Goal: Task Accomplishment & Management: Use online tool/utility

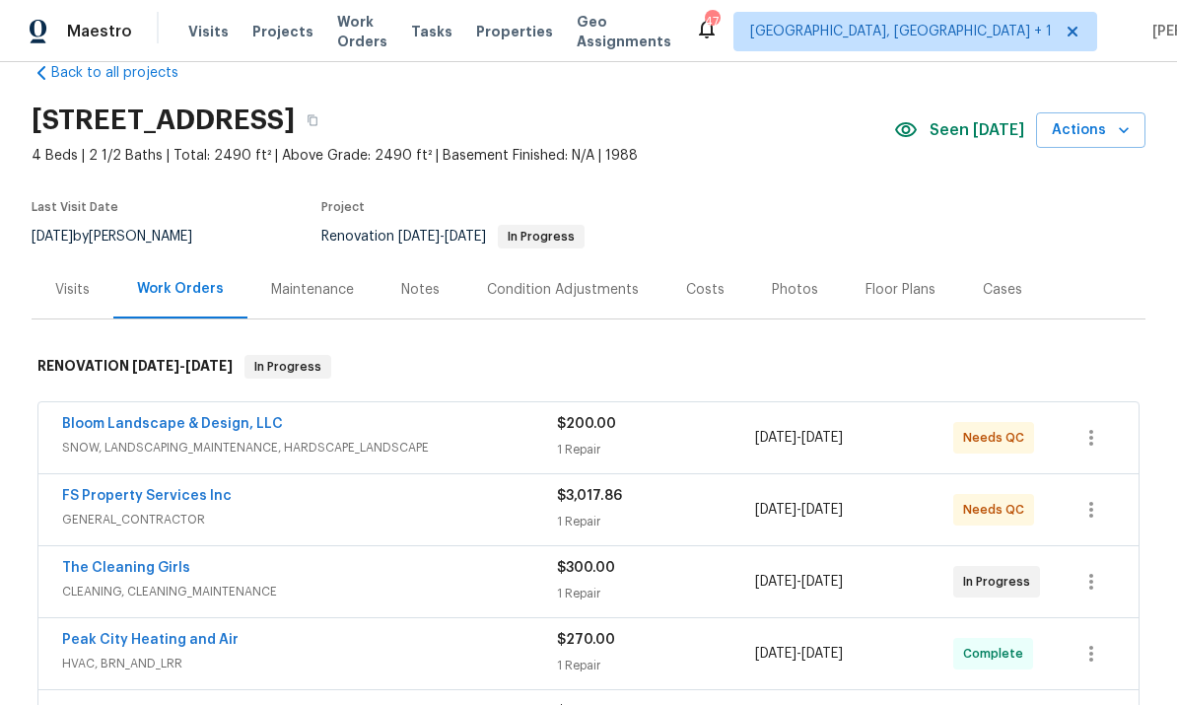
scroll to position [41, 0]
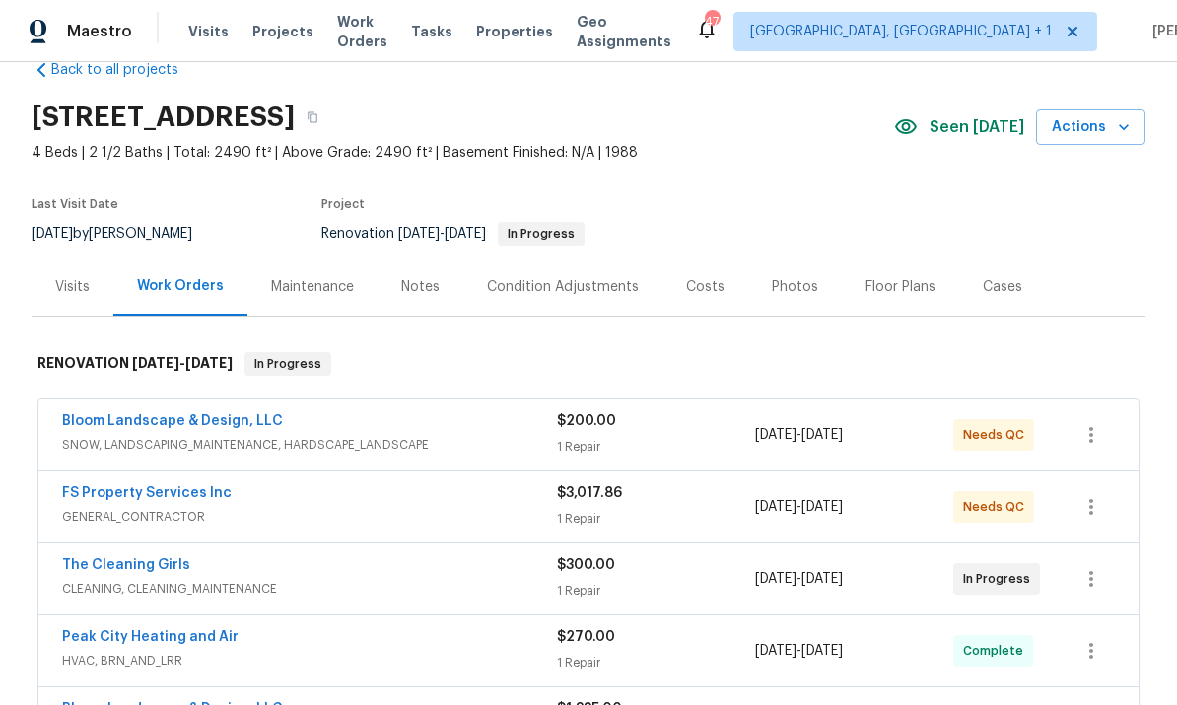
click at [161, 558] on link "The Cleaning Girls" at bounding box center [126, 565] width 128 height 14
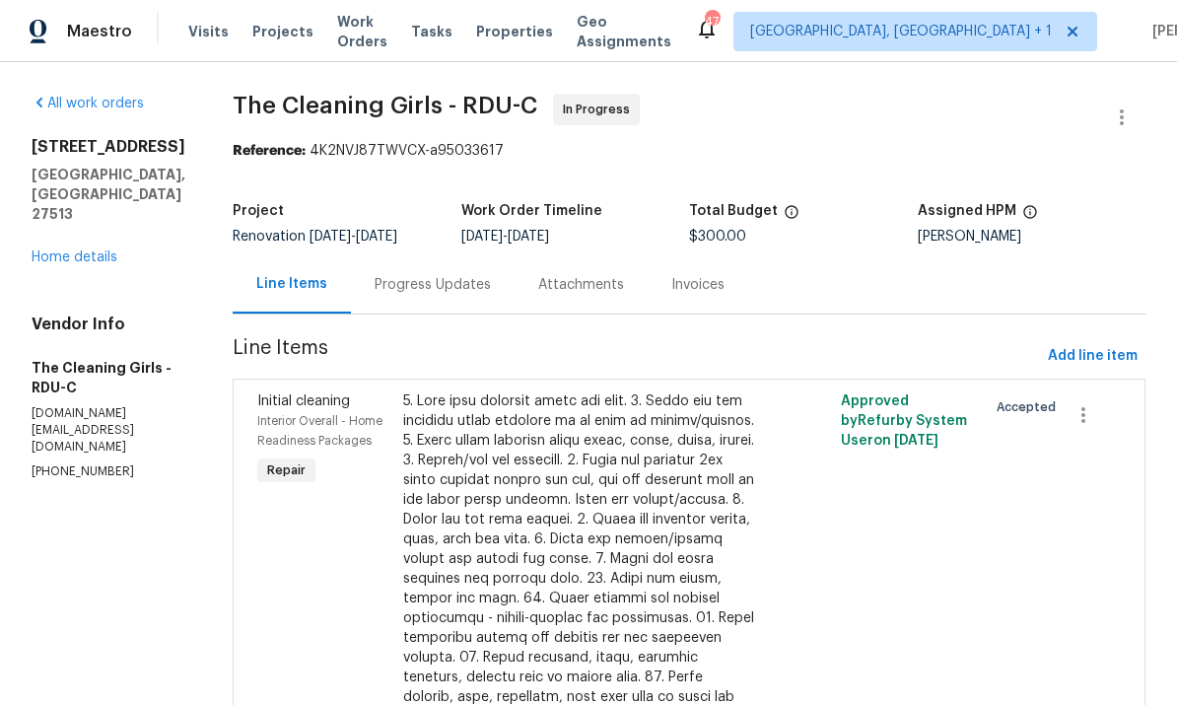
click at [480, 280] on div "Progress Updates" at bounding box center [433, 285] width 116 height 20
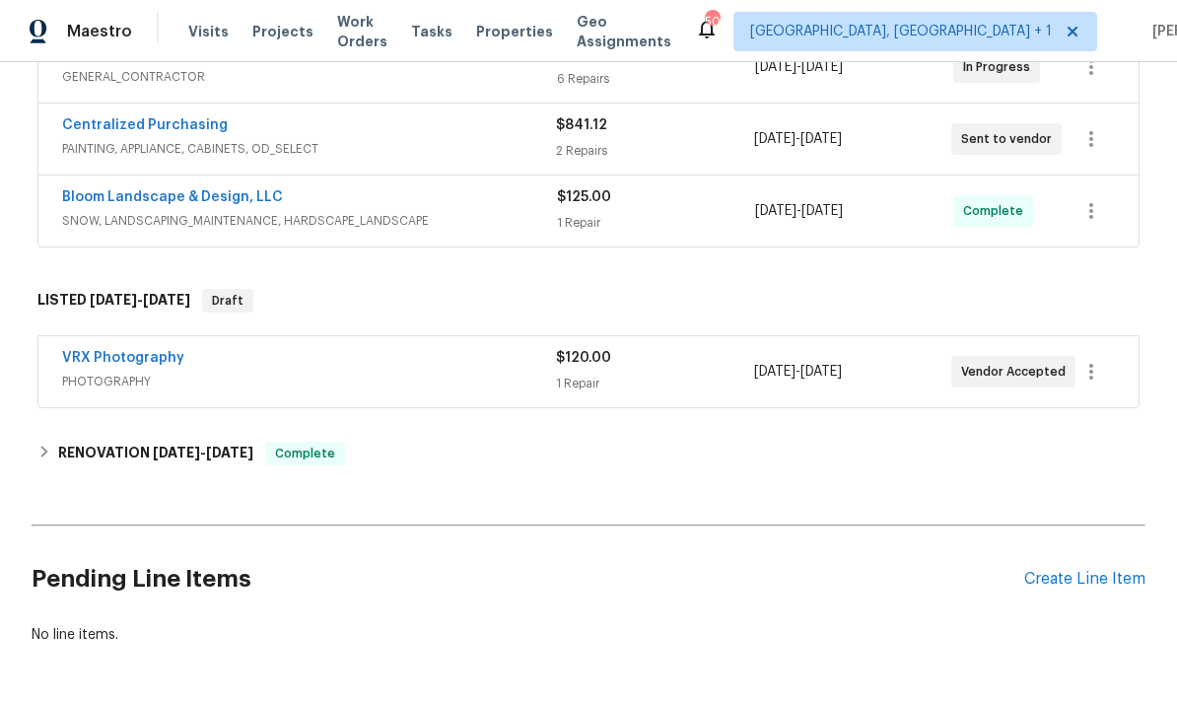
scroll to position [408, 0]
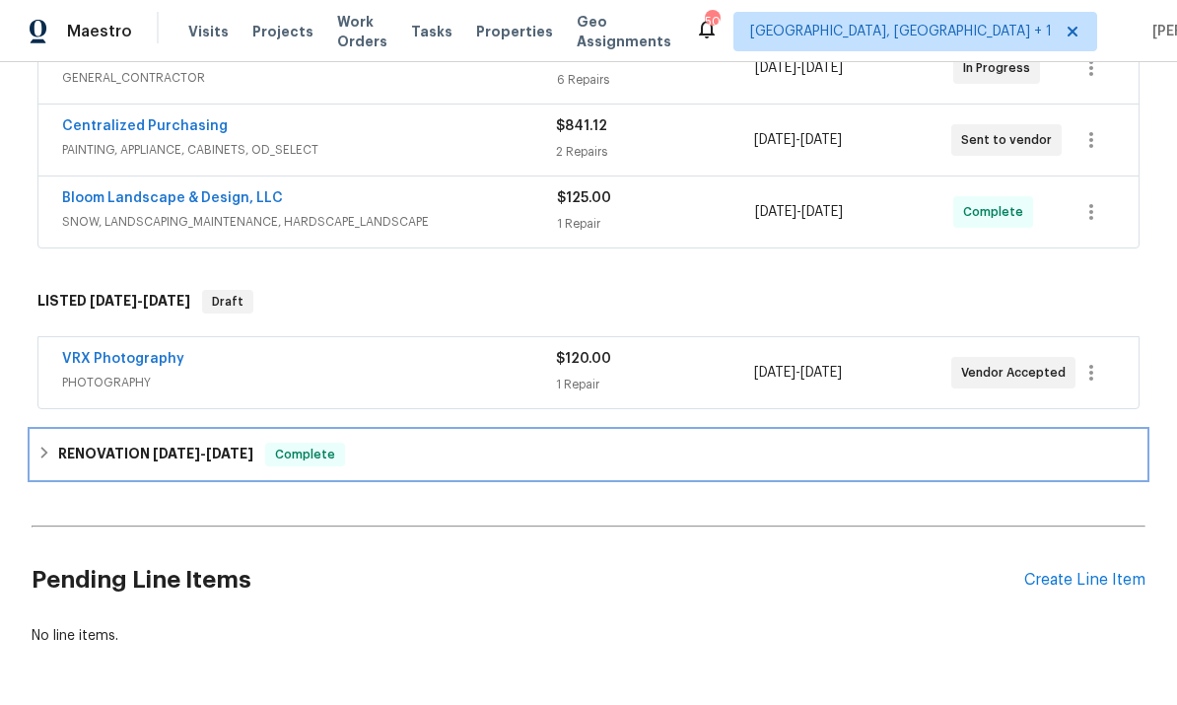
click at [140, 451] on h6 "RENOVATION [DATE] - [DATE]" at bounding box center [155, 455] width 195 height 24
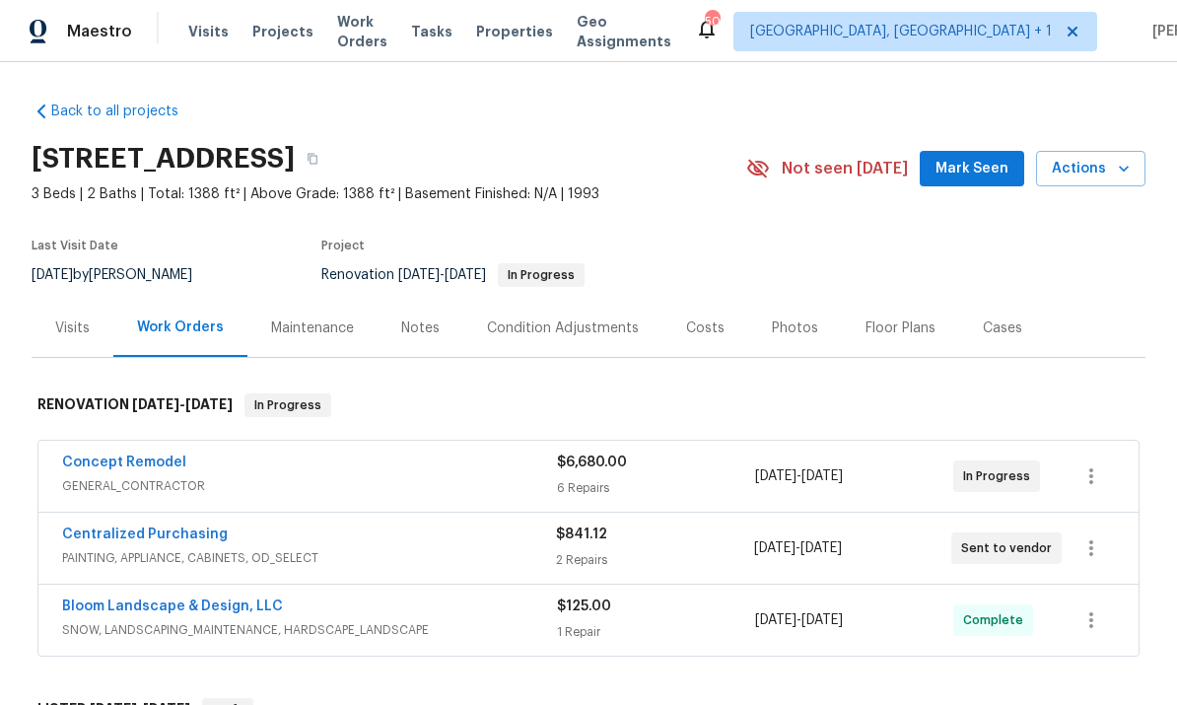
scroll to position [0, 0]
click at [784, 331] on div "Photos" at bounding box center [795, 328] width 46 height 20
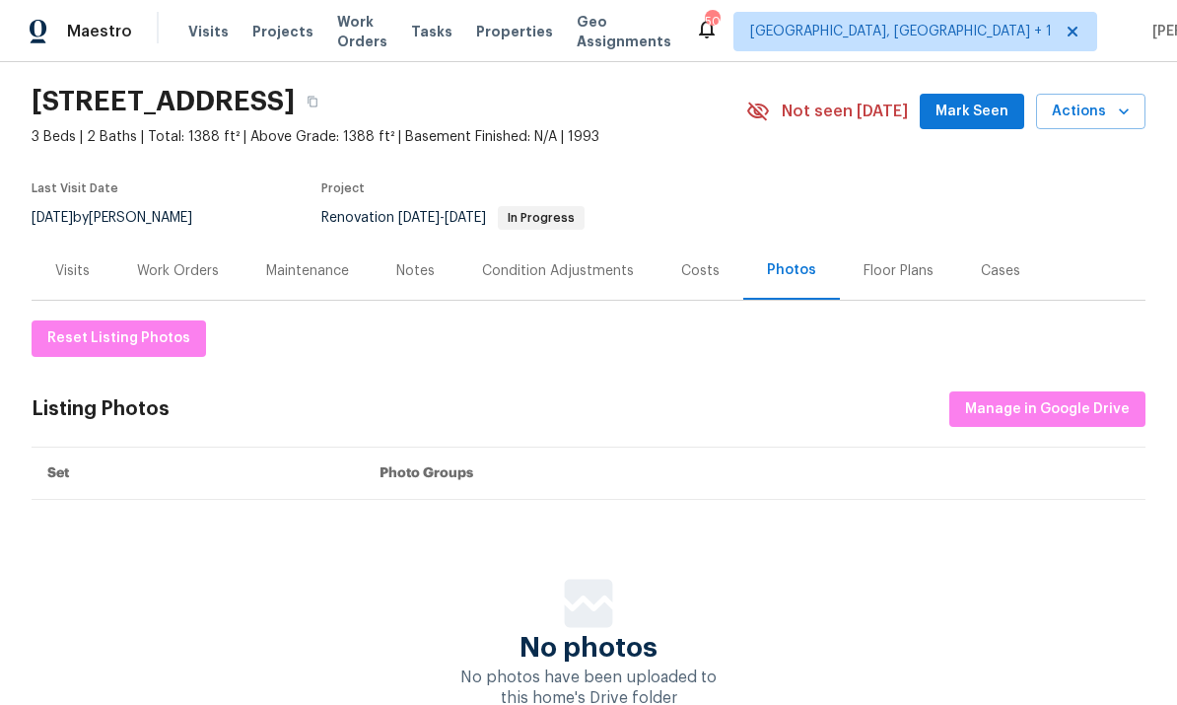
scroll to position [51, 0]
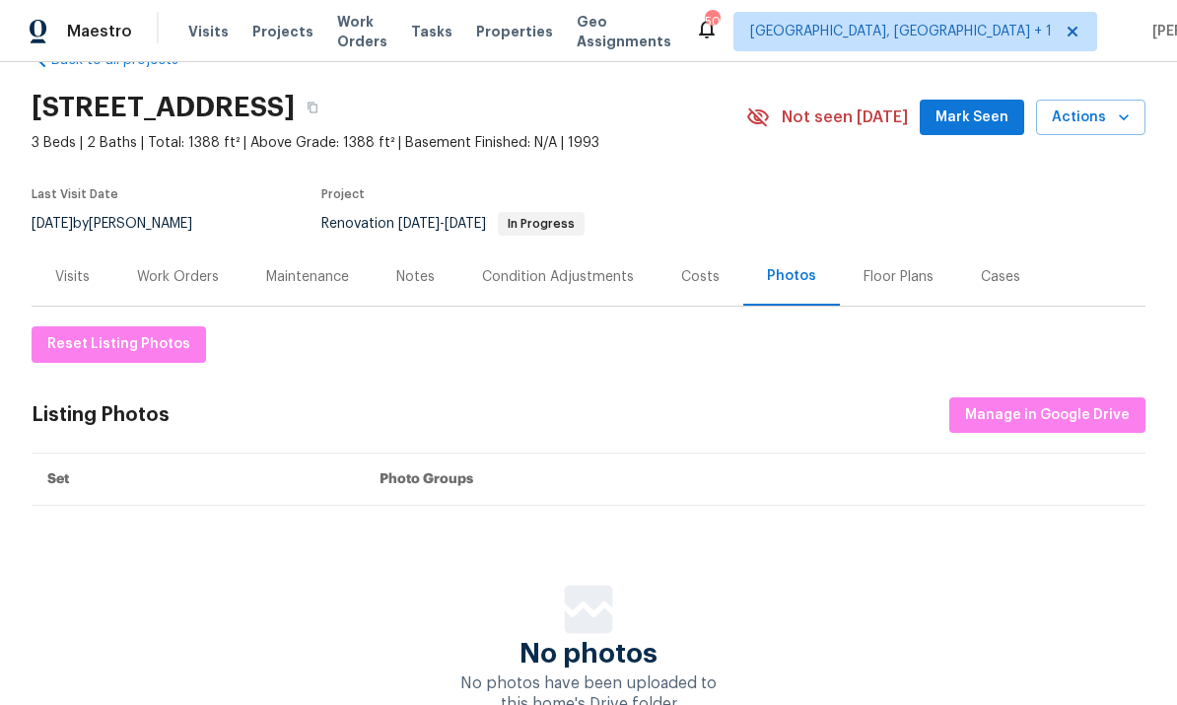
click at [180, 267] on div "Work Orders" at bounding box center [178, 277] width 82 height 20
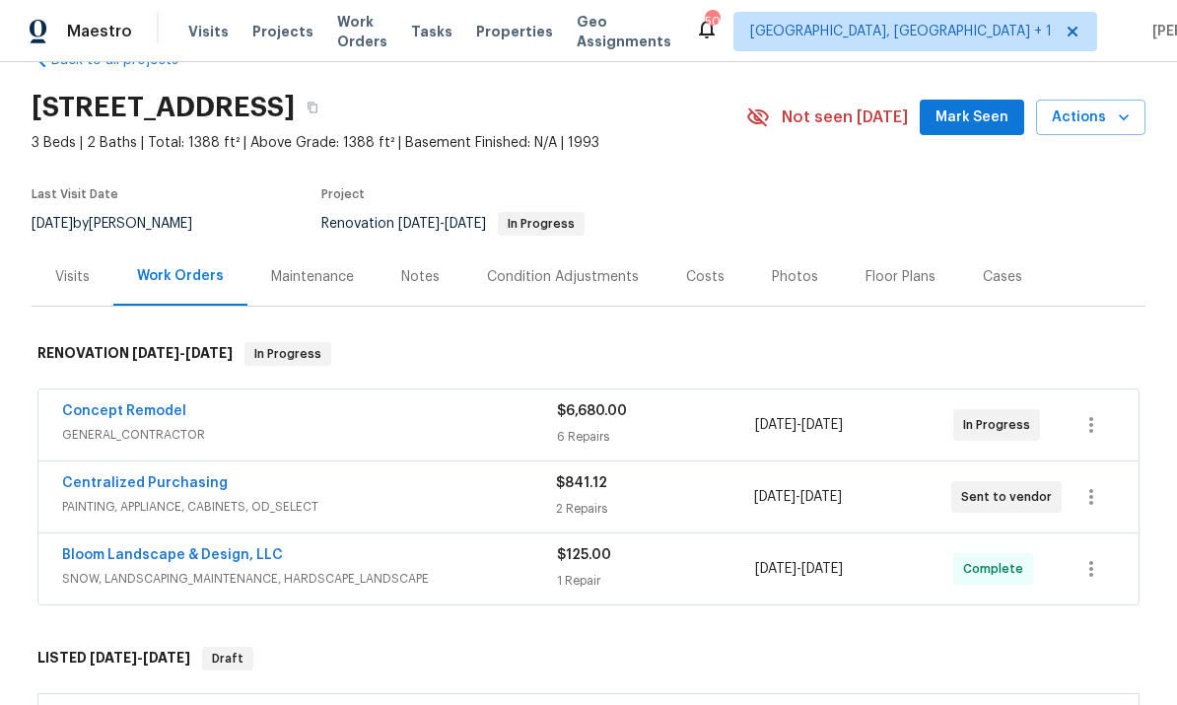
click at [156, 417] on link "Concept Remodel" at bounding box center [124, 411] width 124 height 14
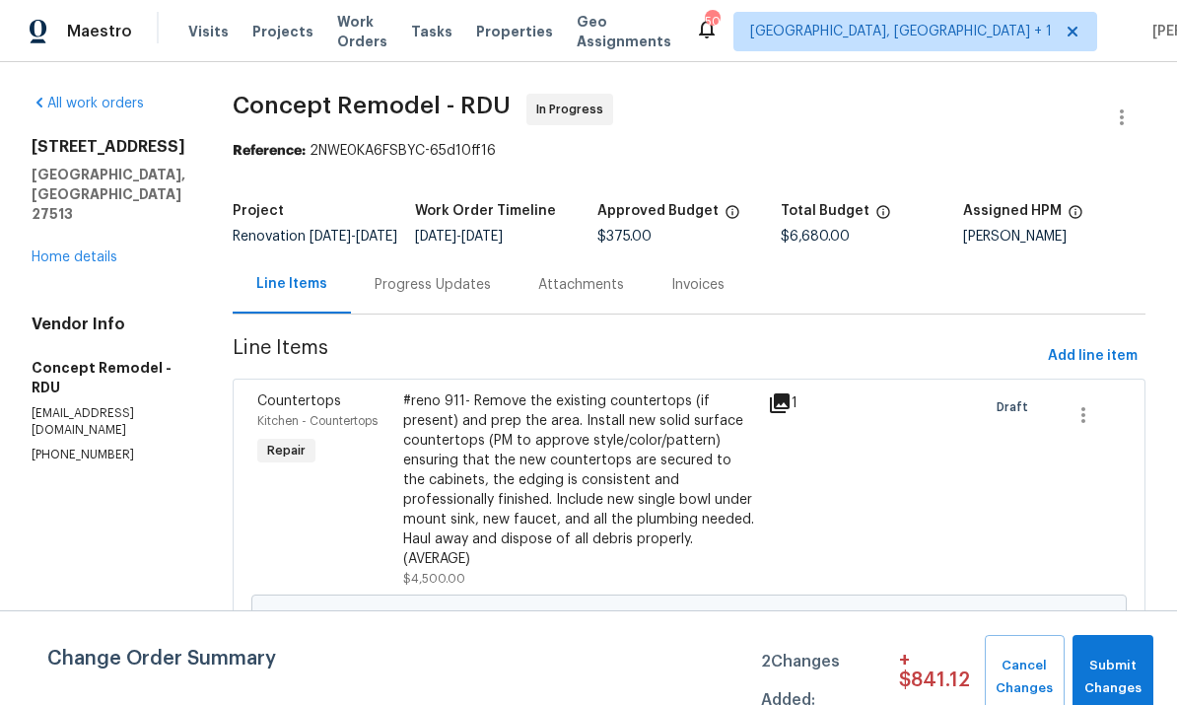
scroll to position [1, 0]
click at [83, 260] on link "Home details" at bounding box center [75, 256] width 86 height 14
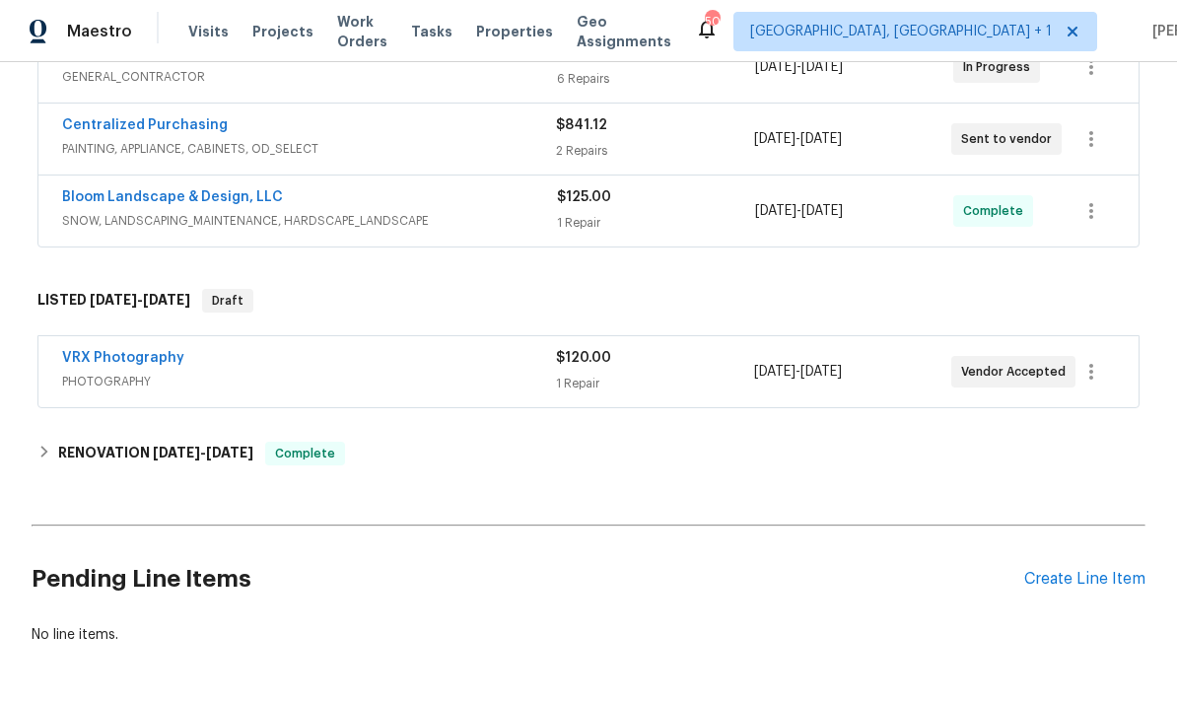
scroll to position [408, 0]
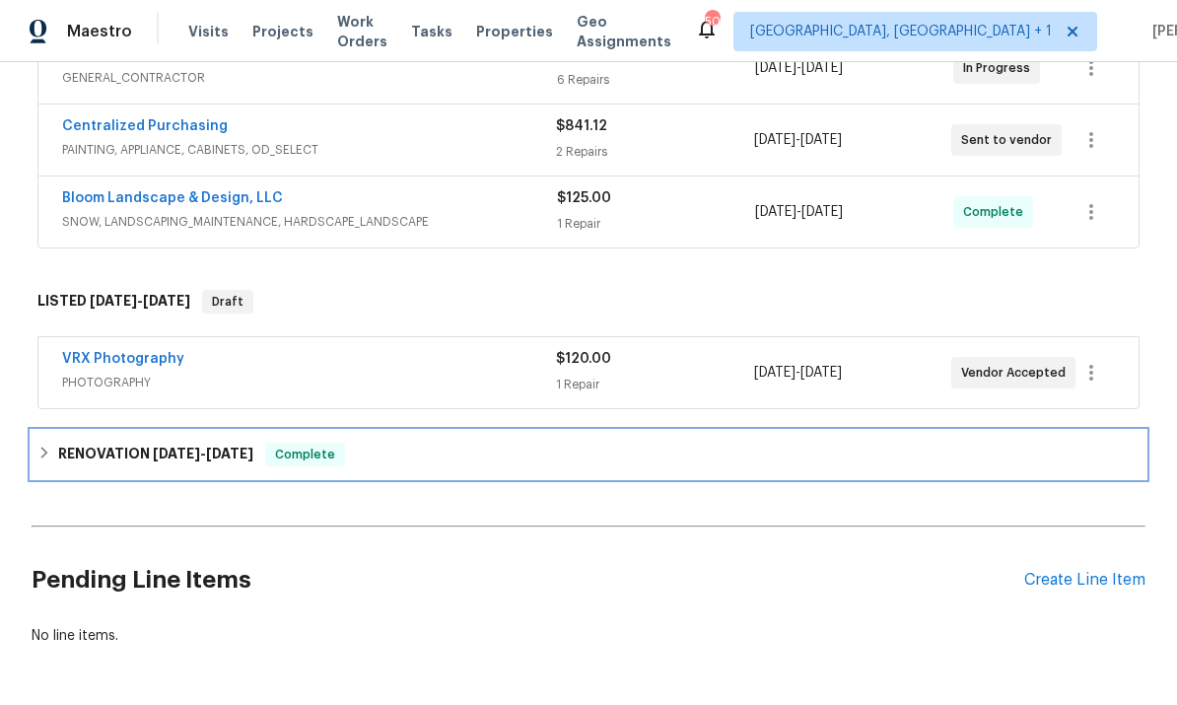
click at [127, 461] on h6 "RENOVATION [DATE] - [DATE]" at bounding box center [155, 455] width 195 height 24
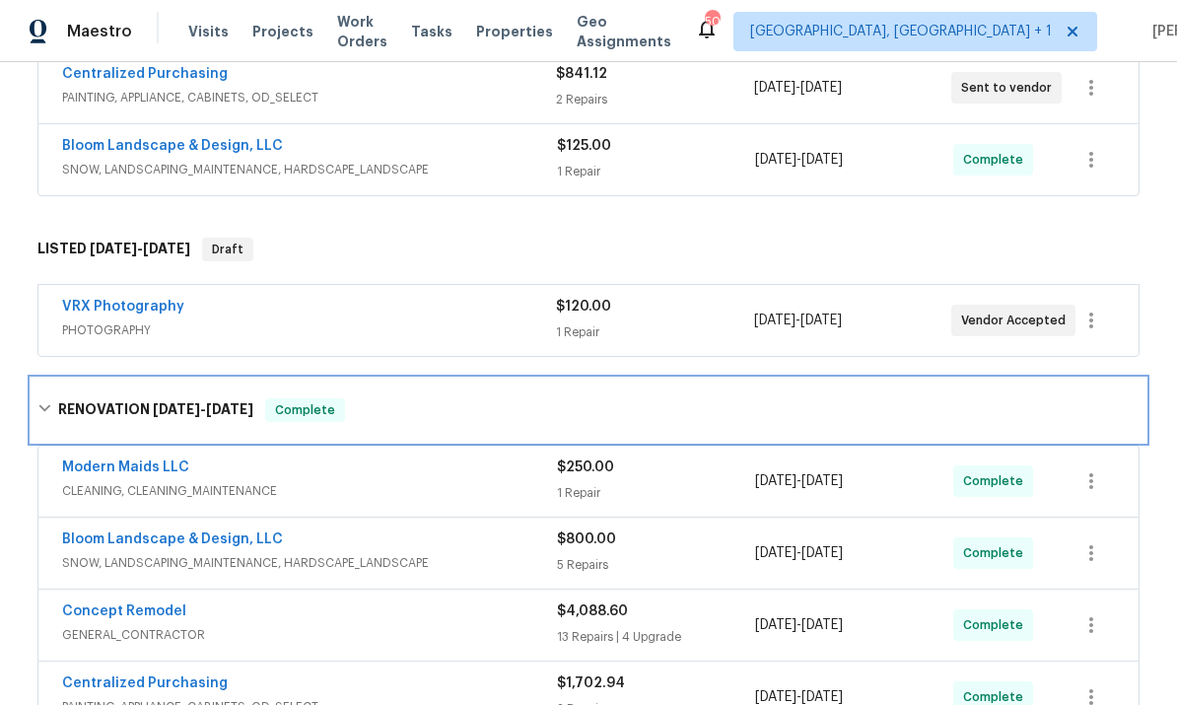
scroll to position [463, 0]
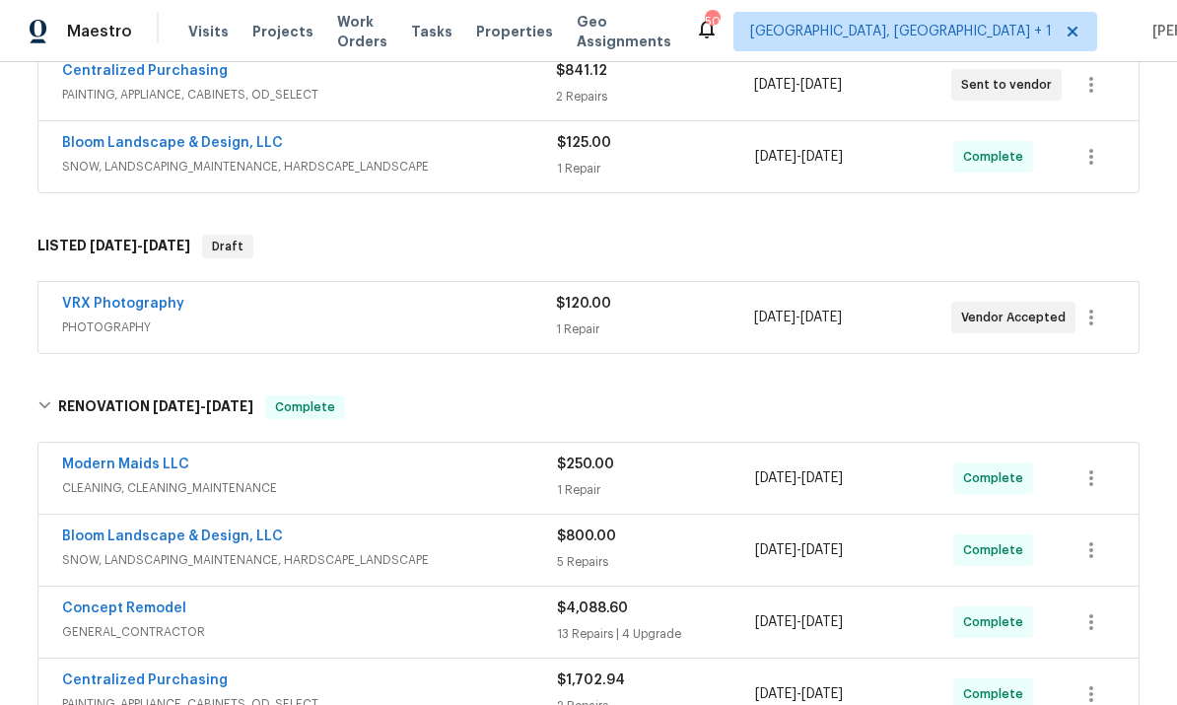
click at [165, 601] on link "Concept Remodel" at bounding box center [124, 608] width 124 height 14
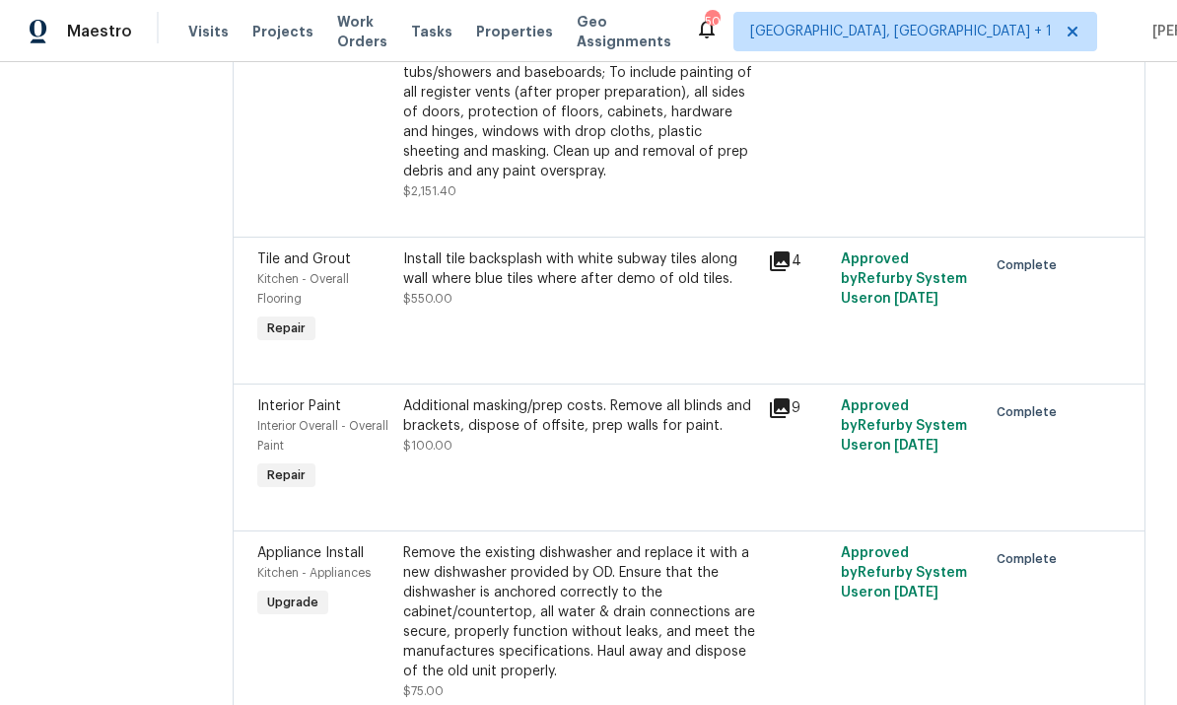
scroll to position [2308, 0]
click at [566, 248] on div "Install tile backsplash with white subway tiles along wall where blue tiles whe…" at bounding box center [579, 267] width 353 height 39
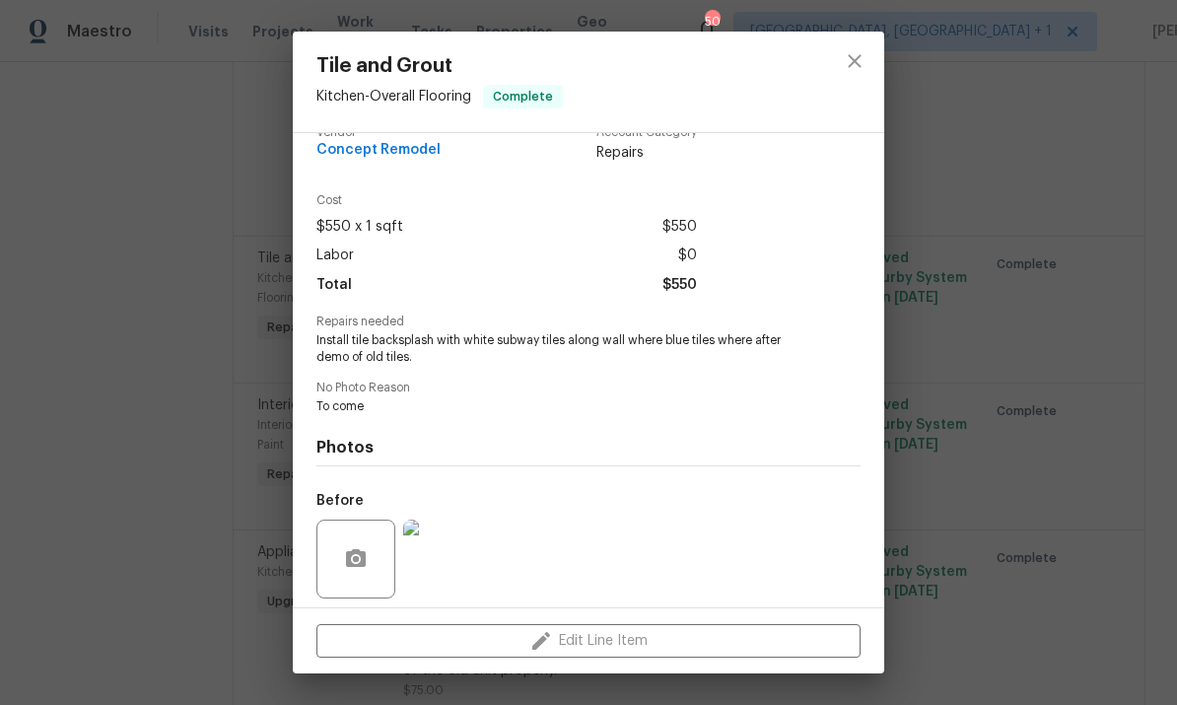
scroll to position [68, 0]
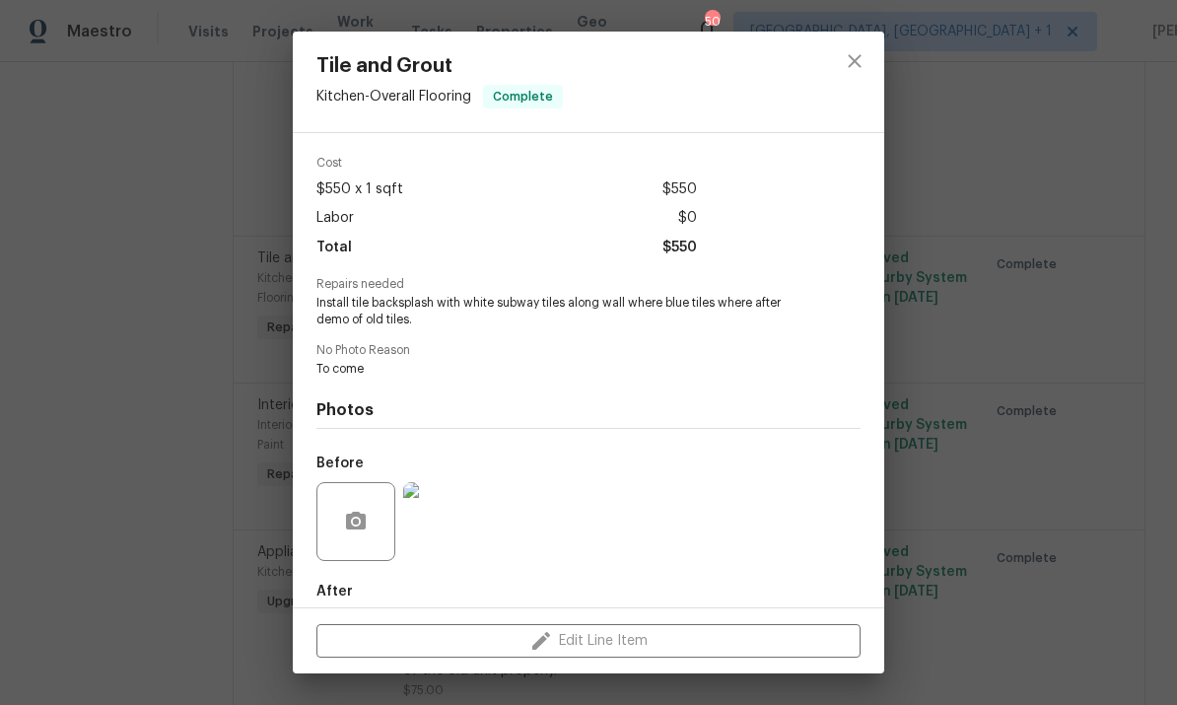
click at [456, 532] on img at bounding box center [442, 521] width 79 height 79
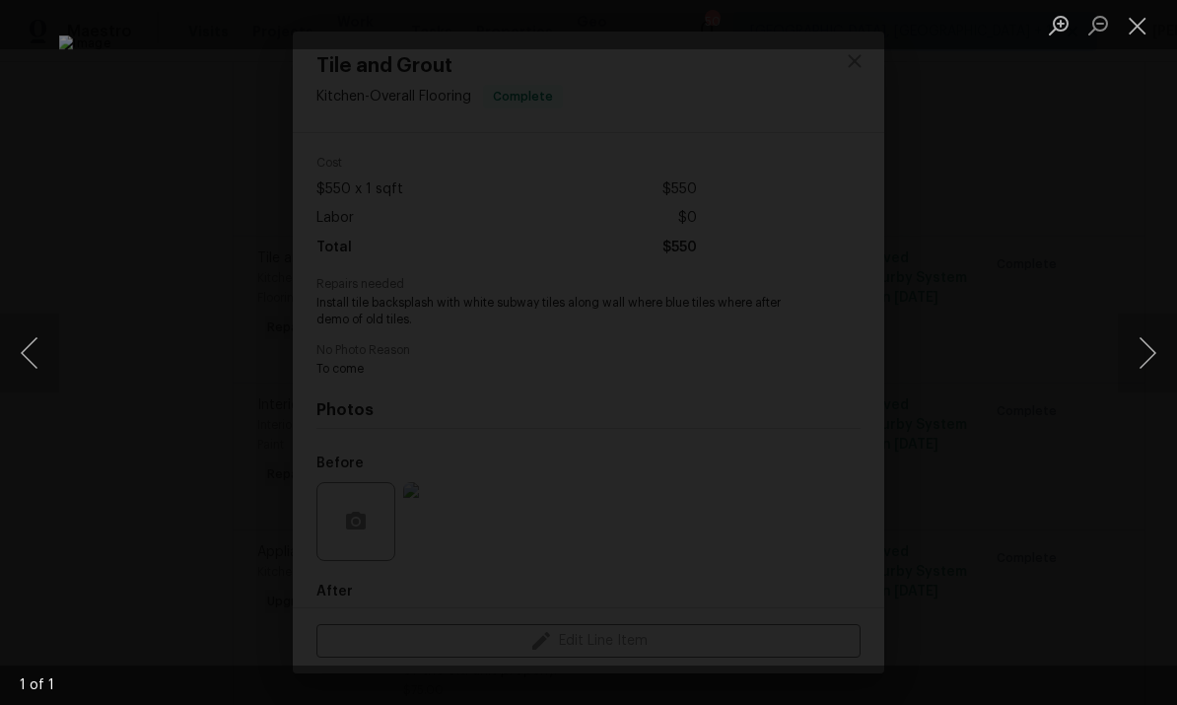
click at [1142, 136] on div "Lightbox" at bounding box center [588, 352] width 1177 height 705
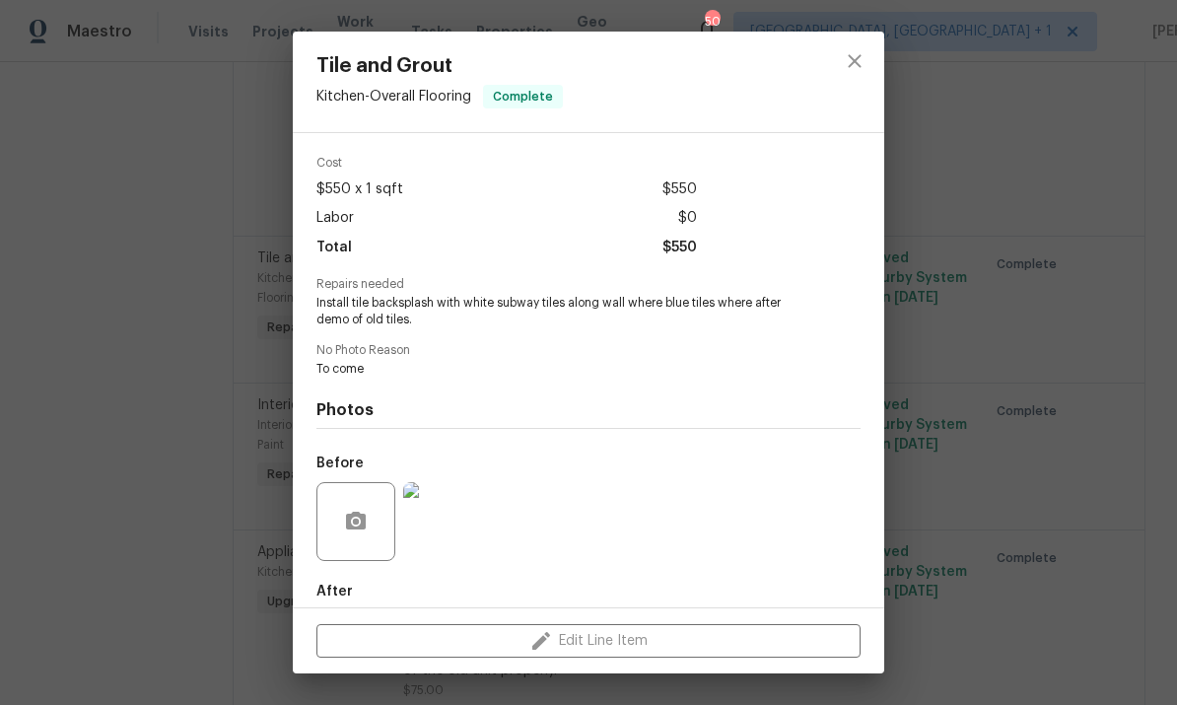
click at [431, 546] on img at bounding box center [442, 521] width 79 height 79
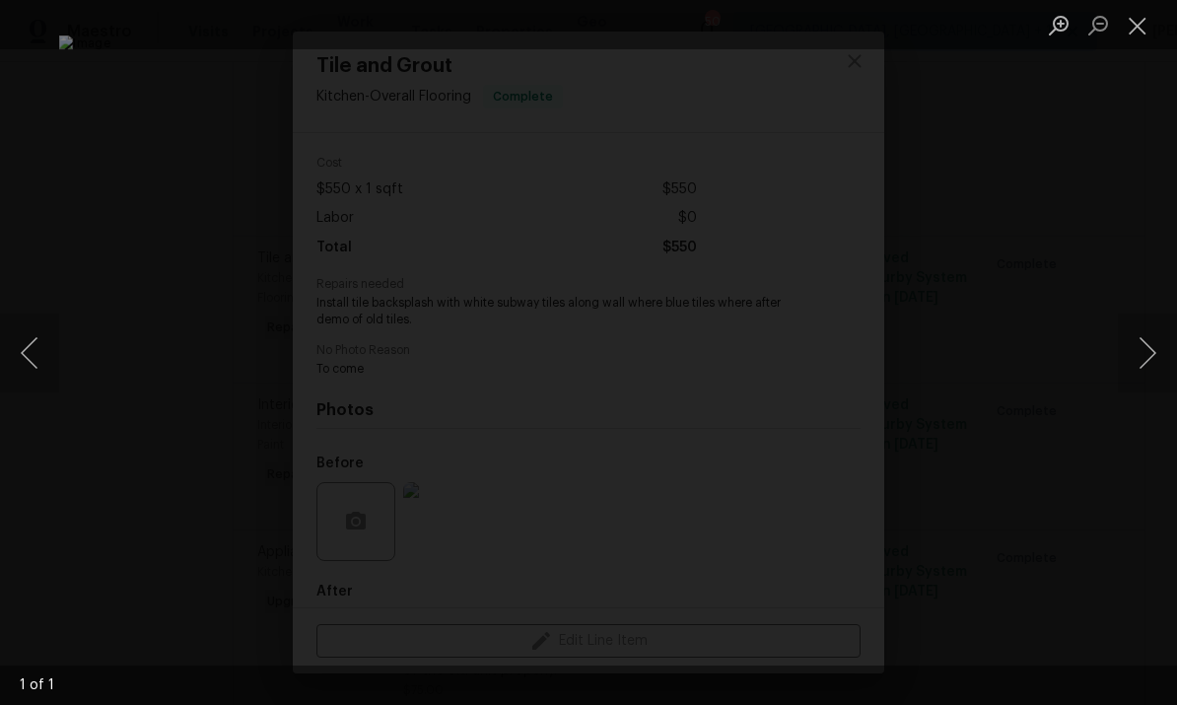
click at [1148, 351] on button "Next image" at bounding box center [1147, 353] width 59 height 79
click at [22, 339] on button "Previous image" at bounding box center [29, 353] width 59 height 79
click at [1141, 350] on button "Next image" at bounding box center [1147, 353] width 59 height 79
click at [1131, 444] on div "Lightbox" at bounding box center [588, 352] width 1177 height 705
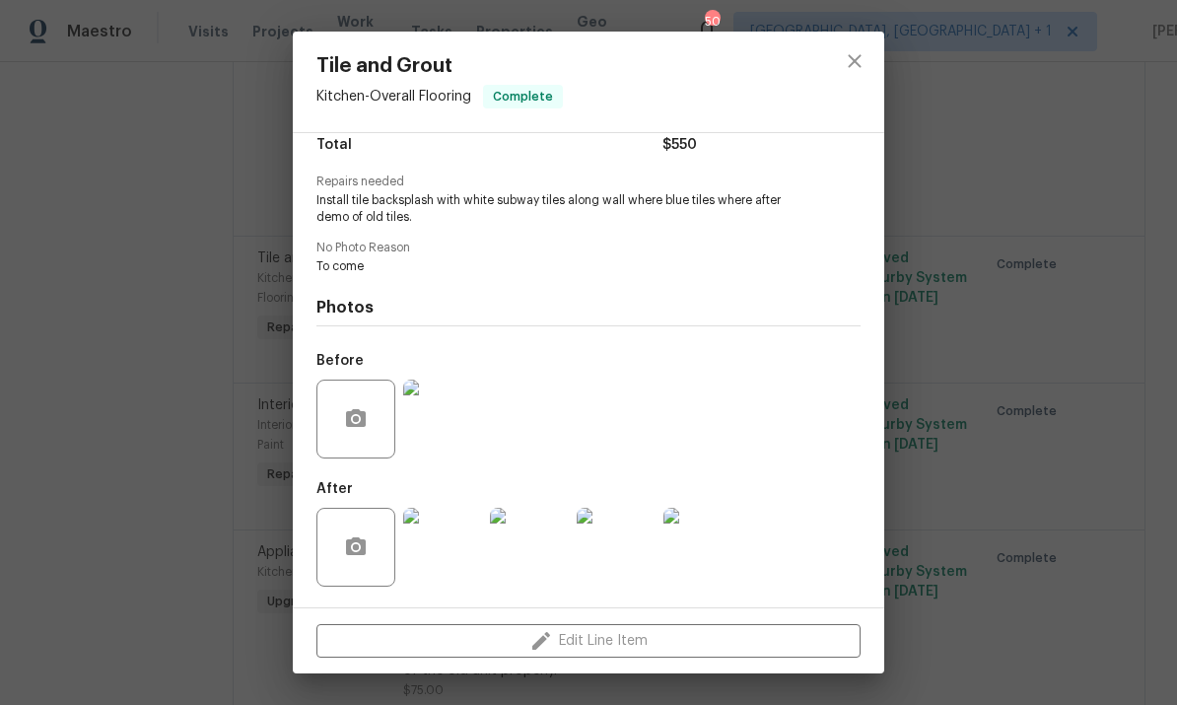
scroll to position [174, 0]
click at [529, 548] on img at bounding box center [529, 547] width 79 height 79
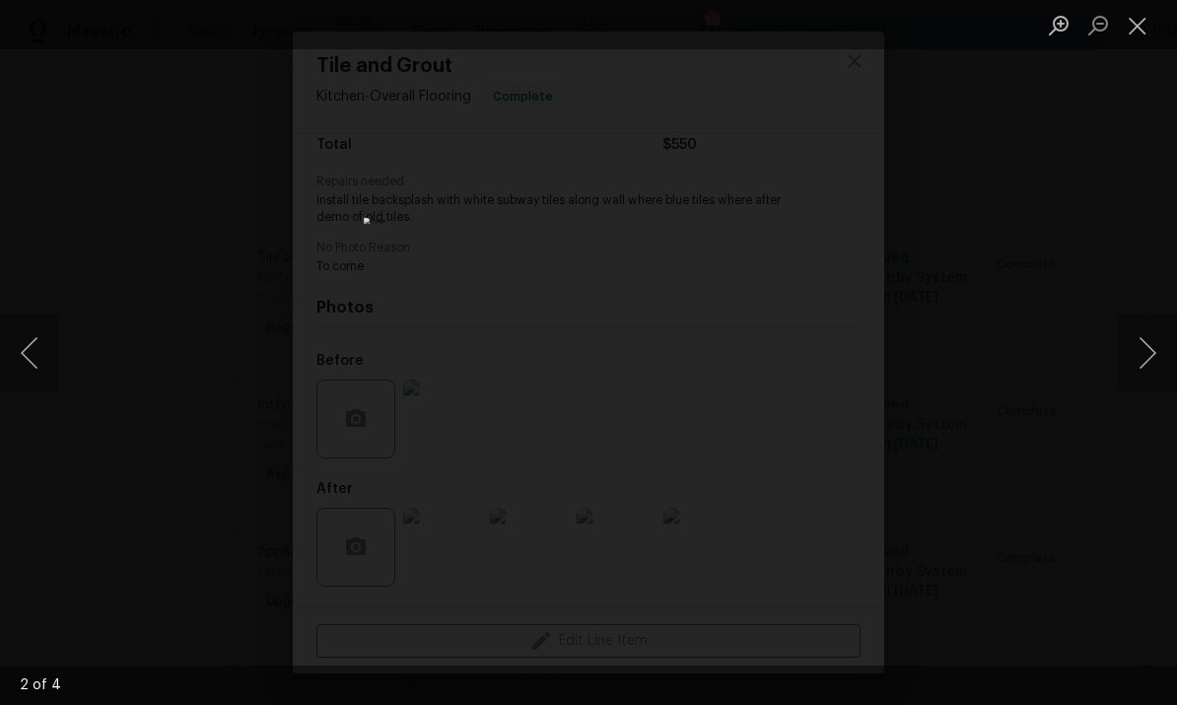
click at [1138, 341] on button "Next image" at bounding box center [1147, 353] width 59 height 79
click at [1151, 244] on div "Lightbox" at bounding box center [588, 352] width 1177 height 705
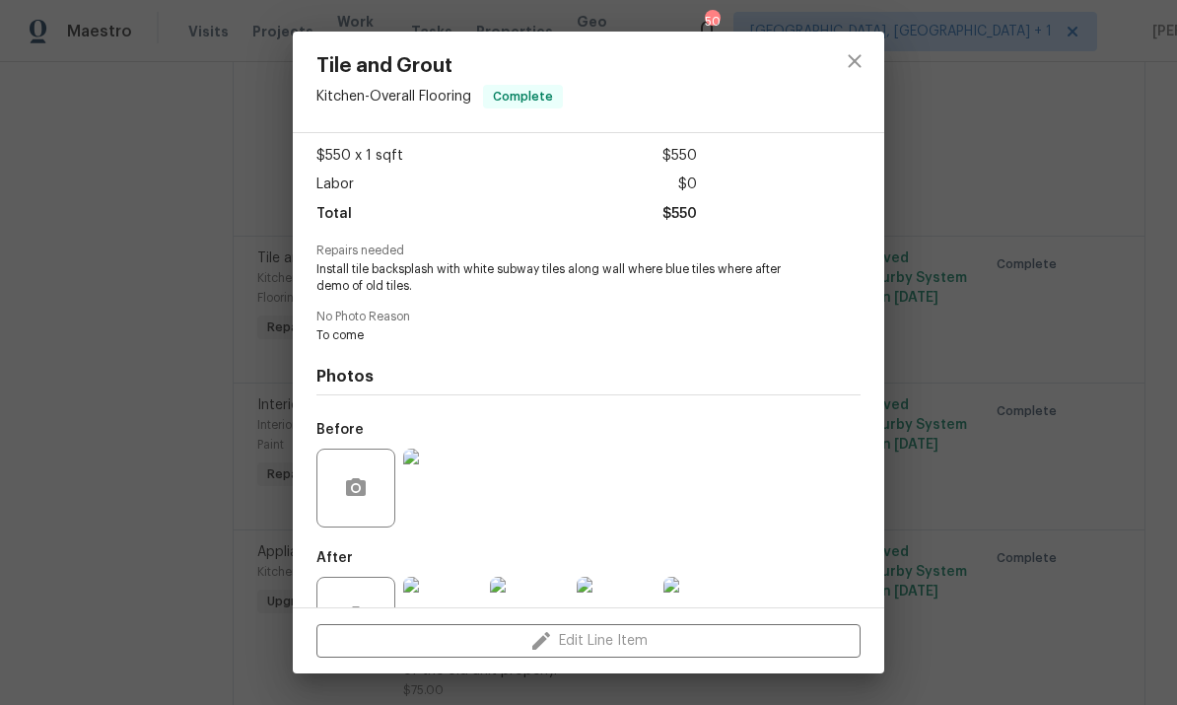
click at [1044, 225] on div "Tile and Grout Kitchen - Overall Flooring Complete Vendor Concept Remodel Accou…" at bounding box center [588, 352] width 1177 height 705
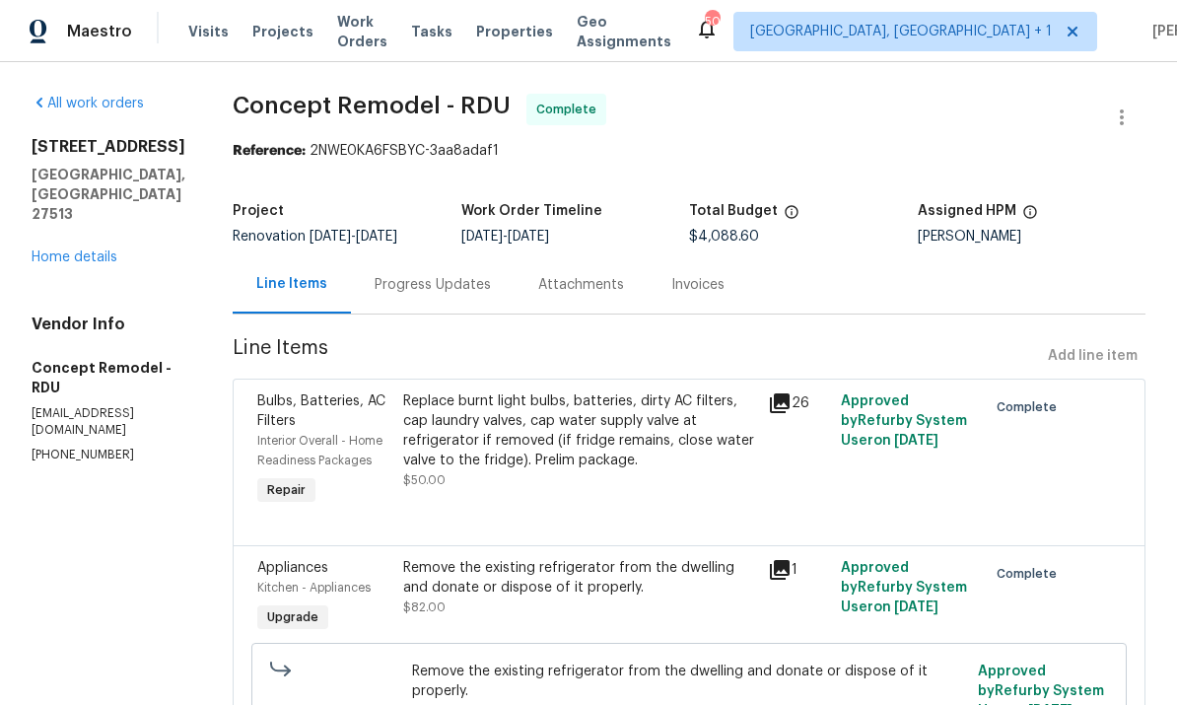
scroll to position [0, 0]
click at [77, 263] on link "Home details" at bounding box center [75, 257] width 86 height 14
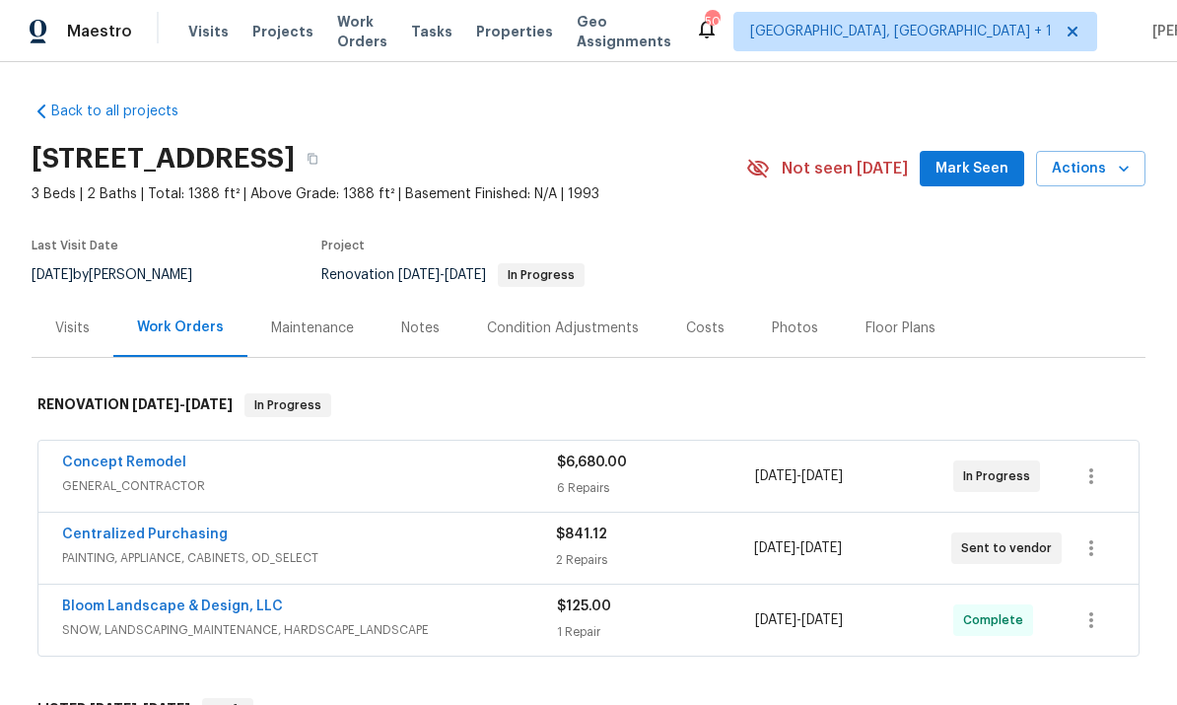
click at [145, 468] on link "Concept Remodel" at bounding box center [124, 462] width 124 height 14
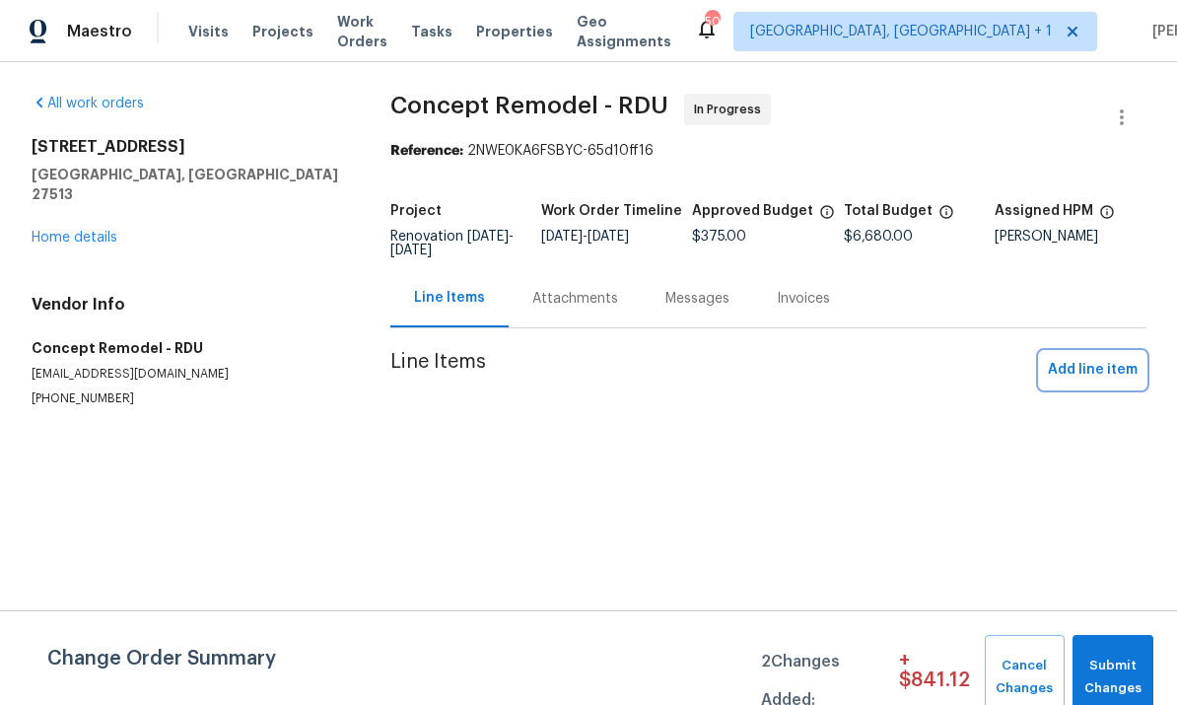
click at [1096, 365] on span "Add line item" at bounding box center [1093, 370] width 90 height 25
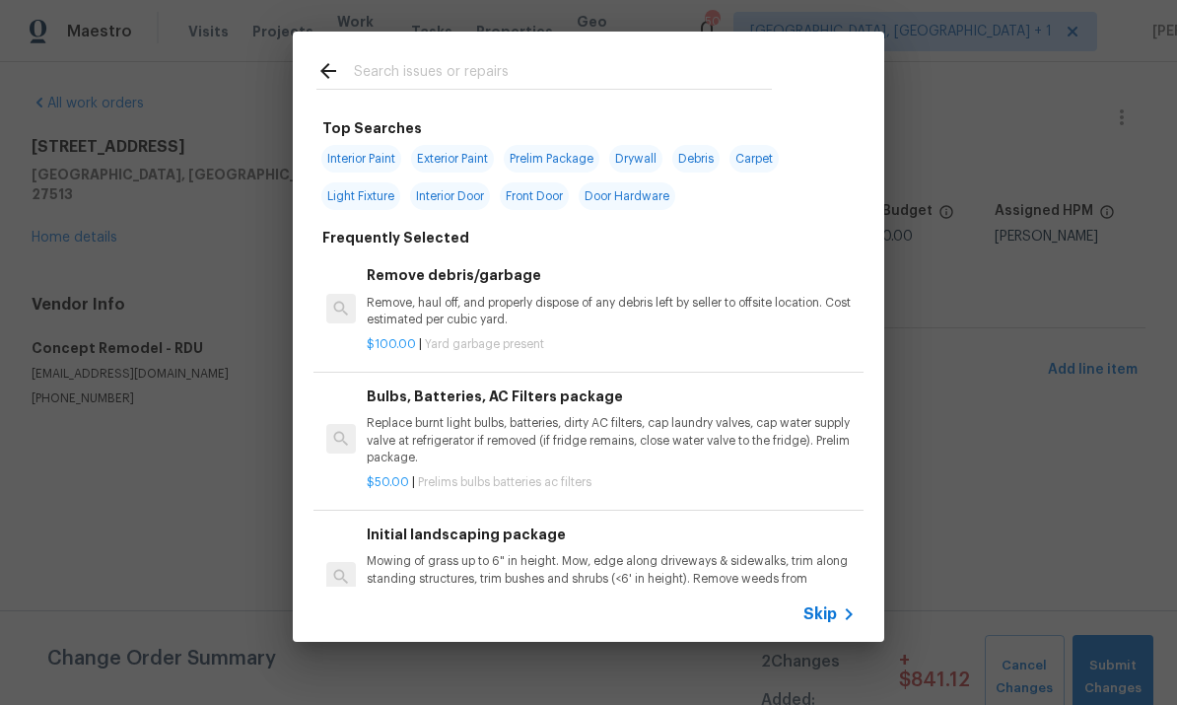
click at [414, 85] on input "text" at bounding box center [563, 74] width 418 height 30
click at [413, 85] on input "text" at bounding box center [563, 74] width 418 height 30
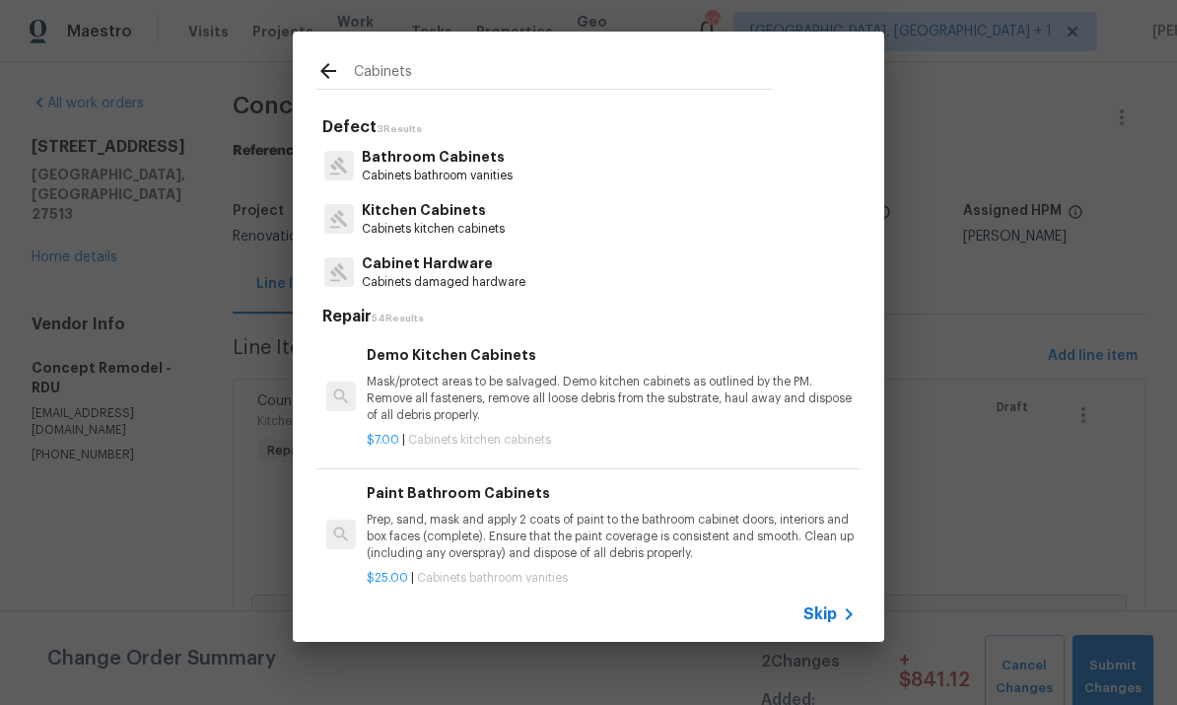
type input "Cabinets"
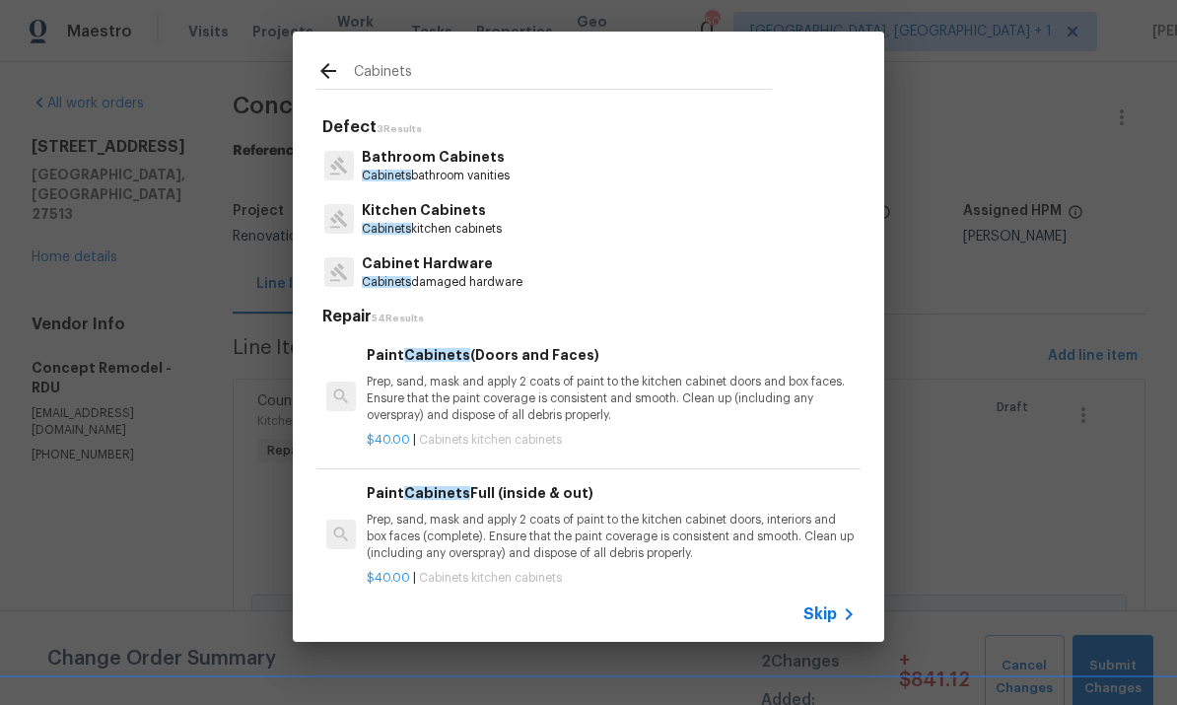
click at [475, 150] on p "Bathroom Cabinets" at bounding box center [436, 157] width 148 height 21
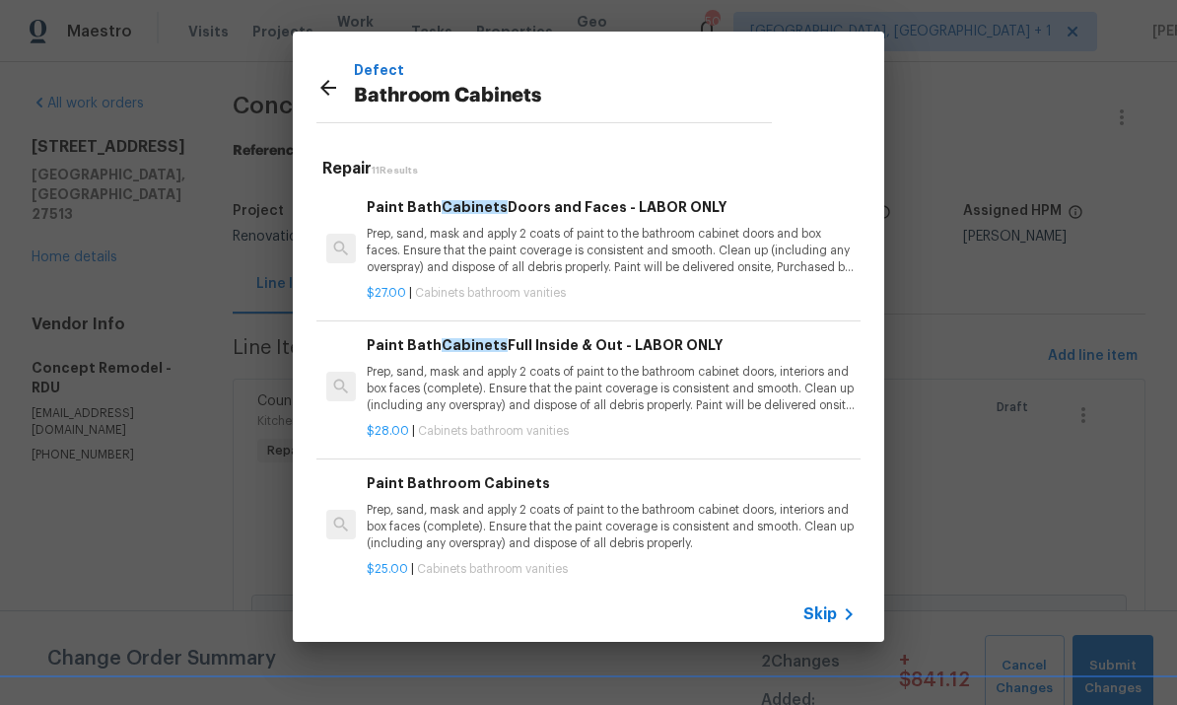
click at [558, 389] on p "Prep, sand, mask and apply 2 coats of paint to the bathroom cabinet doors, inte…" at bounding box center [611, 389] width 489 height 50
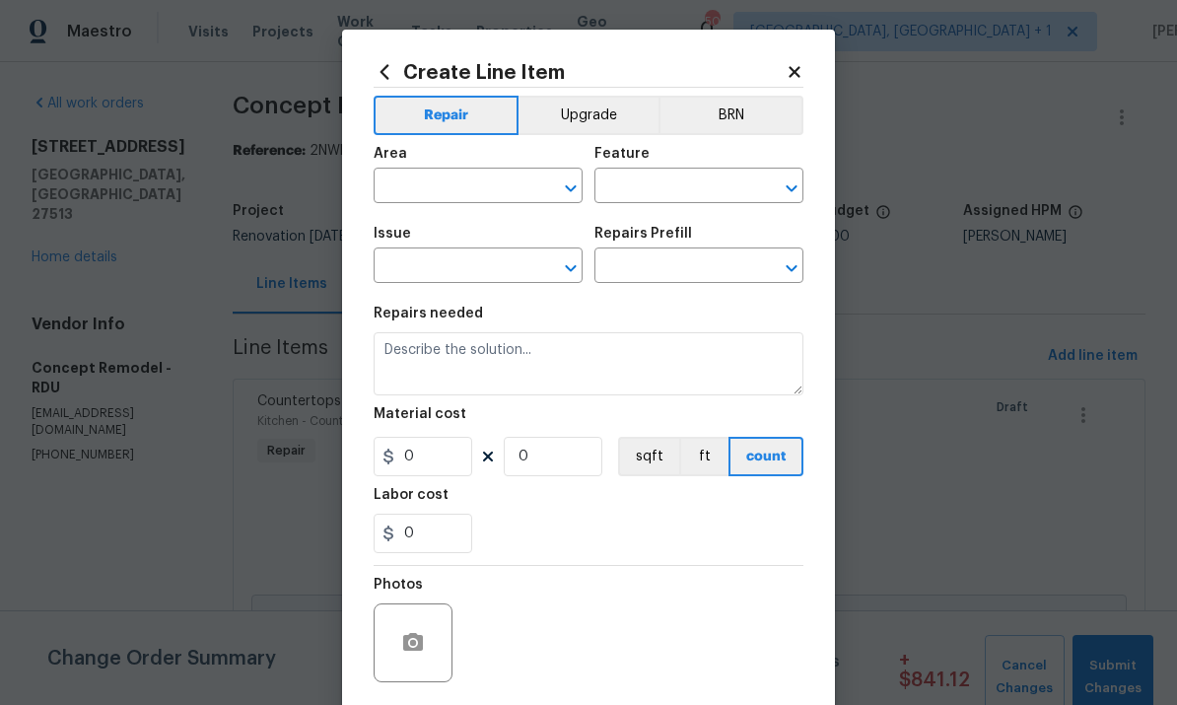
type input "Cabinets"
type input "Bathroom Cabinets"
type textarea "Prep, sand, mask and apply 2 coats of paint to the bathroom cabinet doors, inte…"
type input "1"
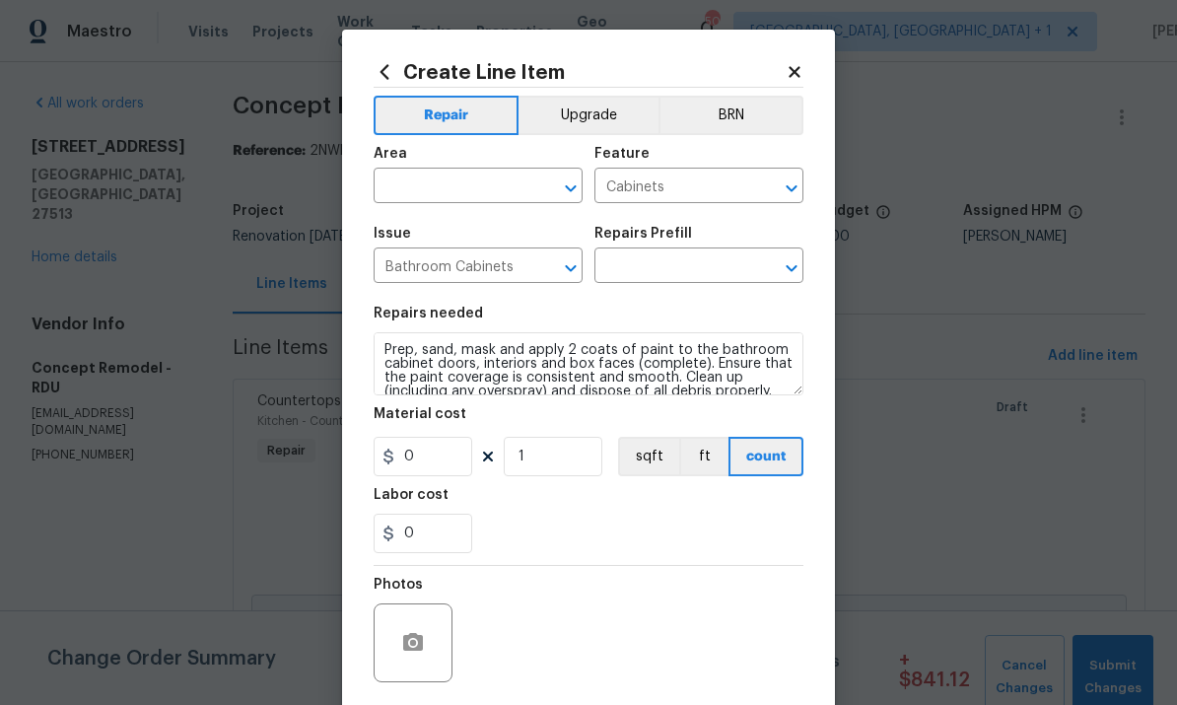
type input "Paint Bath Cabinets Full Inside & Out - LABOR ONLY $28.00"
type input "28"
click at [407, 634] on button "button" at bounding box center [412, 642] width 47 height 47
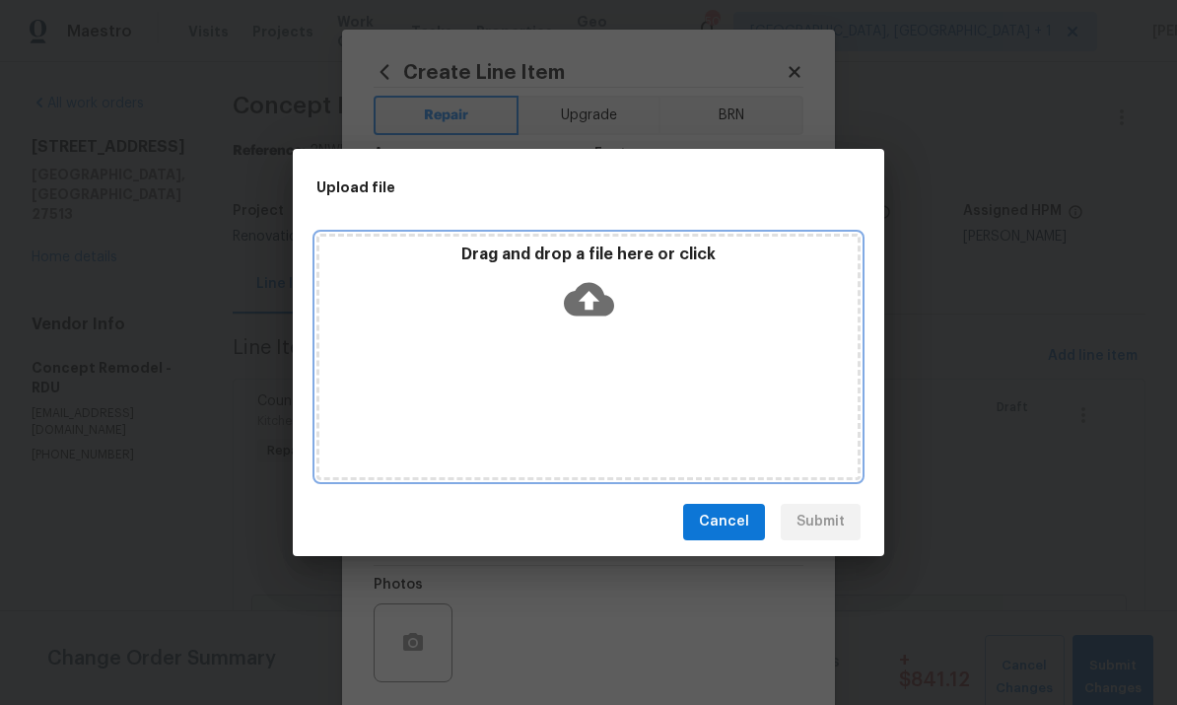
click at [593, 285] on icon at bounding box center [589, 299] width 50 height 34
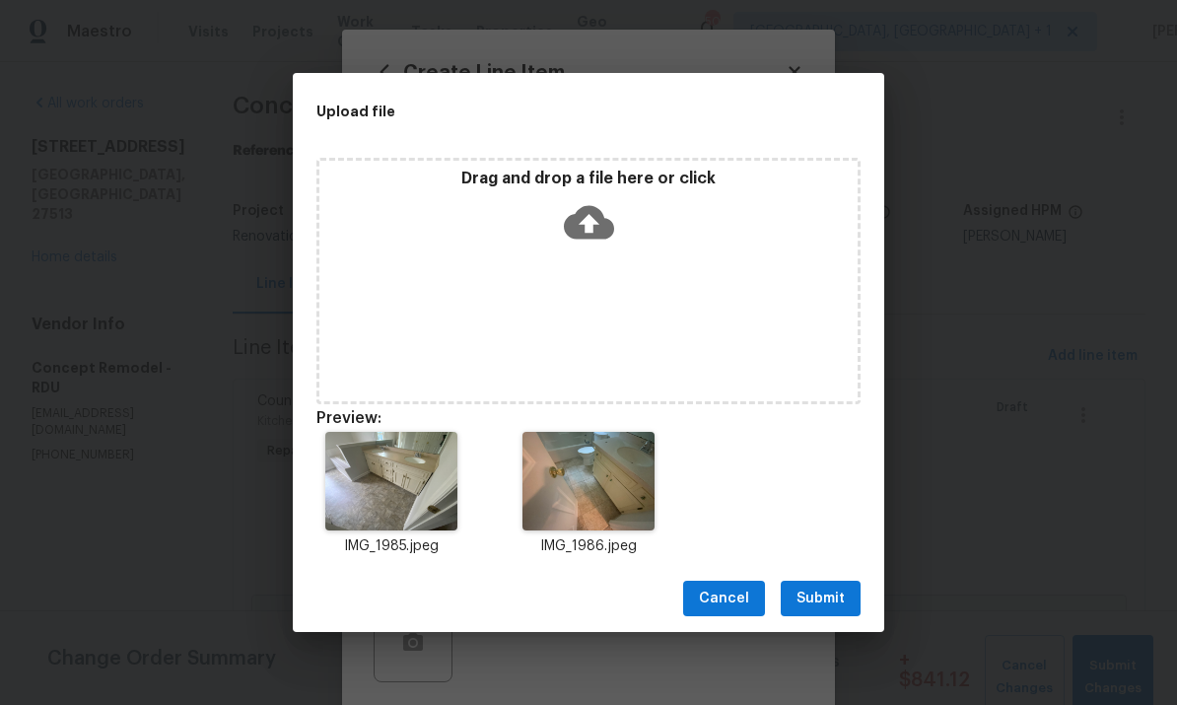
click at [818, 610] on button "Submit" at bounding box center [821, 599] width 80 height 36
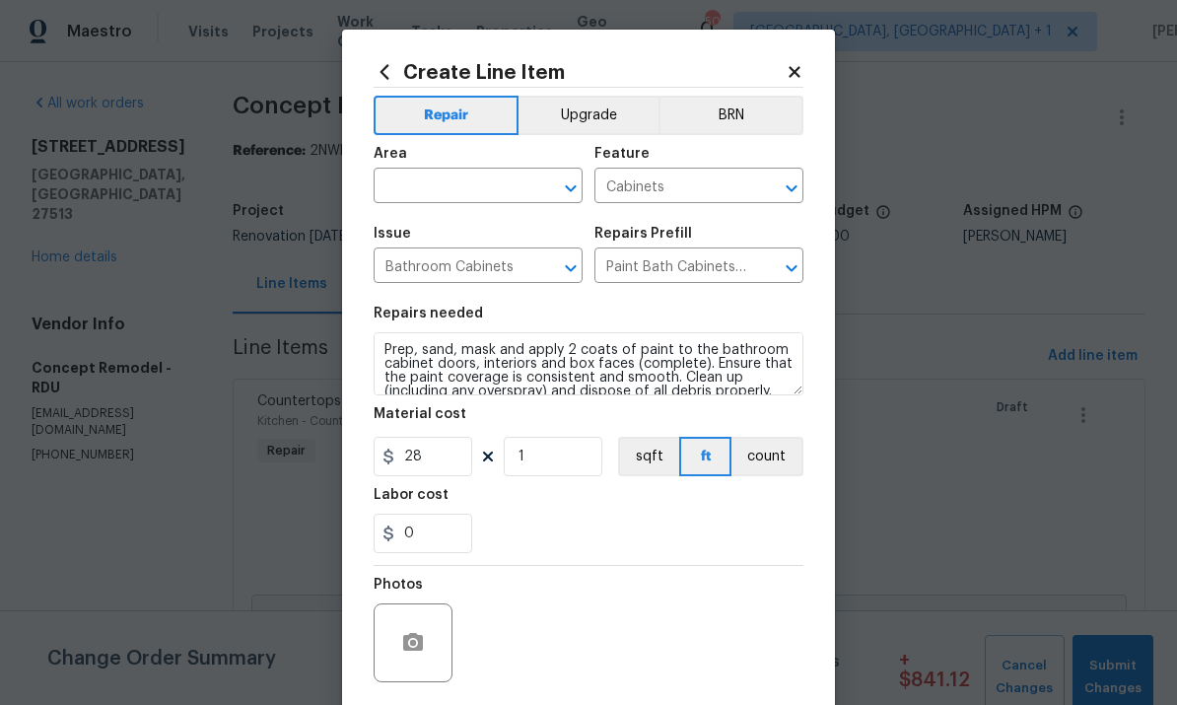
click at [435, 182] on input "text" at bounding box center [451, 188] width 154 height 31
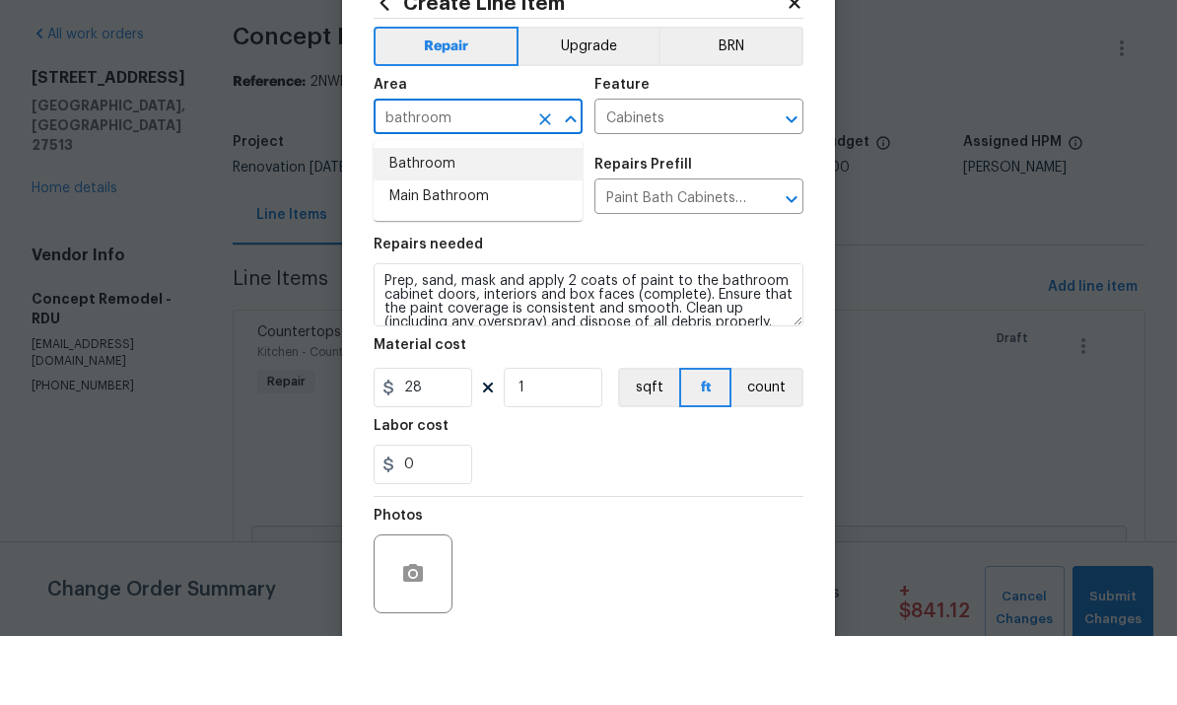
click at [426, 217] on li "Bathroom" at bounding box center [478, 233] width 209 height 33
type input "Bathroom"
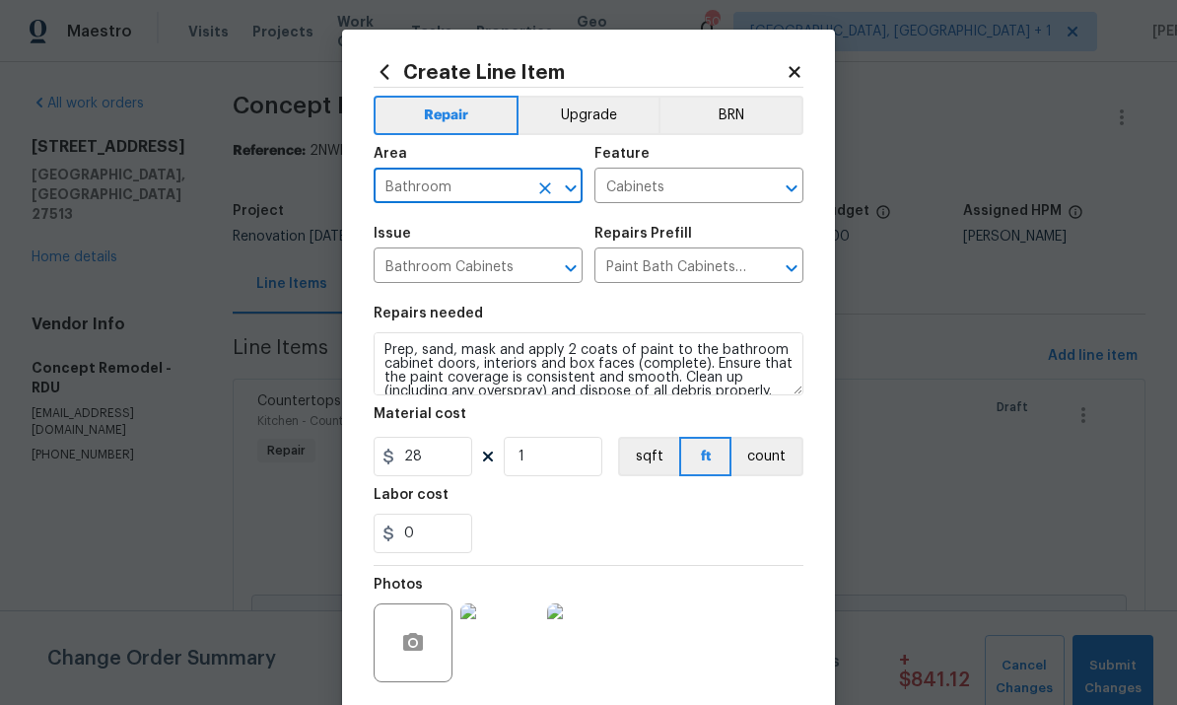
click at [600, 111] on button "Upgrade" at bounding box center [589, 115] width 141 height 39
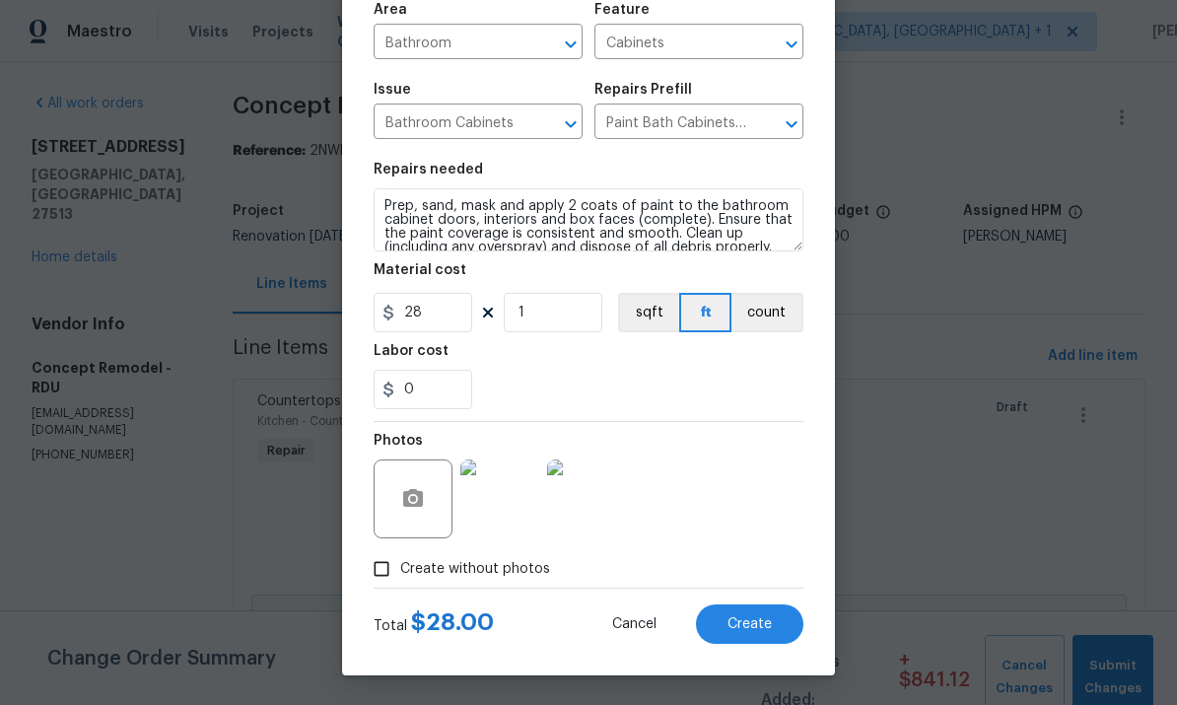
scroll to position [148, 0]
click at [739, 613] on button "Create" at bounding box center [749, 623] width 107 height 39
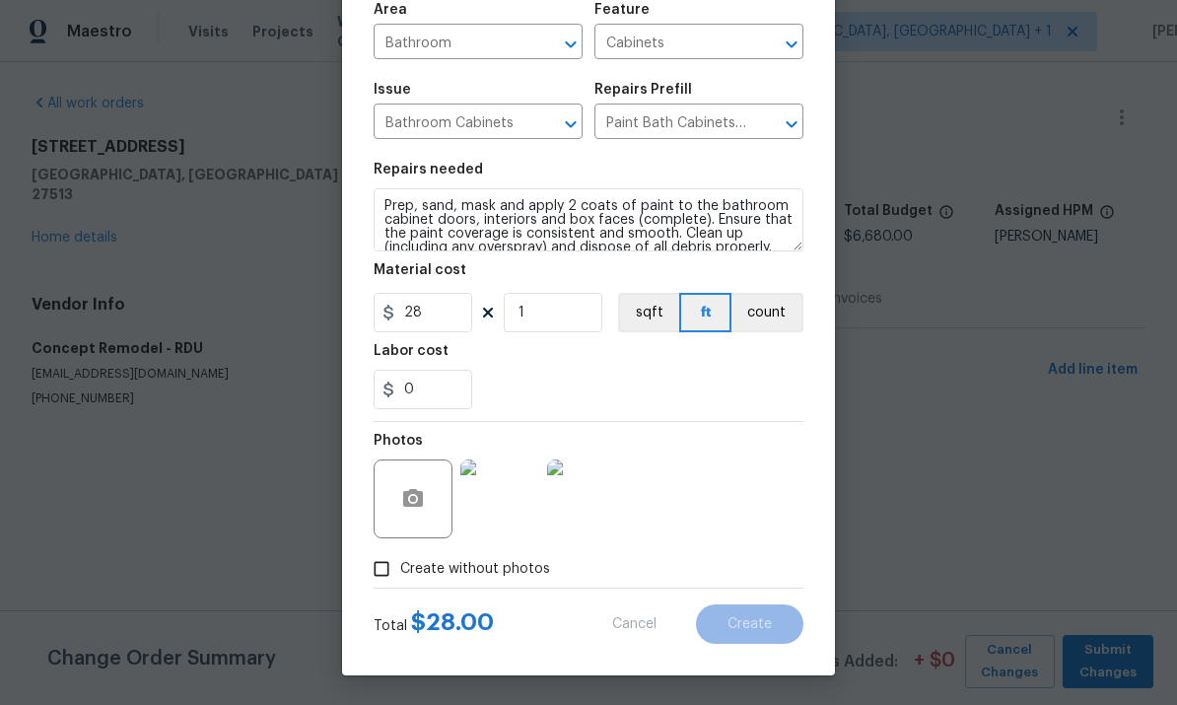
scroll to position [0, 0]
type input "0"
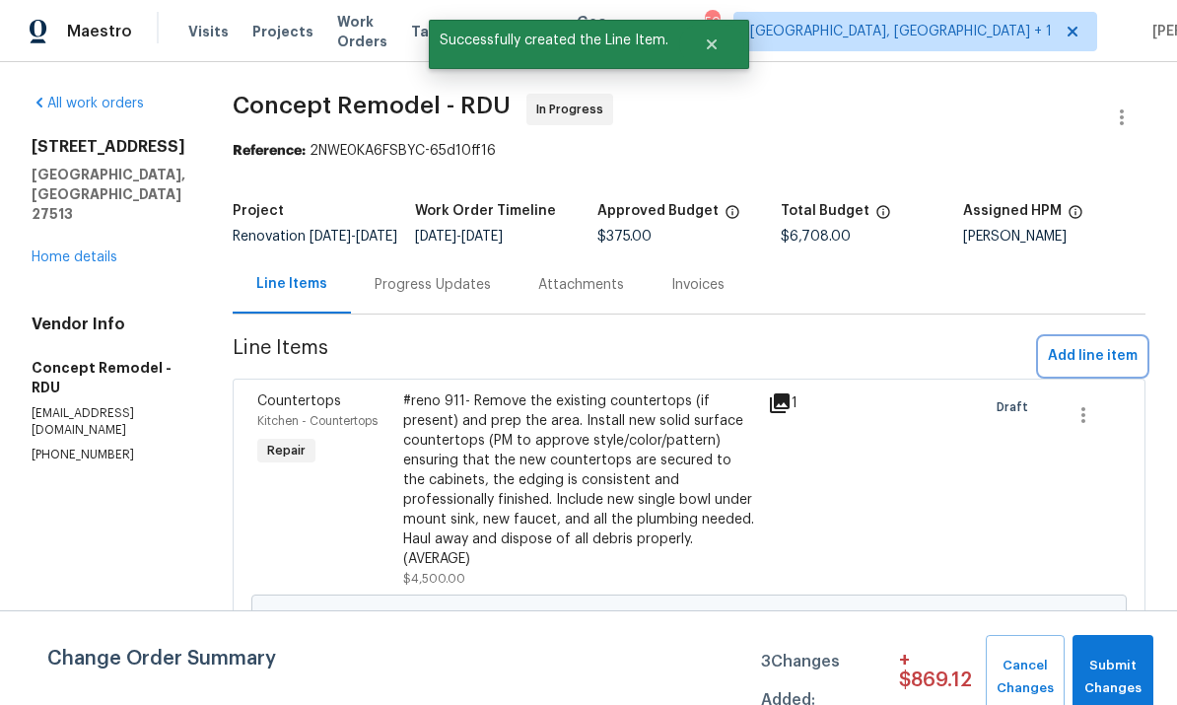
click at [1074, 369] on span "Add line item" at bounding box center [1093, 356] width 90 height 25
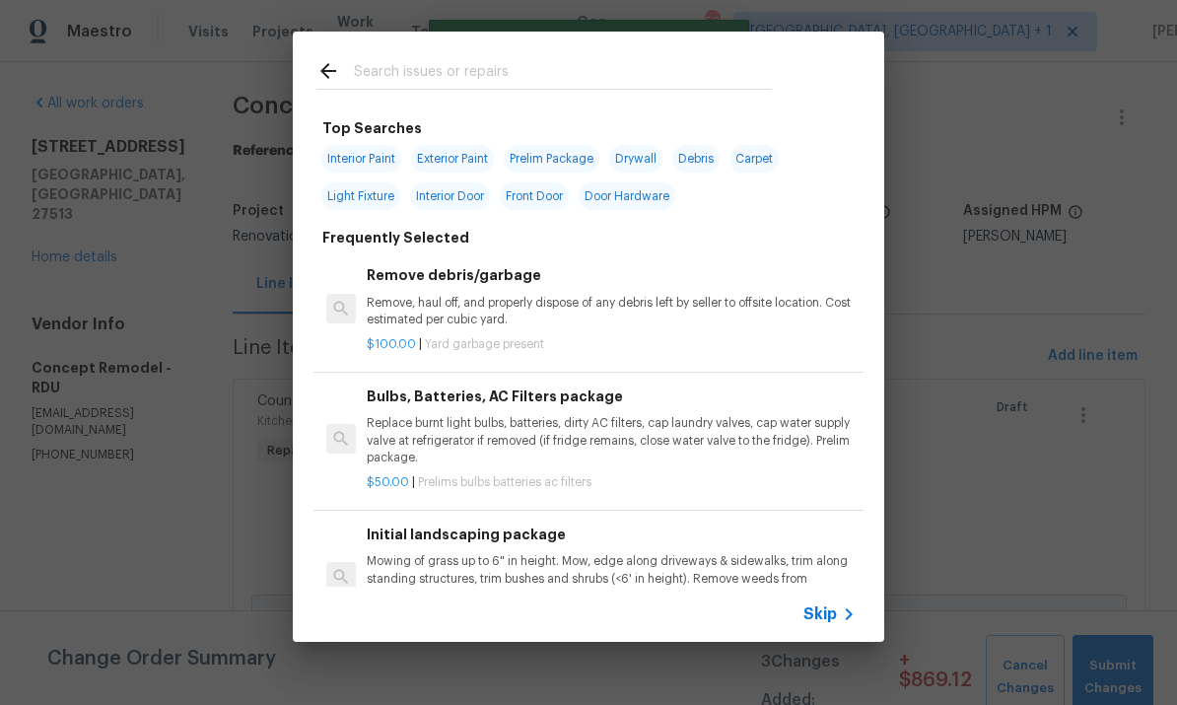
click at [378, 70] on input "text" at bounding box center [563, 74] width 418 height 30
click at [377, 70] on input "text" at bounding box center [563, 74] width 418 height 30
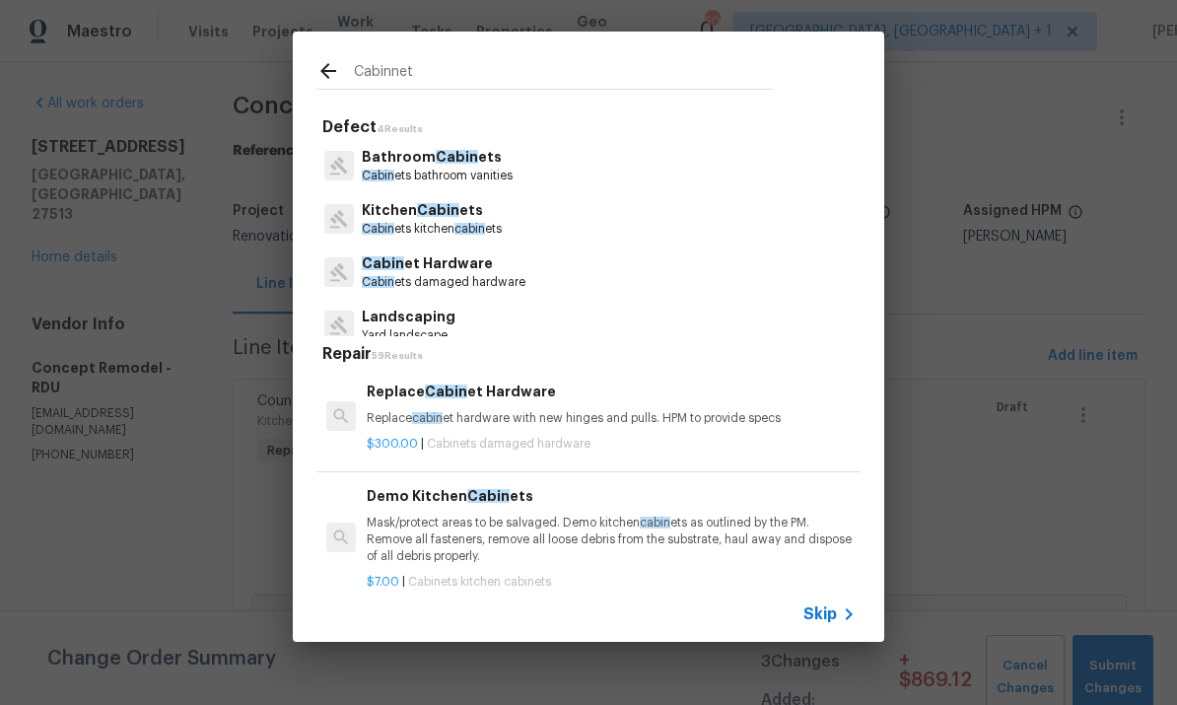
type input "Cabinnets"
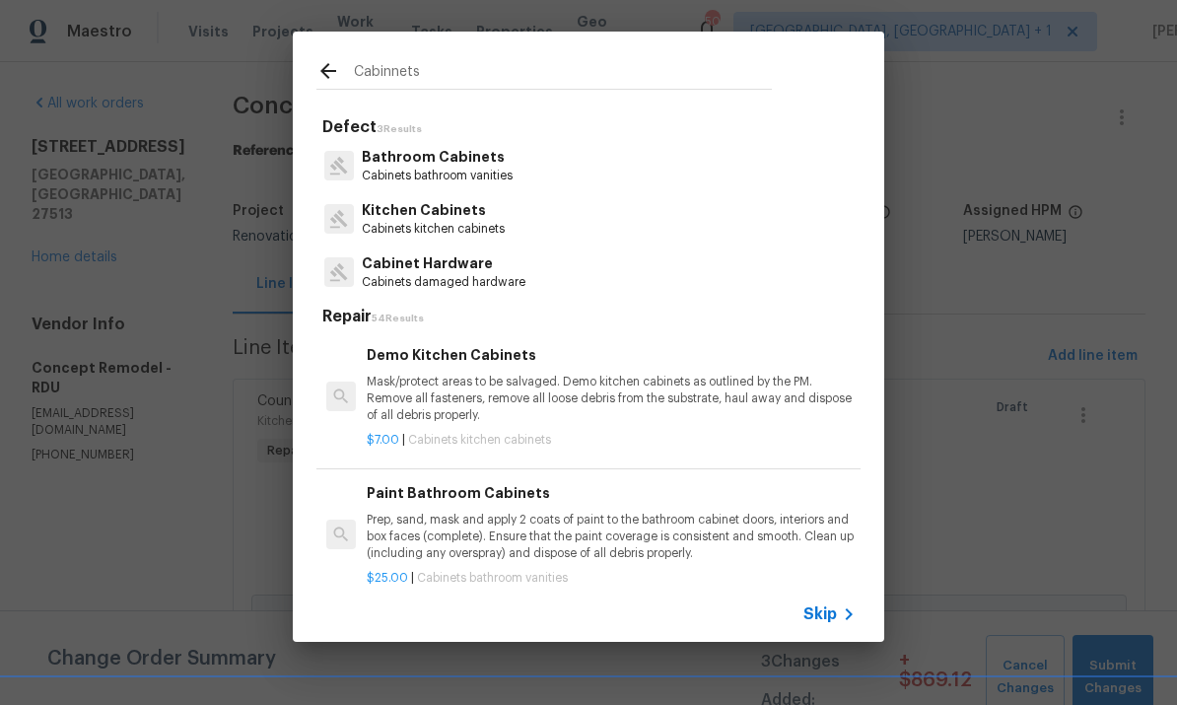
click at [438, 159] on p "Bathroom Cabinets" at bounding box center [437, 157] width 151 height 21
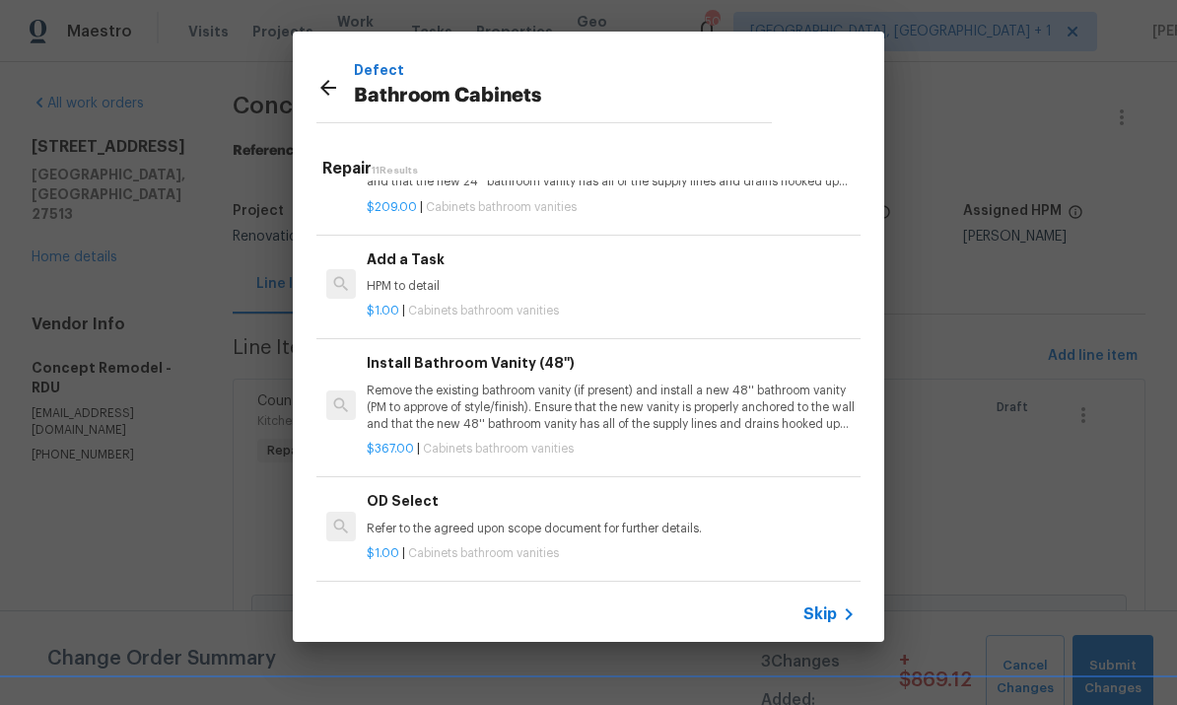
scroll to position [888, 0]
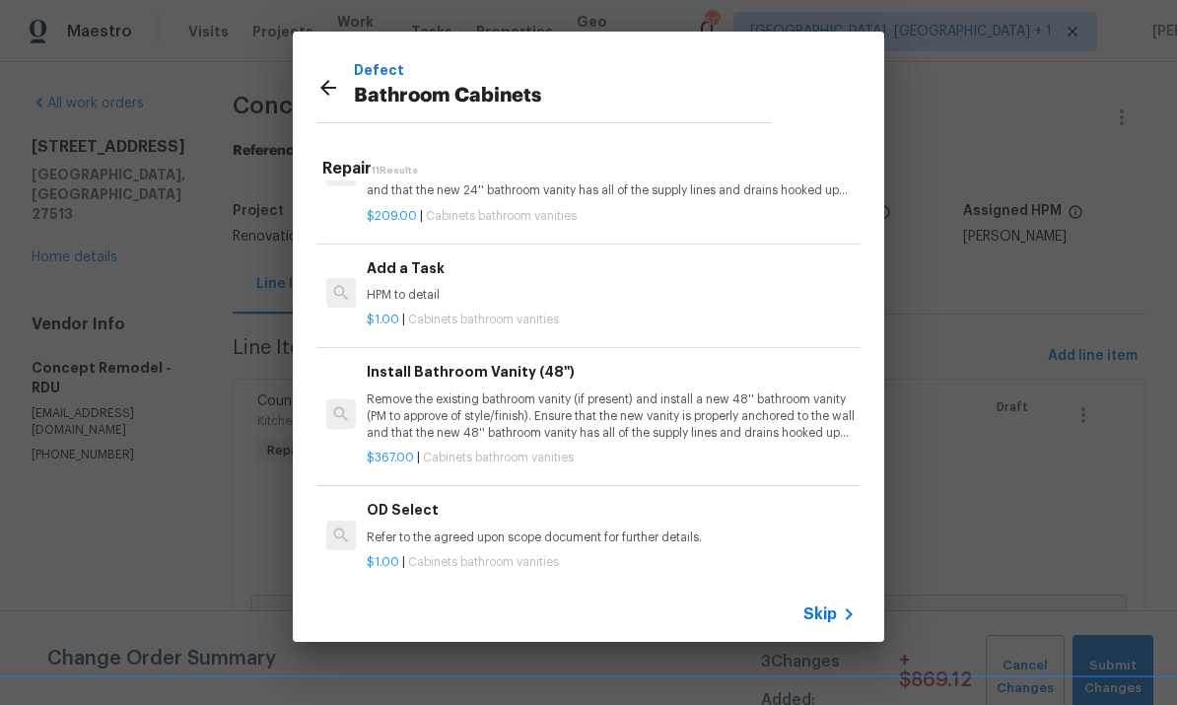
click at [422, 263] on h6 "Add a Task" at bounding box center [611, 268] width 489 height 22
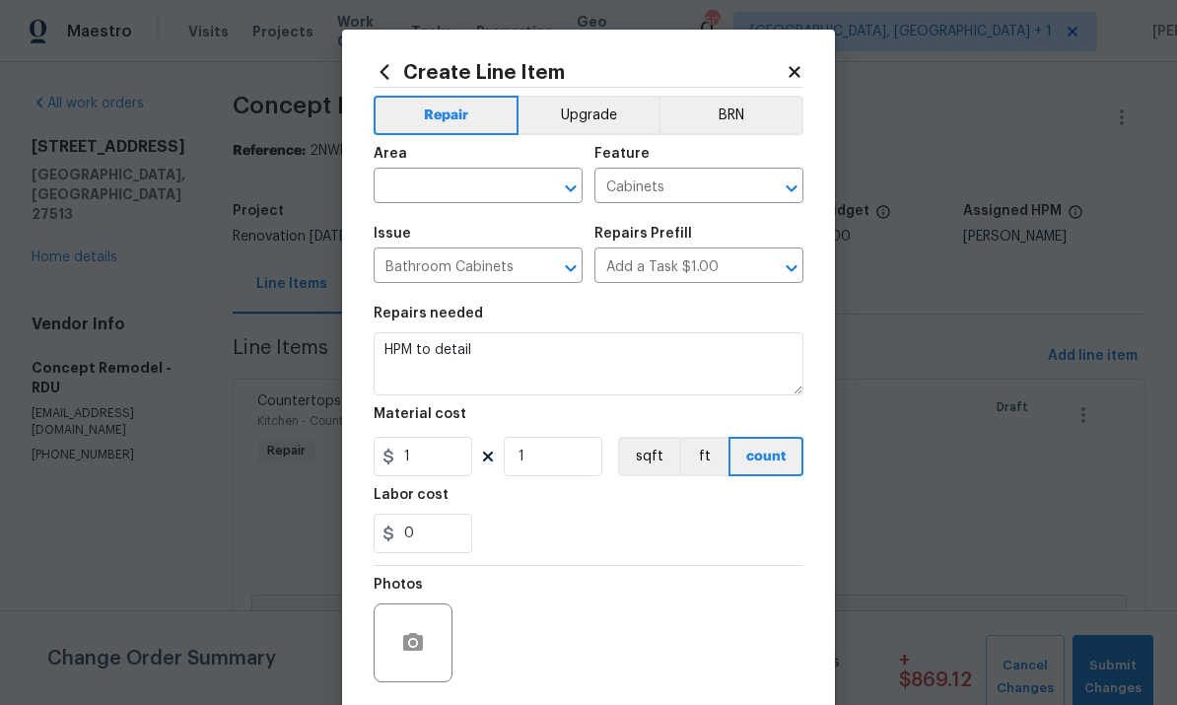
click at [419, 194] on input "text" at bounding box center [451, 188] width 154 height 31
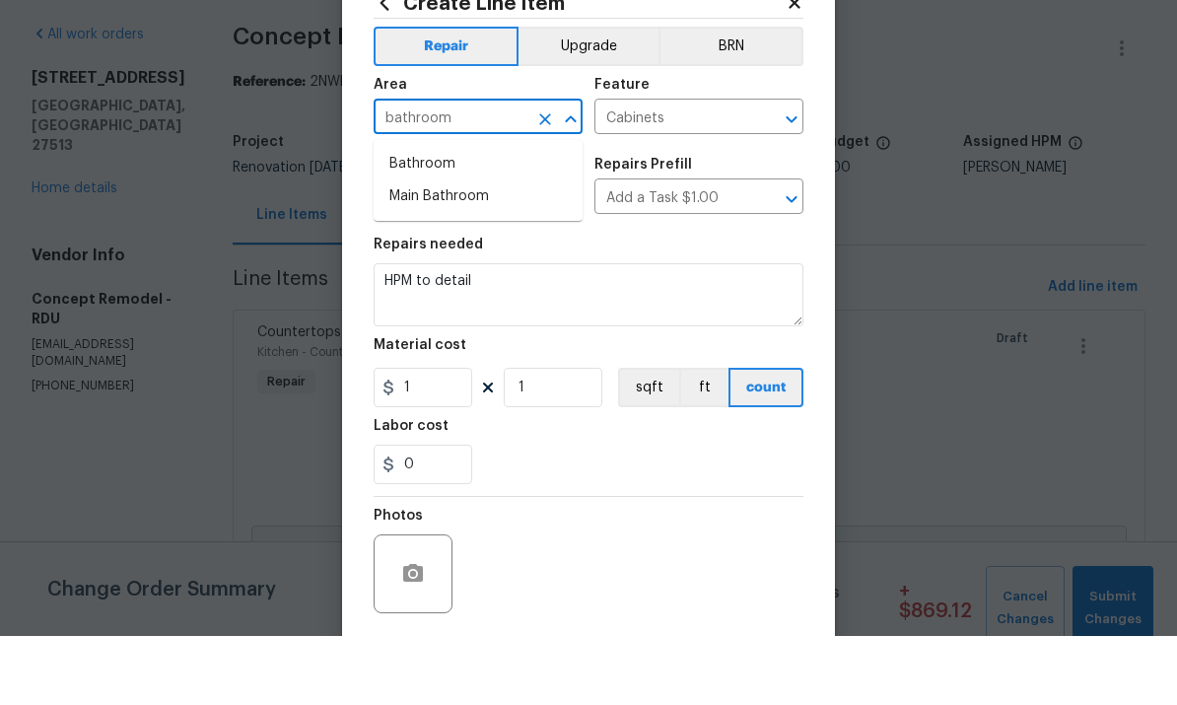
click at [452, 249] on li "Main Bathroom" at bounding box center [478, 265] width 209 height 33
type input "Main Bathroom"
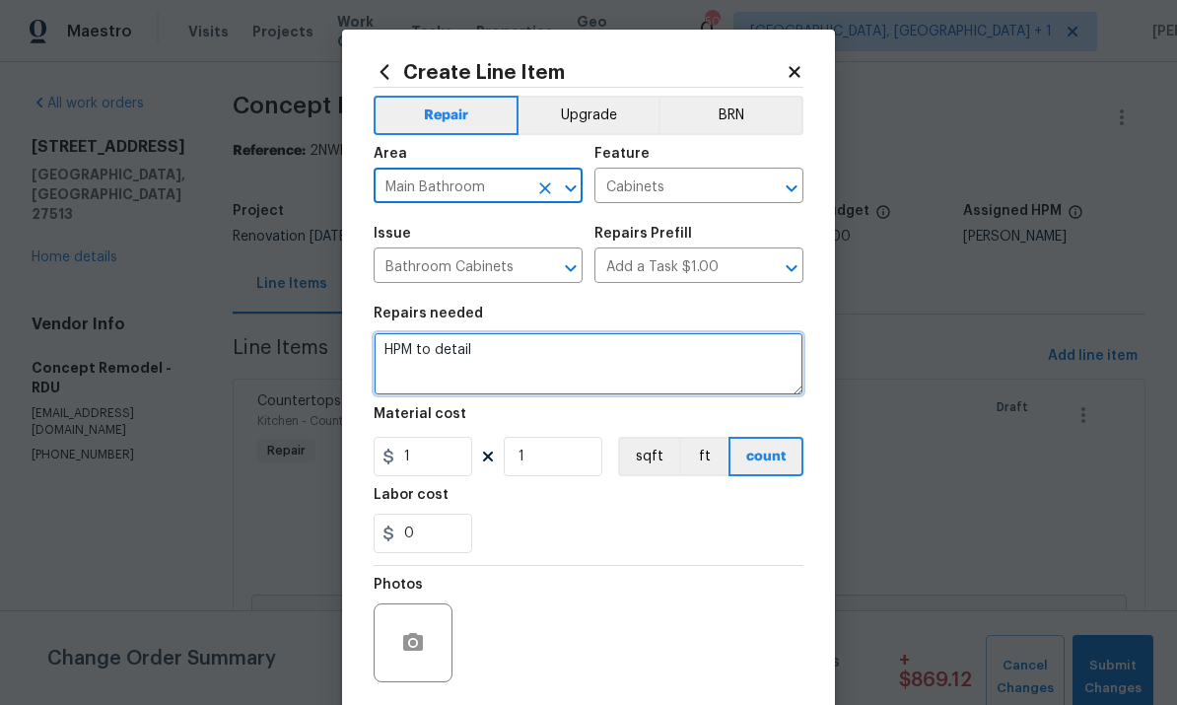
click at [504, 360] on textarea "HPM to detail" at bounding box center [589, 363] width 430 height 63
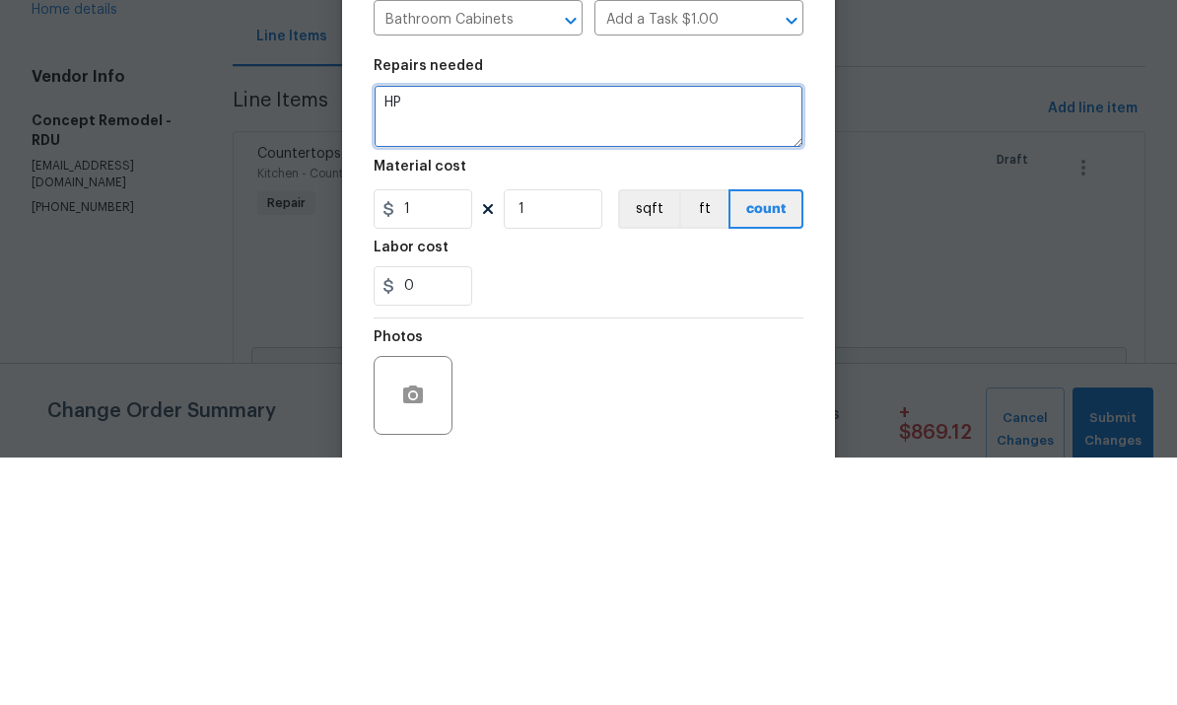
type textarea "H"
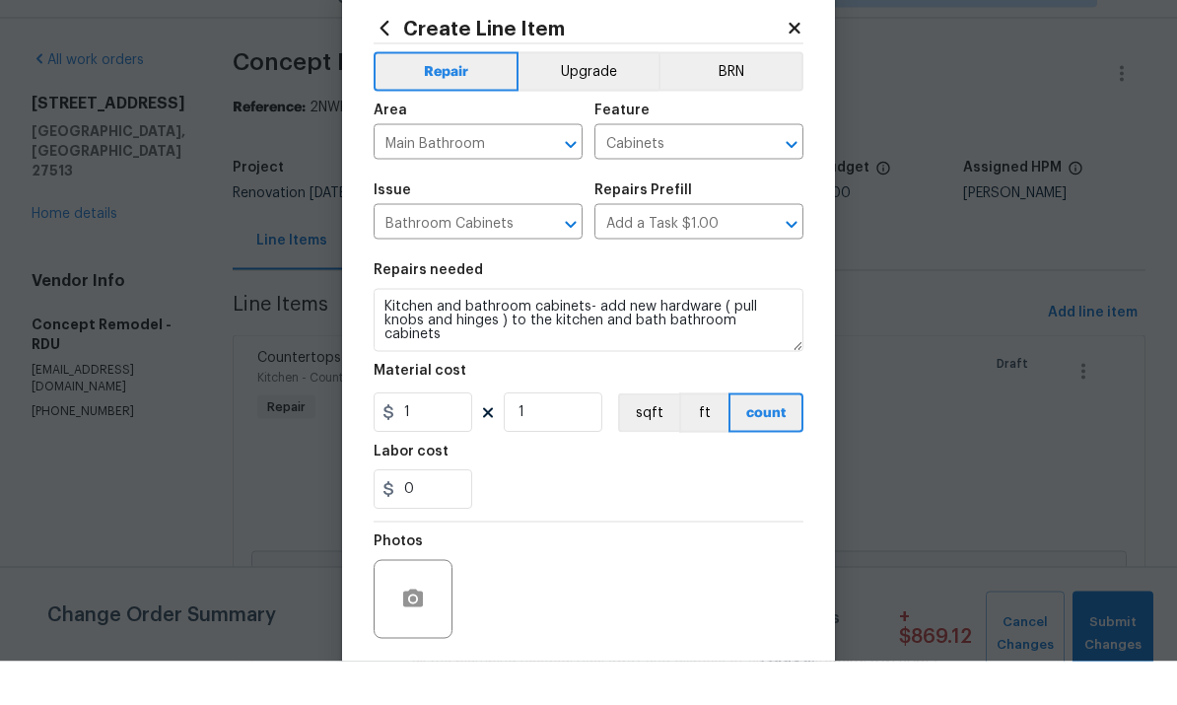
click at [608, 96] on button "Upgrade" at bounding box center [589, 115] width 141 height 39
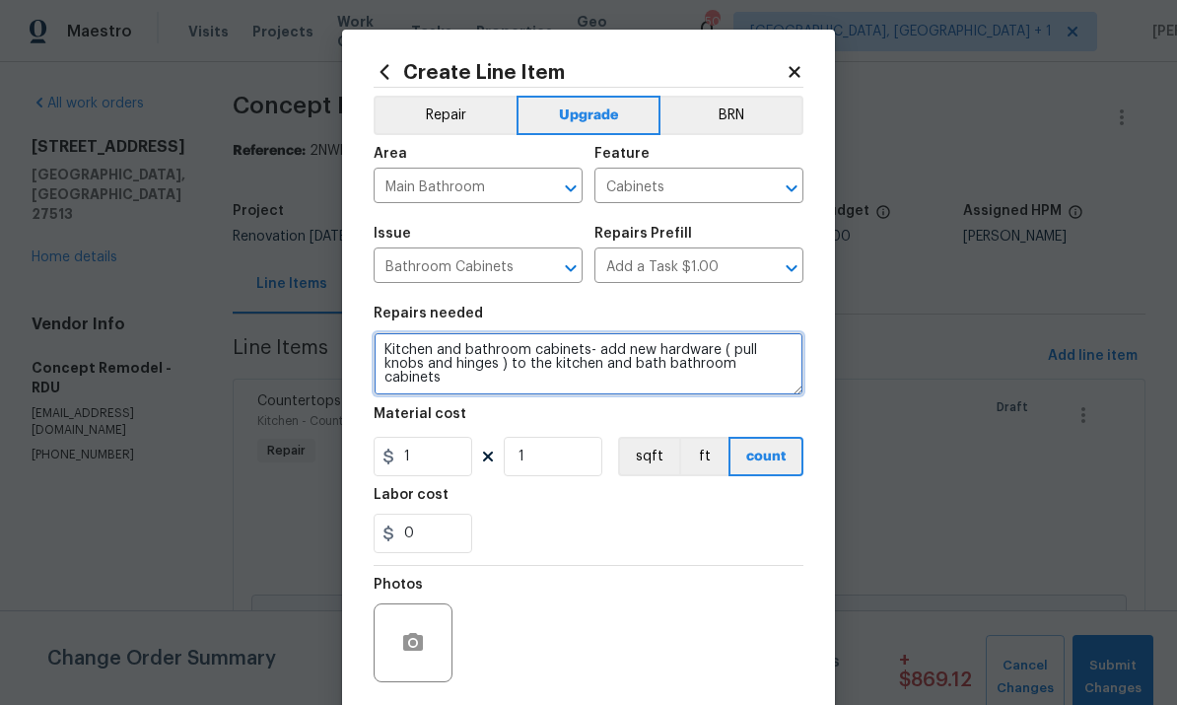
click at [789, 381] on textarea "Kitchen and bathroom cabinets- add new hardware ( pull knobs and hinges ) to th…" at bounding box center [589, 363] width 430 height 63
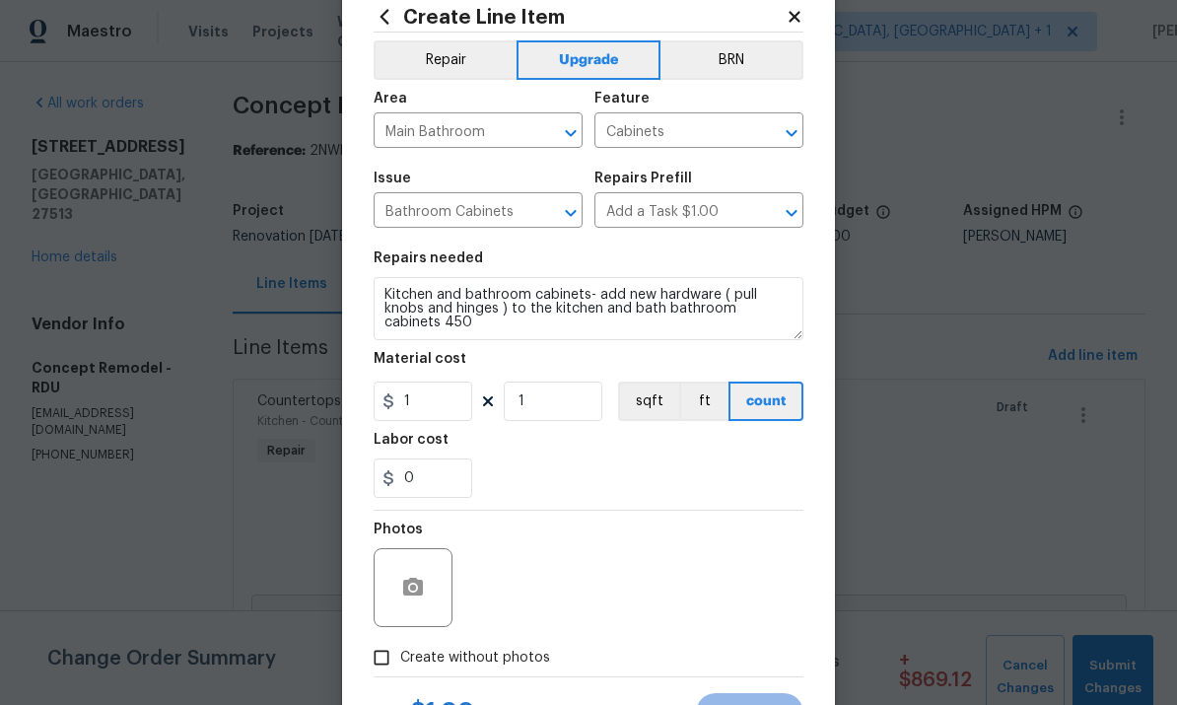
scroll to position [65, 0]
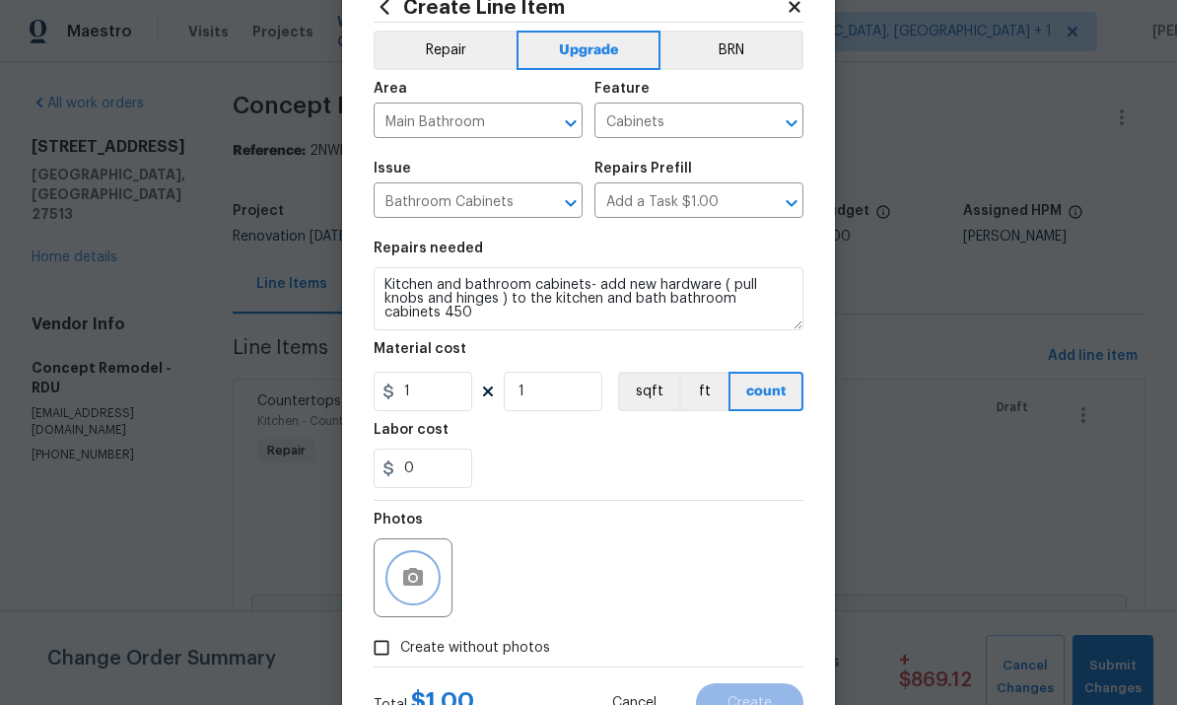
click at [423, 569] on button "button" at bounding box center [412, 577] width 47 height 47
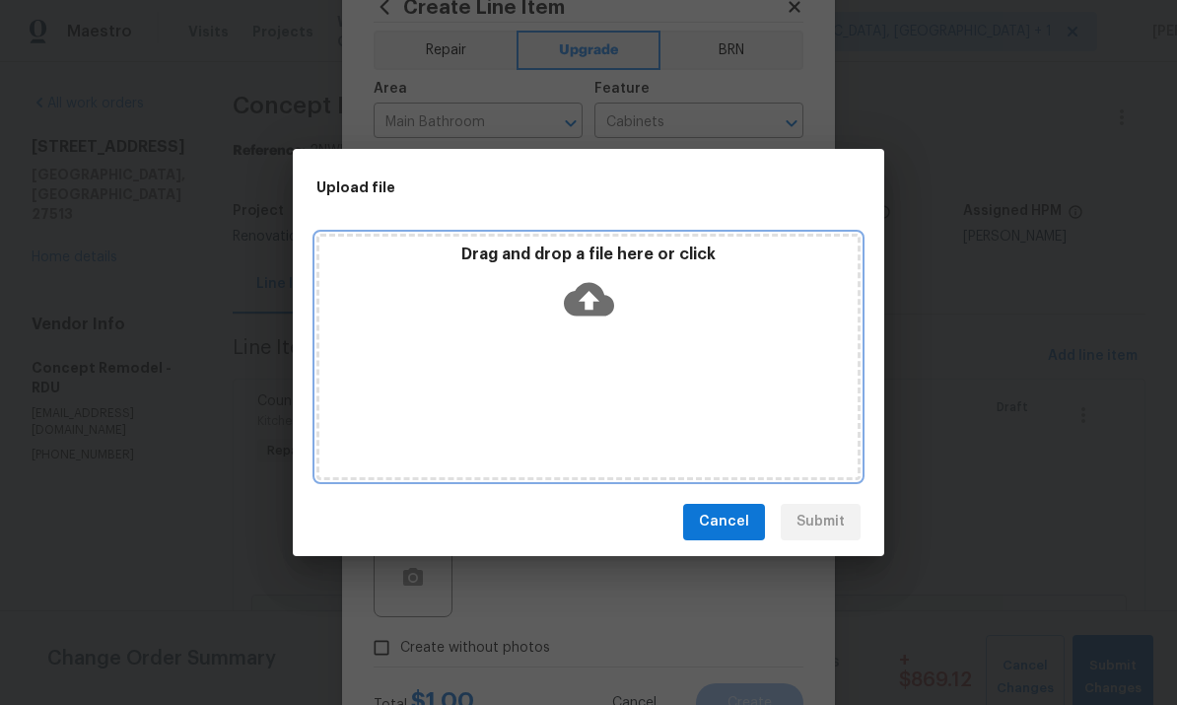
click at [598, 310] on icon at bounding box center [589, 299] width 50 height 34
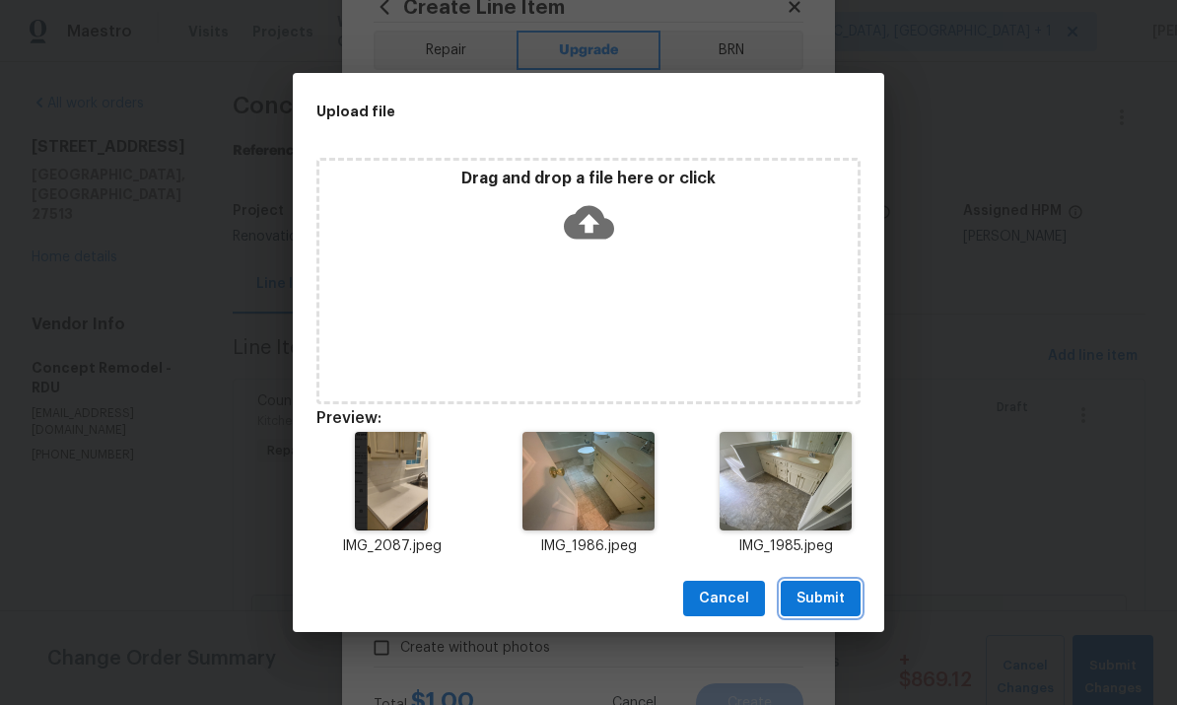
click at [812, 608] on span "Submit" at bounding box center [821, 599] width 48 height 25
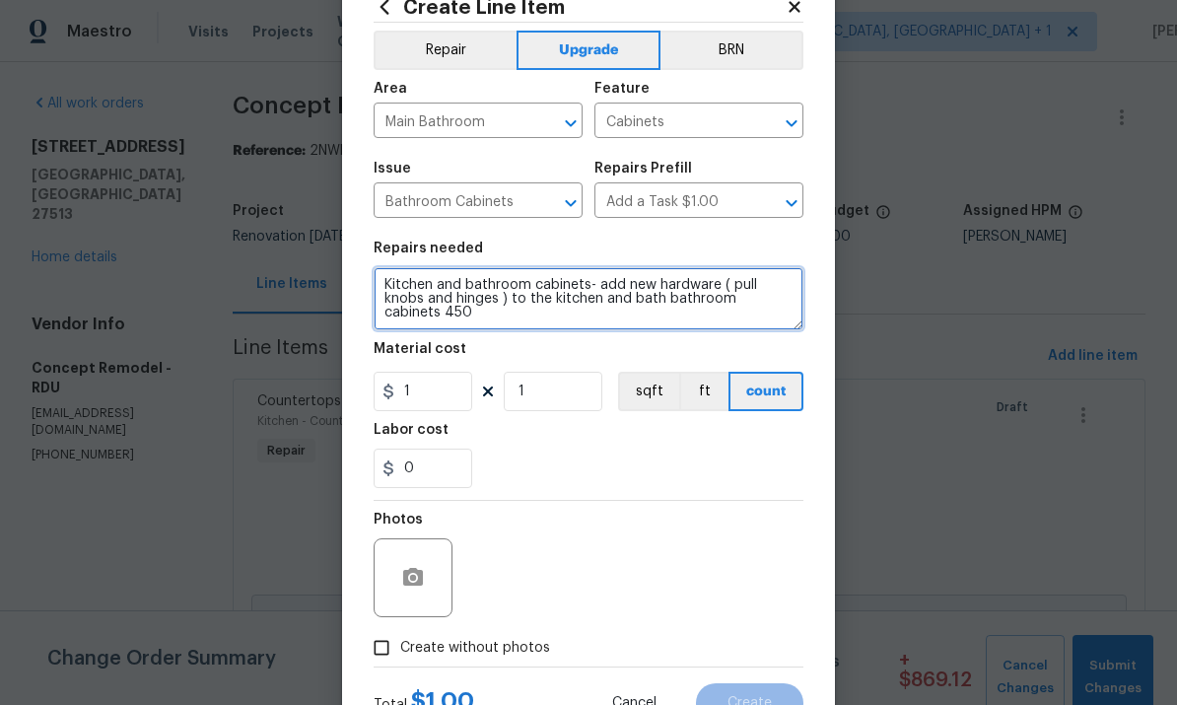
click at [434, 325] on textarea "Kitchen and bathroom cabinets- add new hardware ( pull knobs and hinges ) to th…" at bounding box center [589, 298] width 430 height 63
type textarea "Kitchen and bathroom cabinets- add new hardware ( pull knobs and hinges ) to th…"
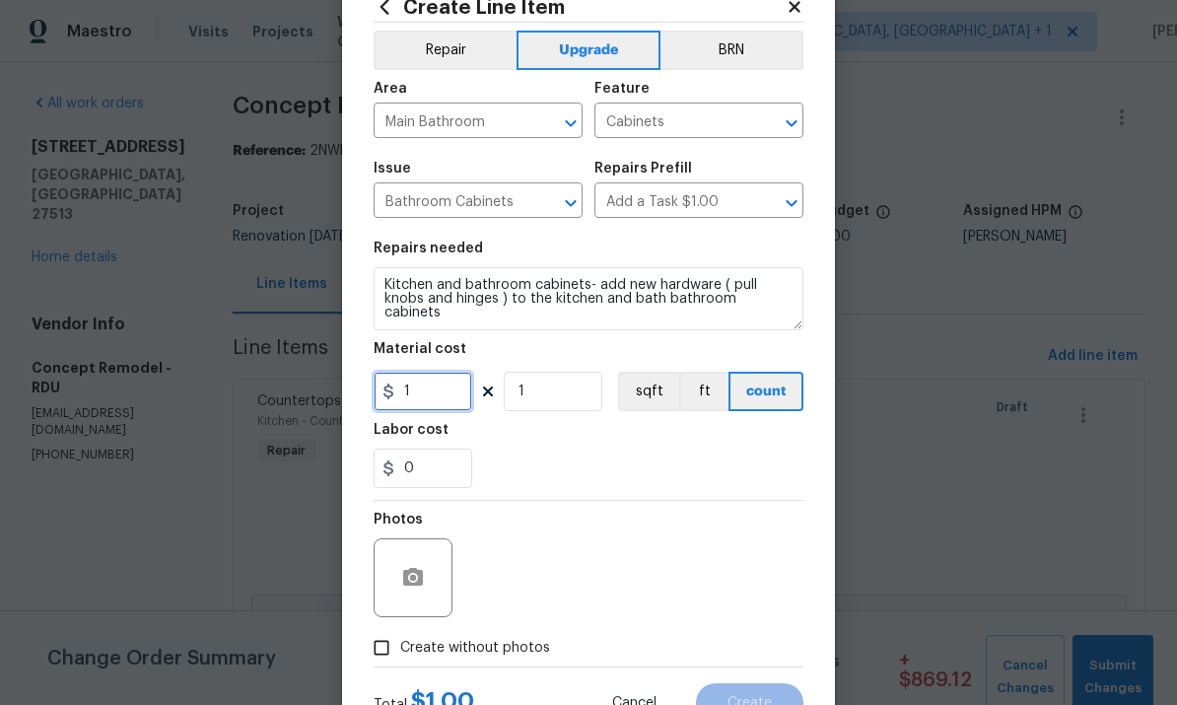
click at [432, 401] on input "1" at bounding box center [423, 391] width 99 height 39
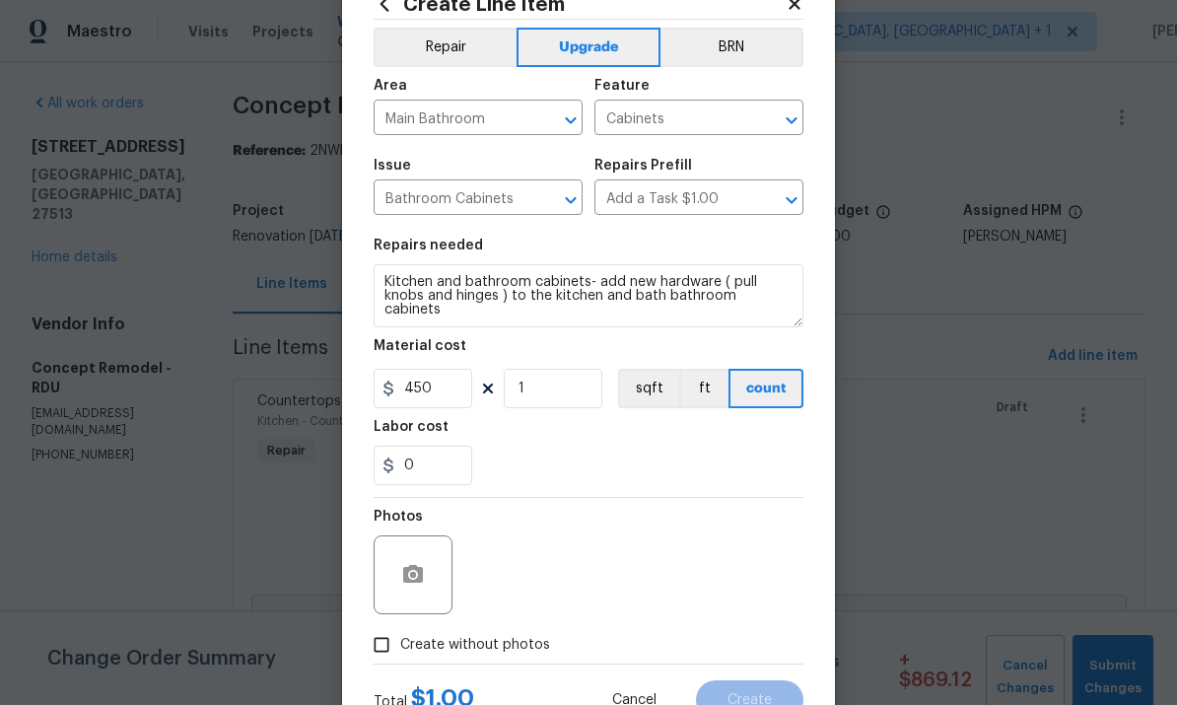
scroll to position [119, 0]
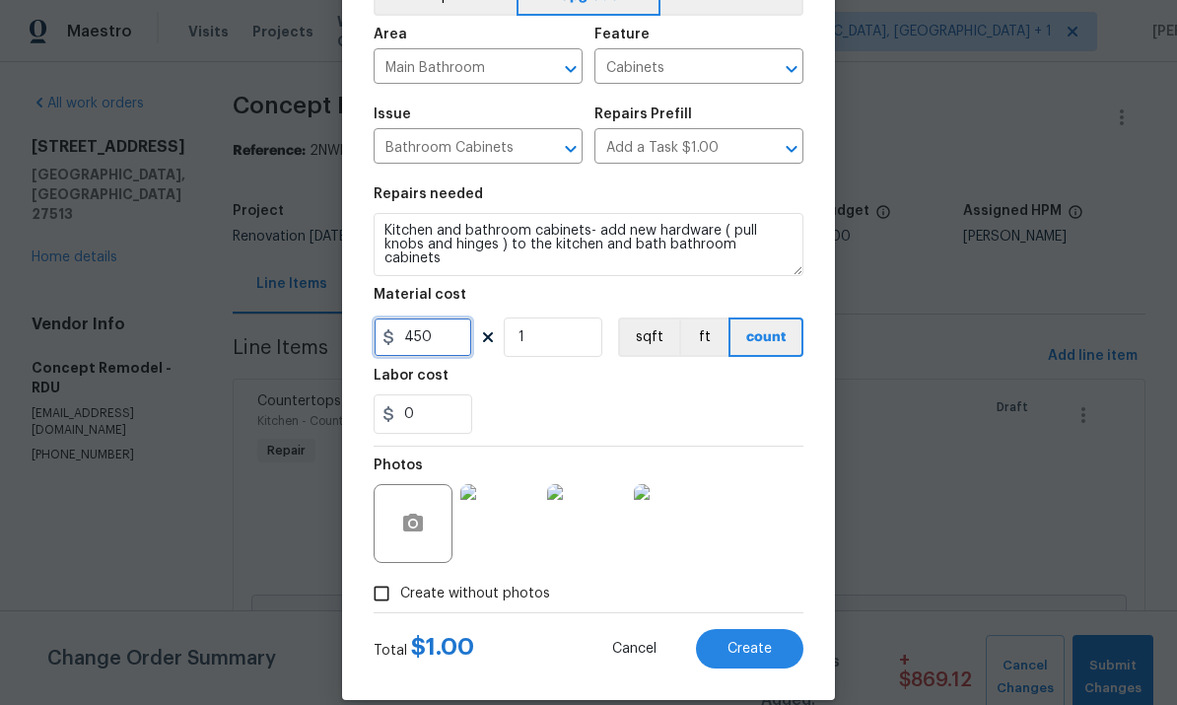
type input "450"
click at [745, 653] on span "Create" at bounding box center [750, 649] width 44 height 15
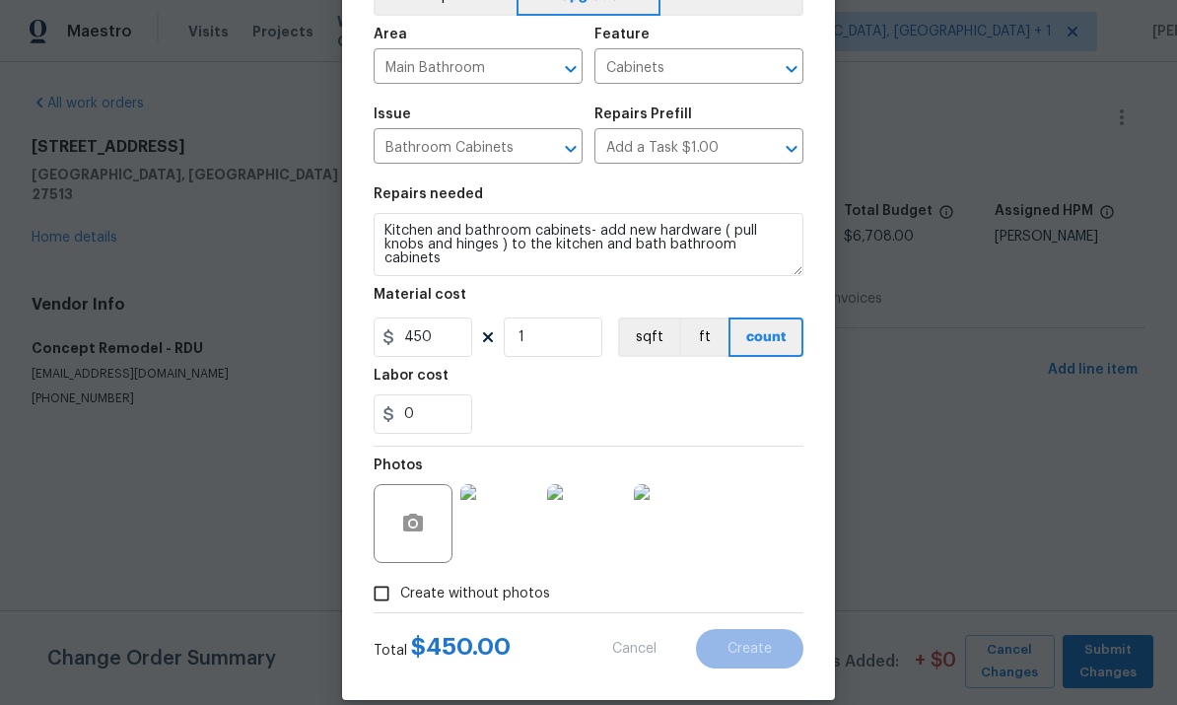
scroll to position [0, 0]
type input "0"
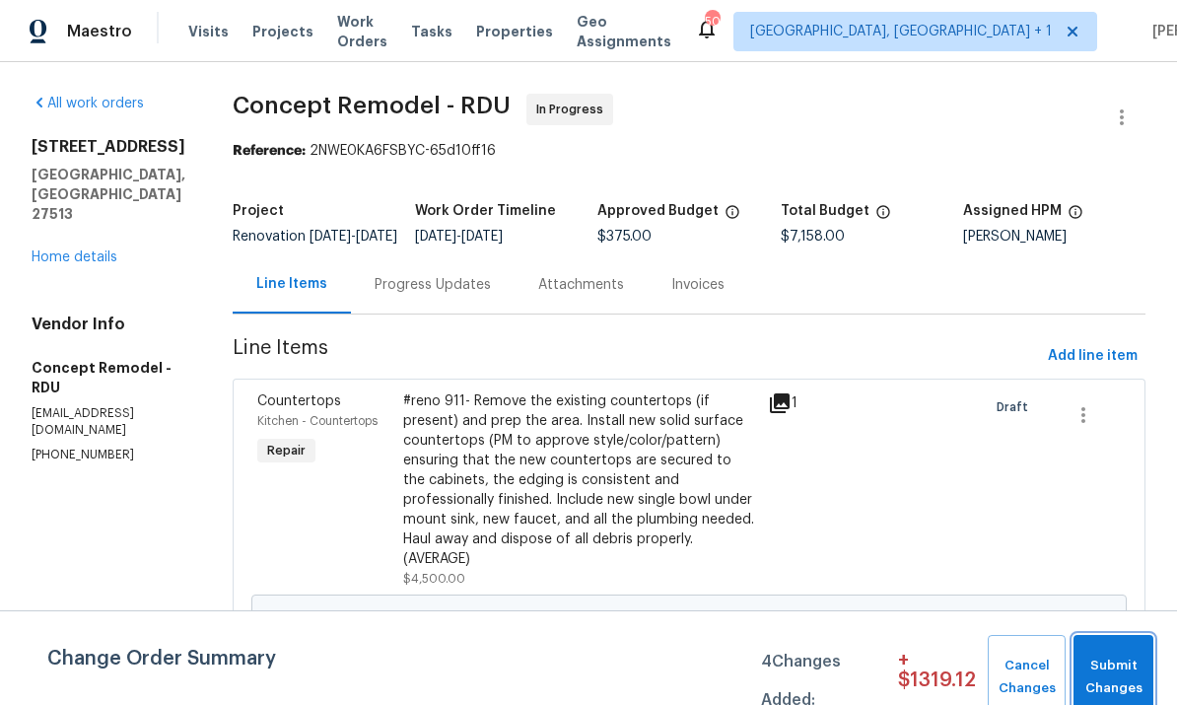
click at [1120, 662] on span "Submit Changes" at bounding box center [1113, 677] width 60 height 45
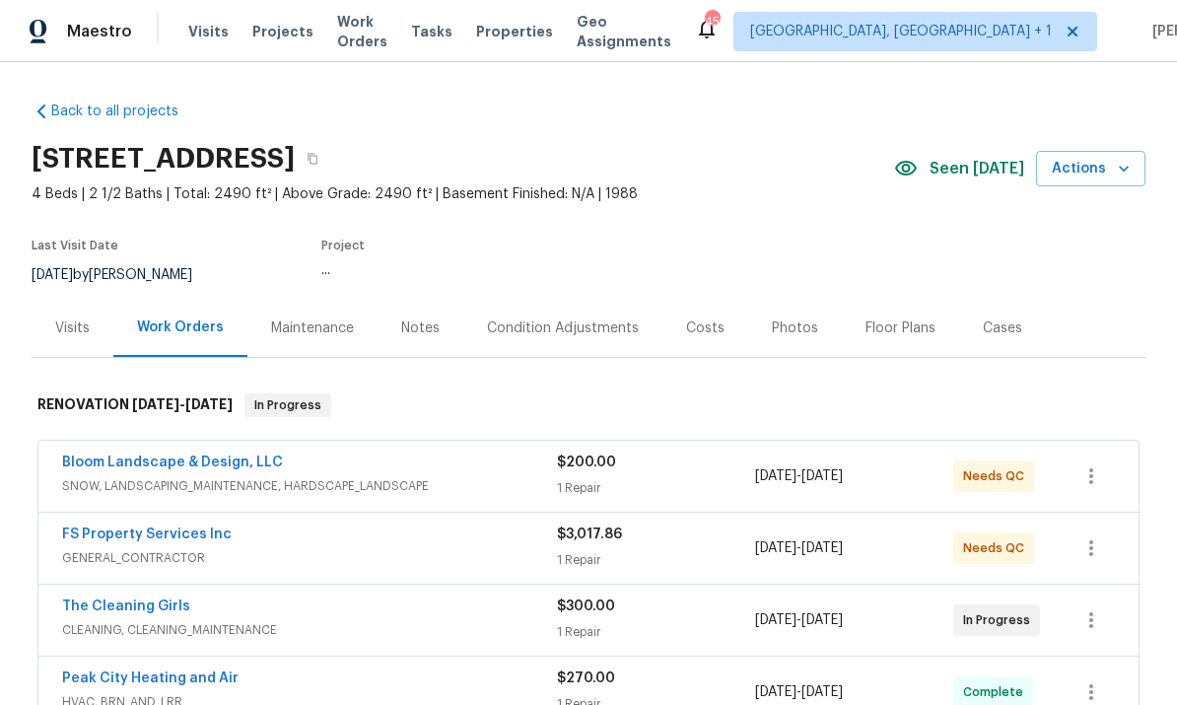
scroll to position [43, 0]
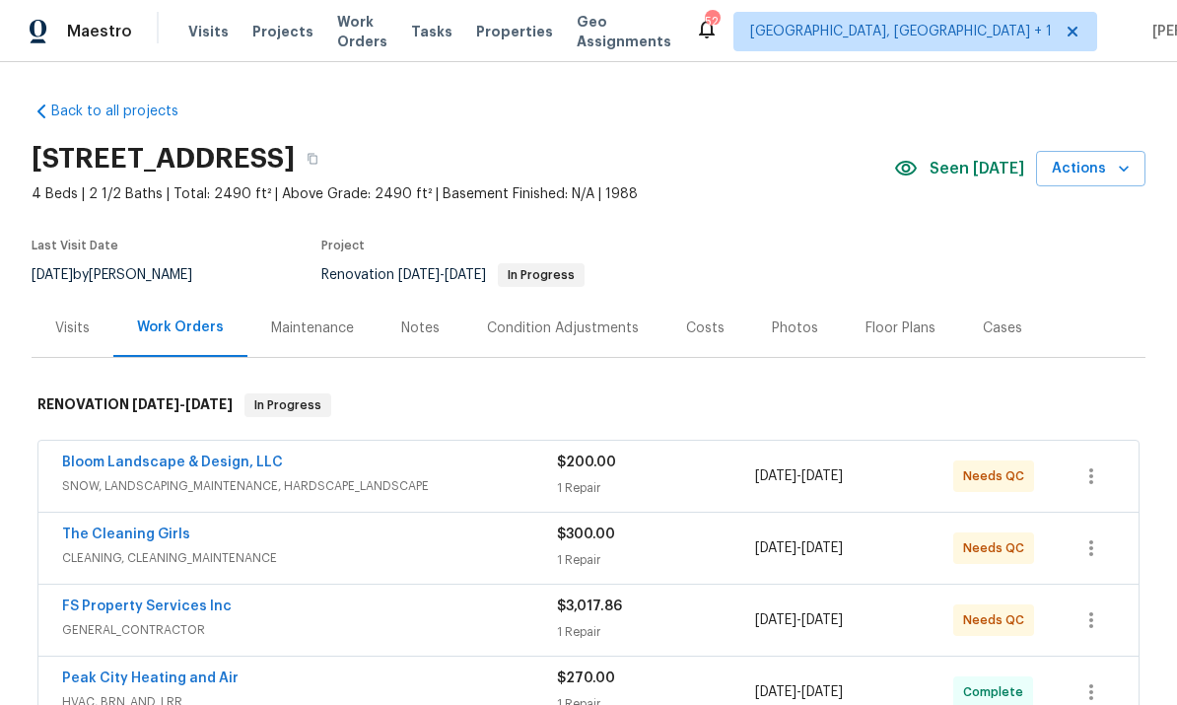
scroll to position [39, 0]
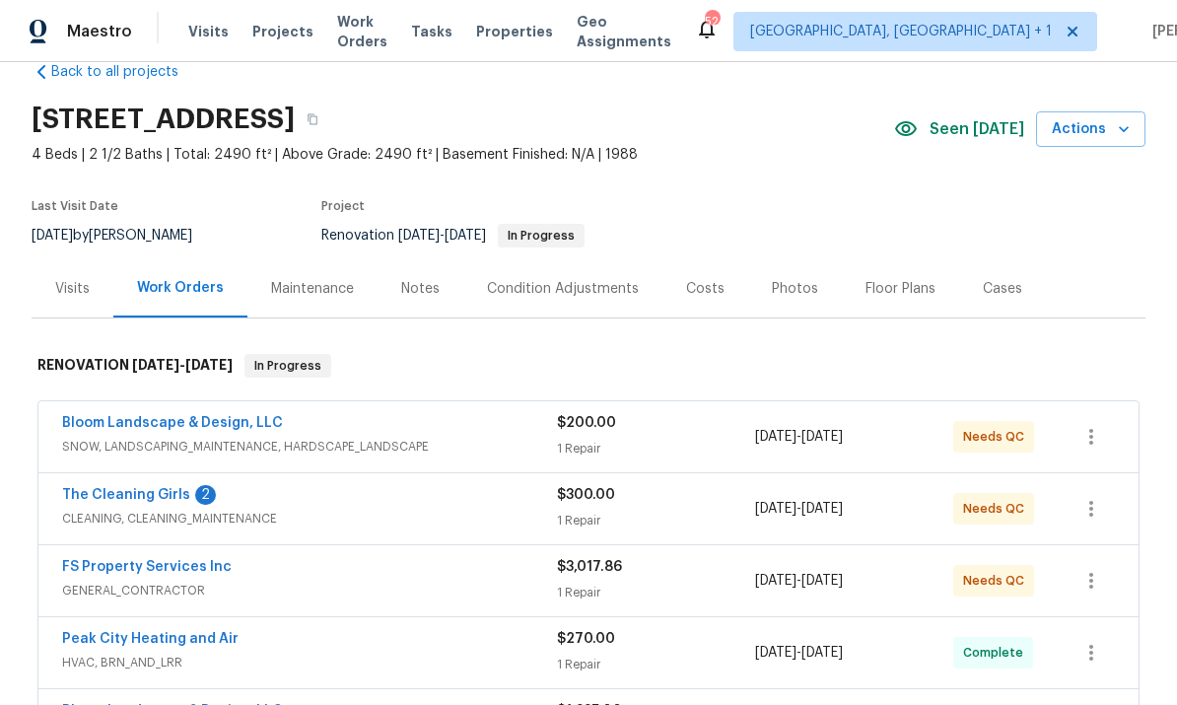
click at [146, 495] on link "The Cleaning Girls" at bounding box center [126, 495] width 128 height 14
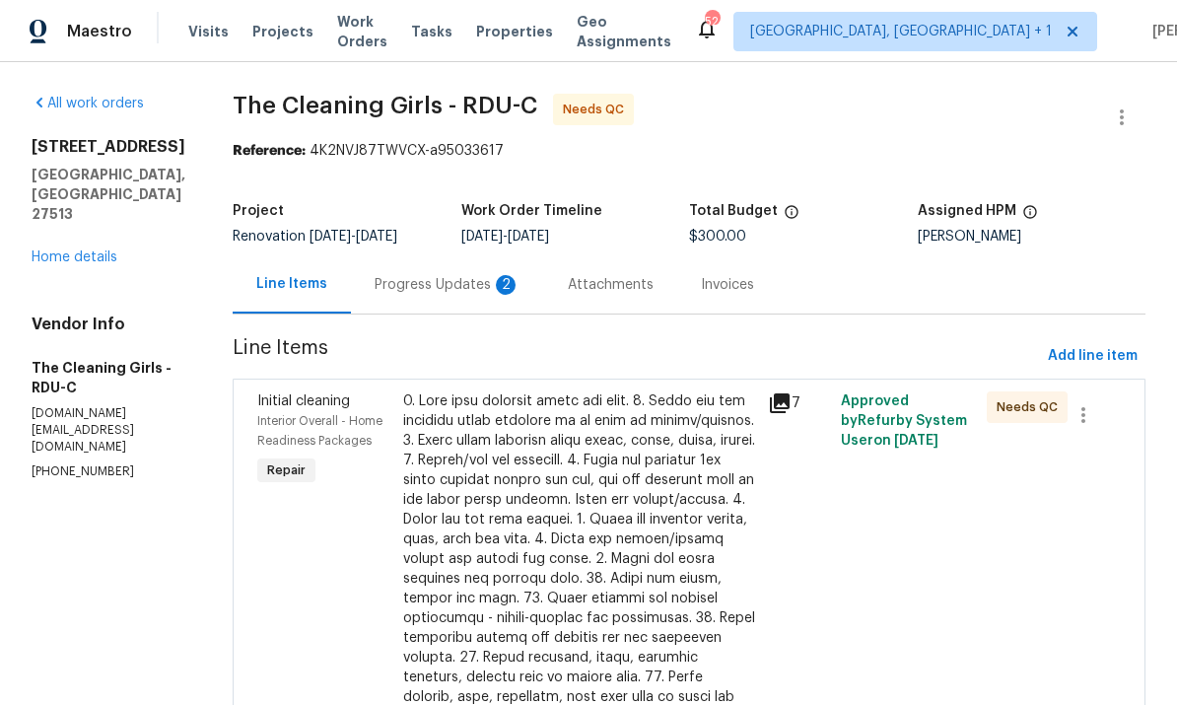
click at [465, 280] on div "Progress Updates 2" at bounding box center [448, 285] width 146 height 20
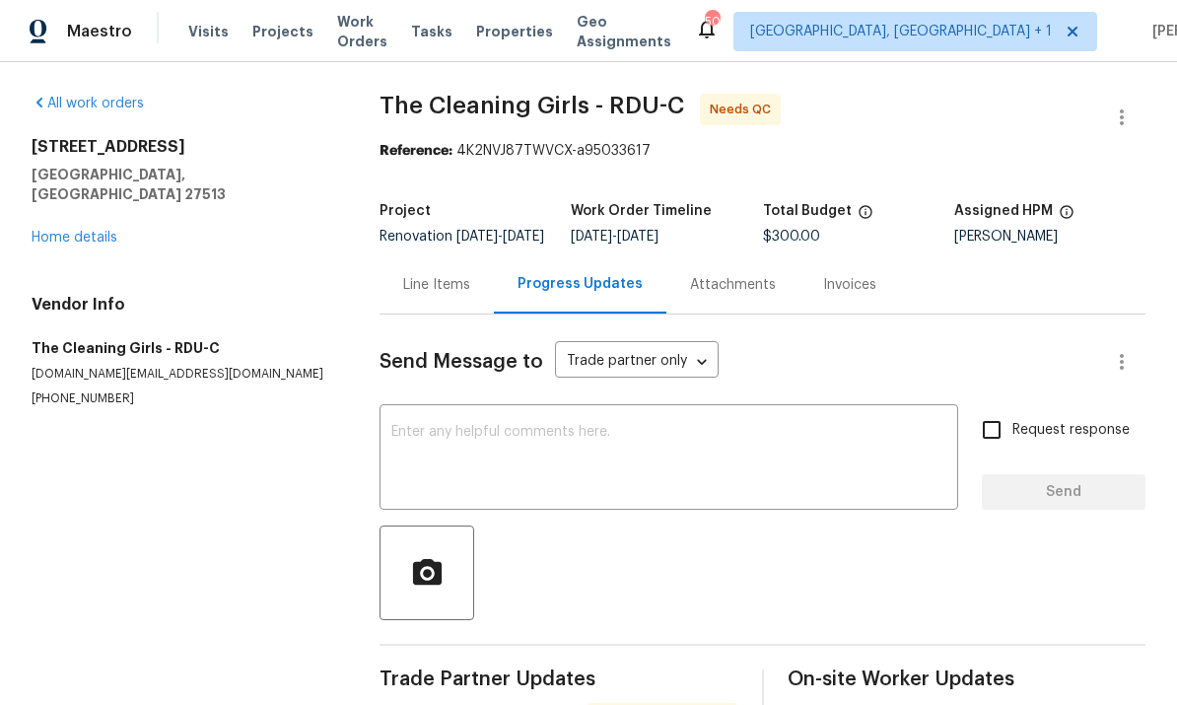
scroll to position [6, 0]
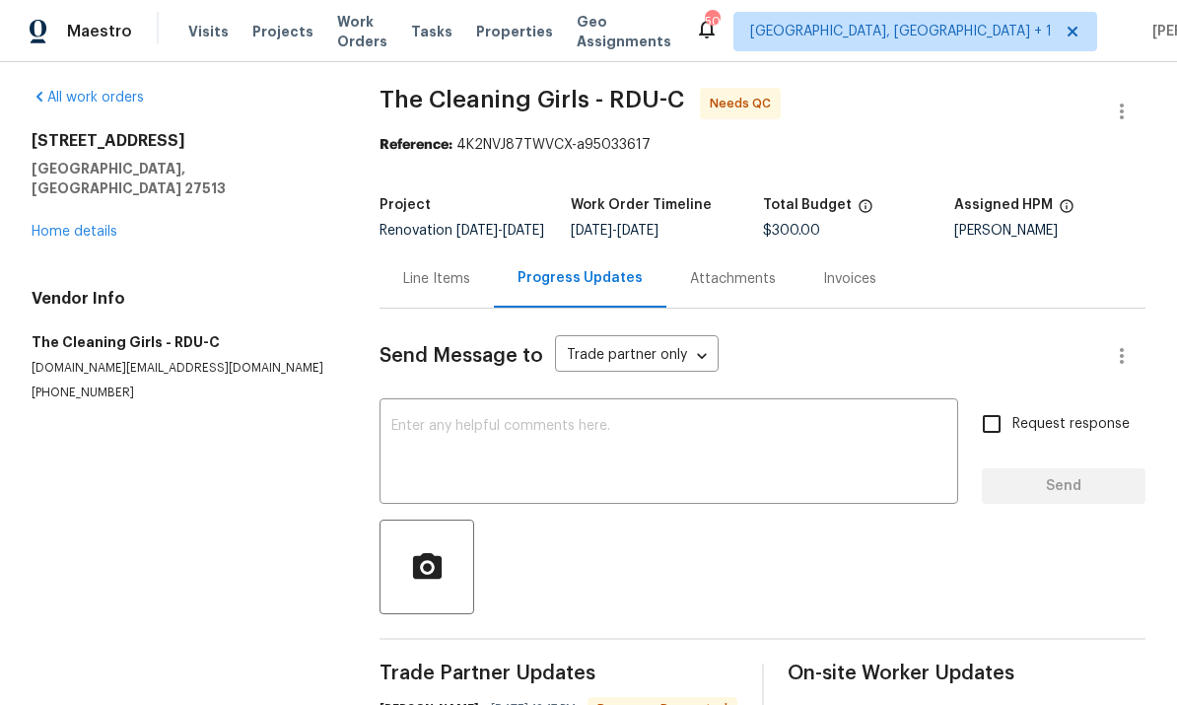
click at [435, 283] on div "Line Items" at bounding box center [436, 279] width 67 height 20
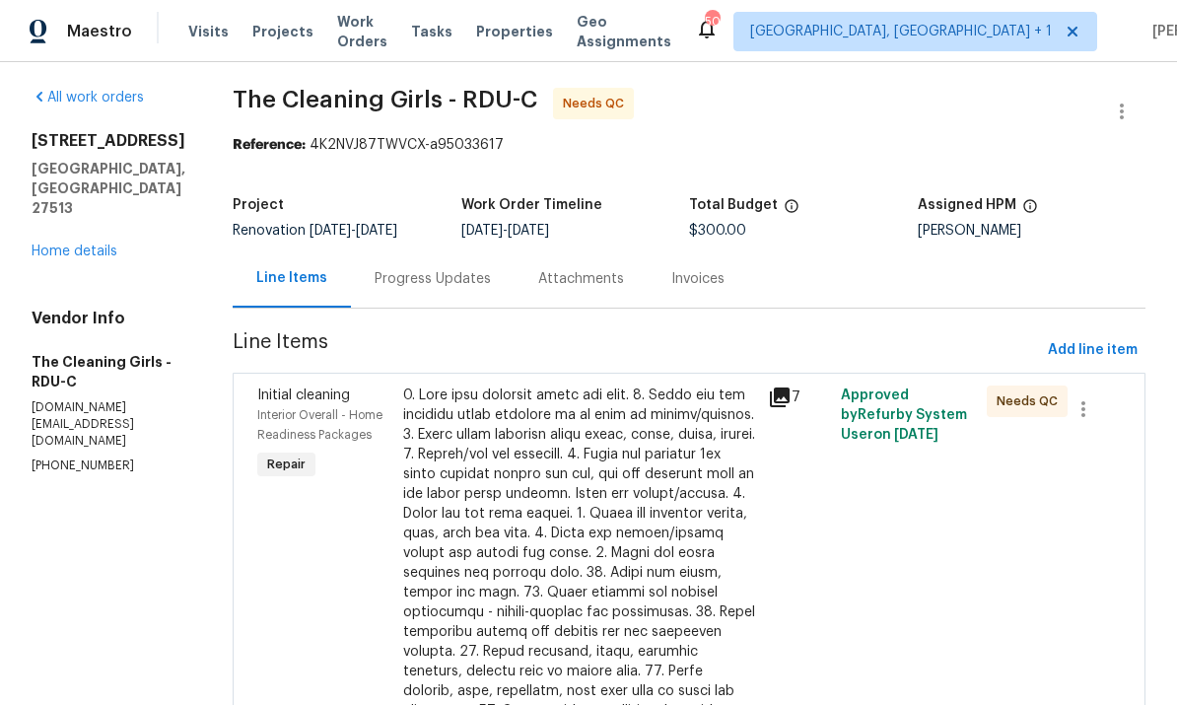
click at [620, 514] on div at bounding box center [579, 651] width 353 height 532
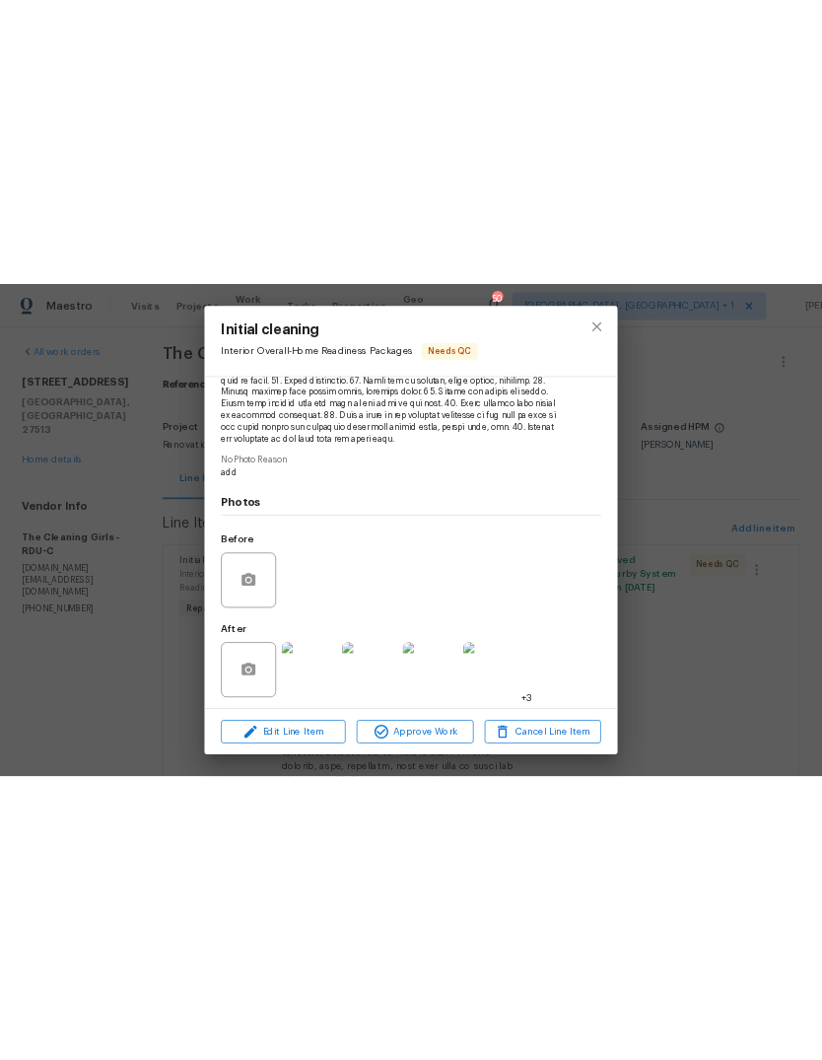
scroll to position [395, 0]
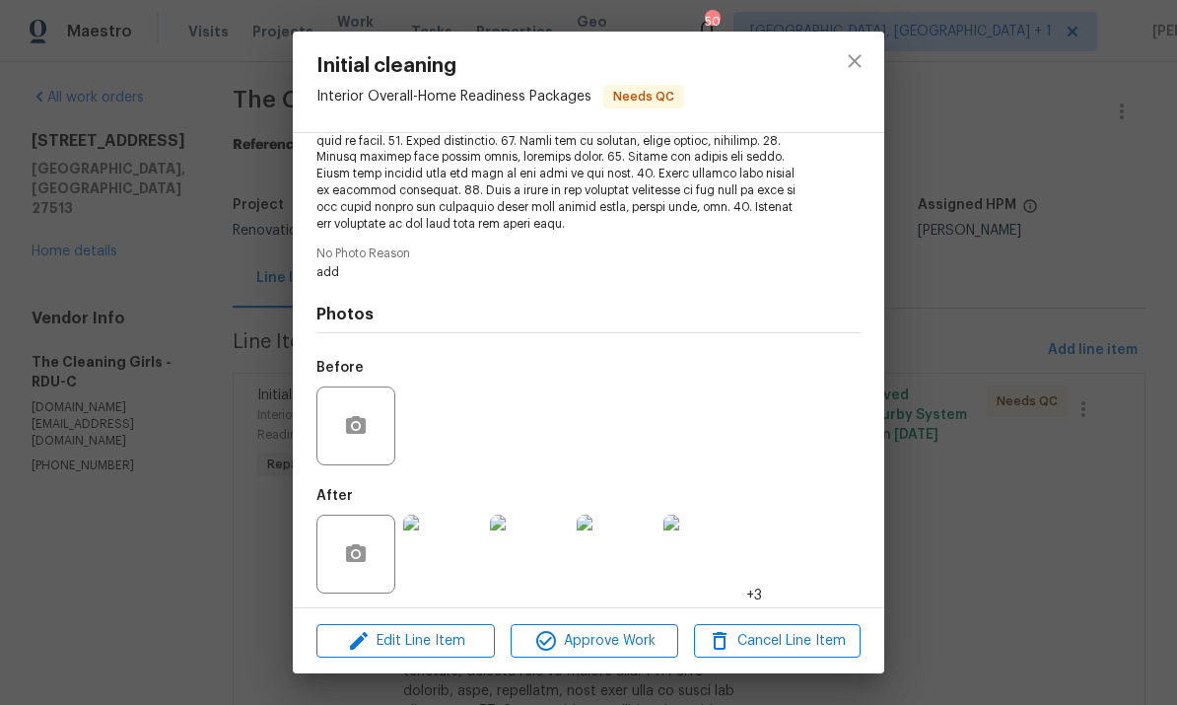
click at [452, 558] on img at bounding box center [442, 554] width 79 height 79
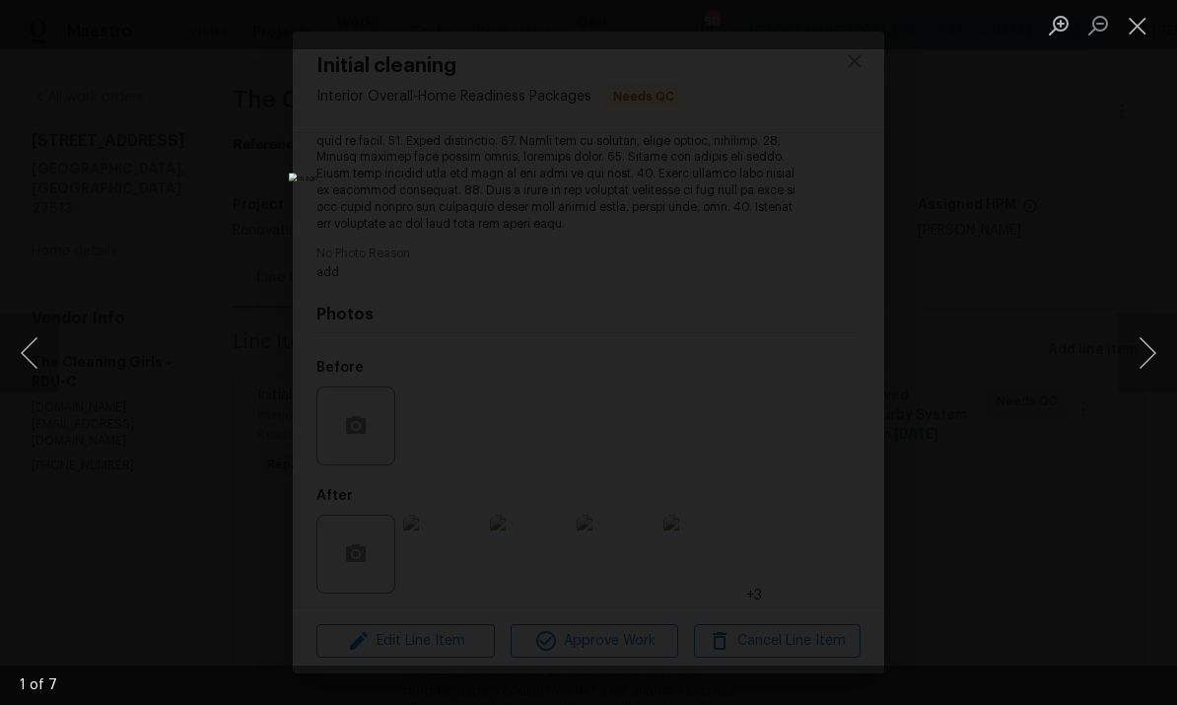
click at [1148, 346] on button "Next image" at bounding box center [1147, 353] width 59 height 79
click at [34, 368] on button "Previous image" at bounding box center [29, 353] width 59 height 79
click at [1148, 350] on button "Next image" at bounding box center [1147, 353] width 59 height 79
click at [1151, 349] on button "Next image" at bounding box center [1147, 353] width 59 height 79
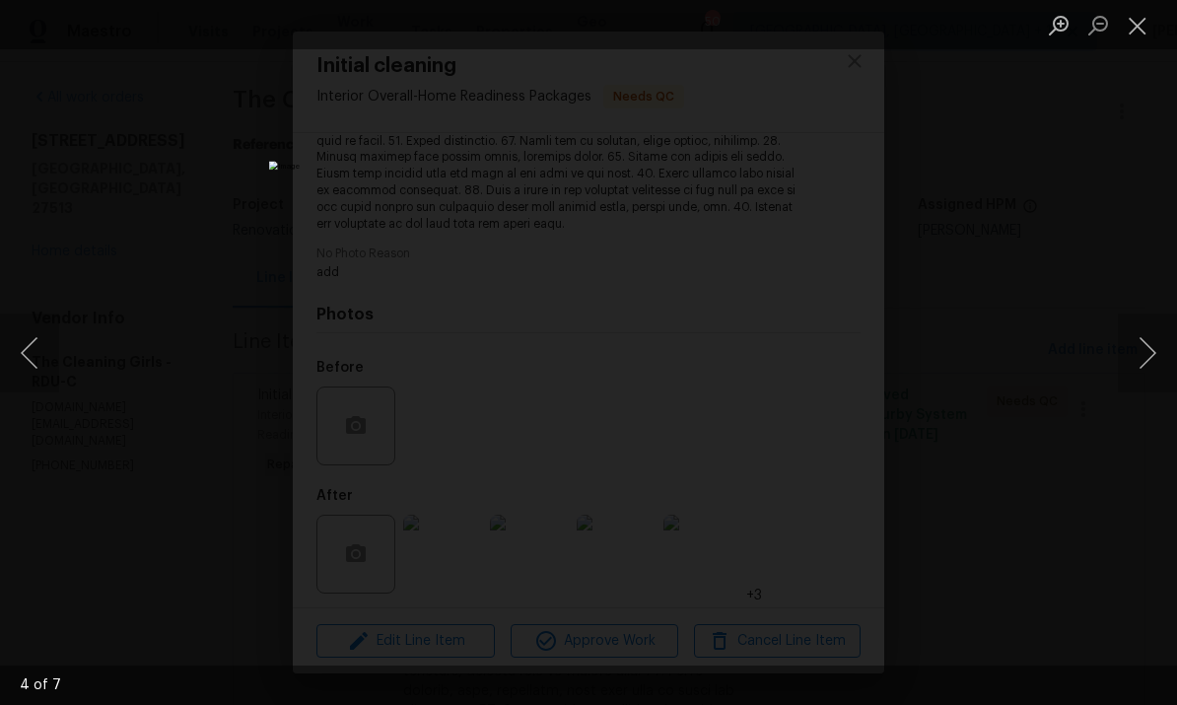
click at [1158, 344] on button "Next image" at bounding box center [1147, 353] width 59 height 79
click at [1160, 344] on button "Next image" at bounding box center [1147, 353] width 59 height 79
click at [1160, 345] on button "Next image" at bounding box center [1147, 353] width 59 height 79
click at [1161, 344] on button "Next image" at bounding box center [1147, 353] width 59 height 79
click at [1130, 287] on div "Lightbox" at bounding box center [588, 352] width 1177 height 705
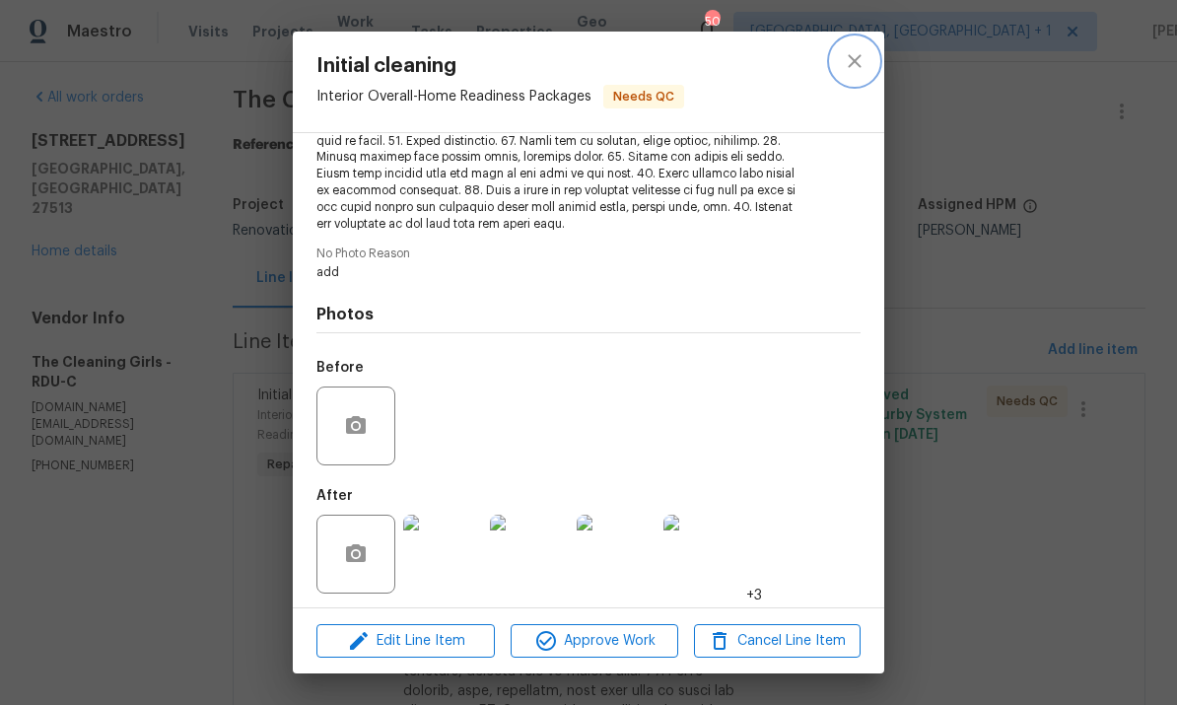
click at [854, 69] on icon "close" at bounding box center [855, 61] width 24 height 24
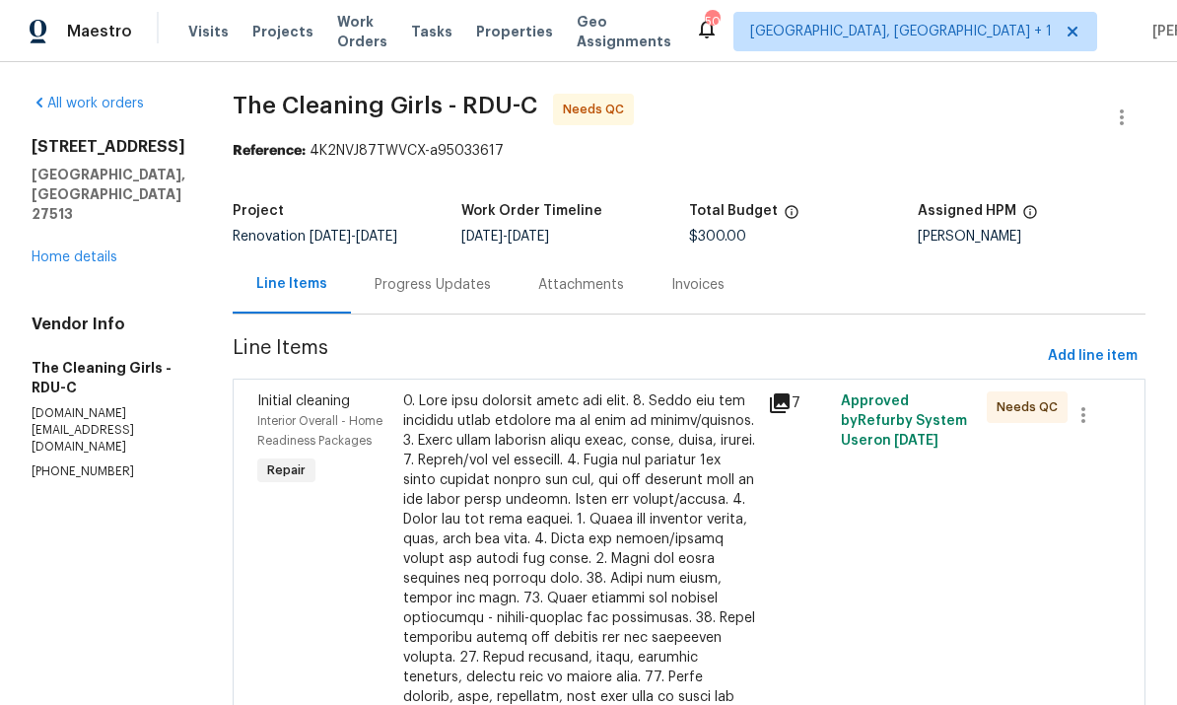
scroll to position [0, 0]
click at [92, 250] on link "Home details" at bounding box center [75, 257] width 86 height 14
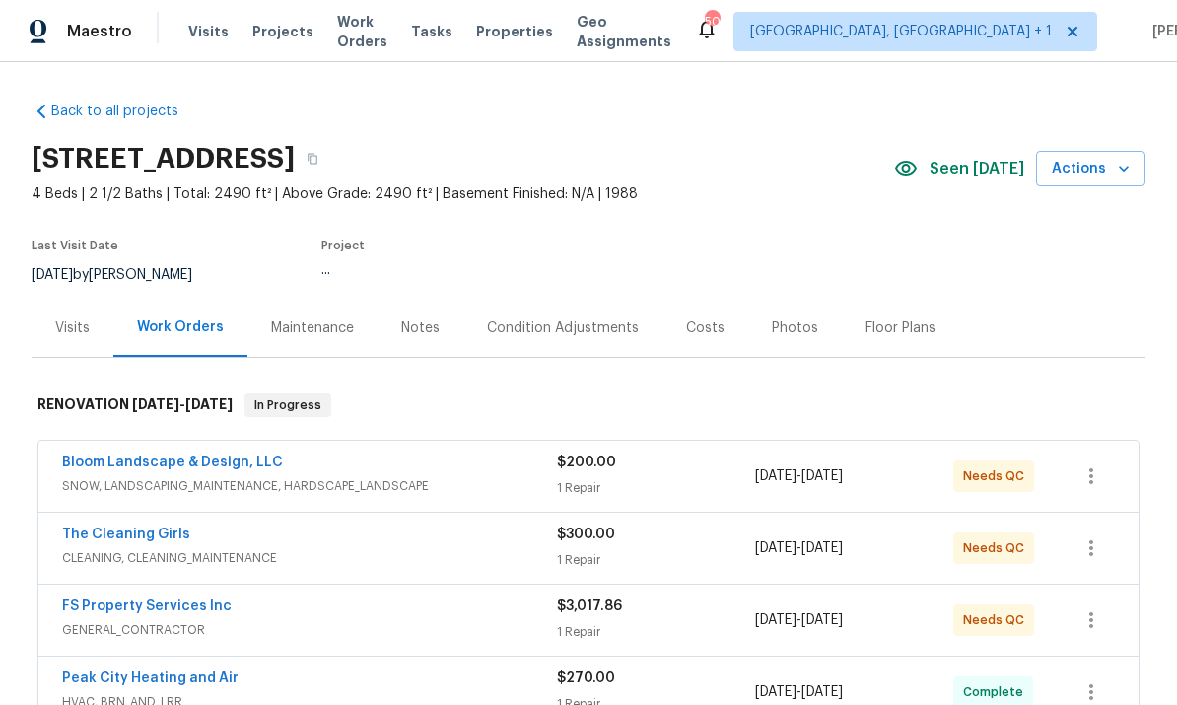
click at [91, 220] on section "316 Arlington Rdg, Cary, NC 27513 4 Beds | 2 1/2 Baths | Total: 2490 ft² | Abov…" at bounding box center [589, 216] width 1114 height 166
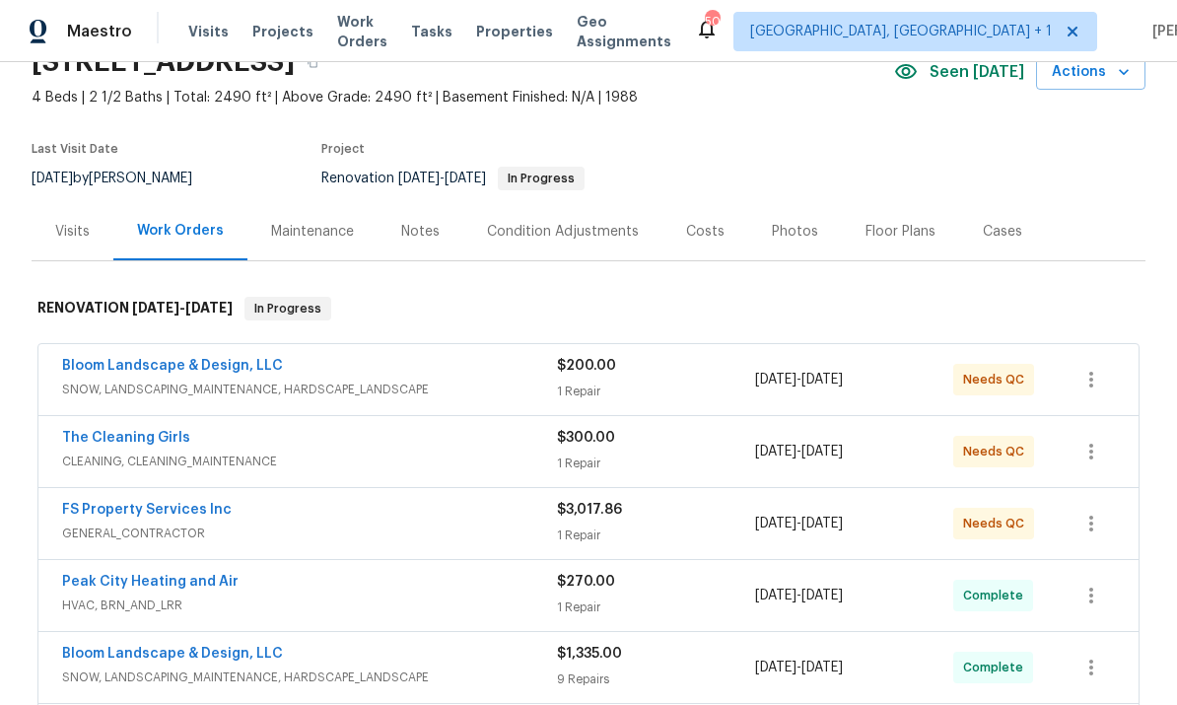
scroll to position [98, 0]
click at [223, 387] on span "SNOW, LANDSCAPING_MAINTENANCE, HARDSCAPE_LANDSCAPE" at bounding box center [309, 389] width 495 height 20
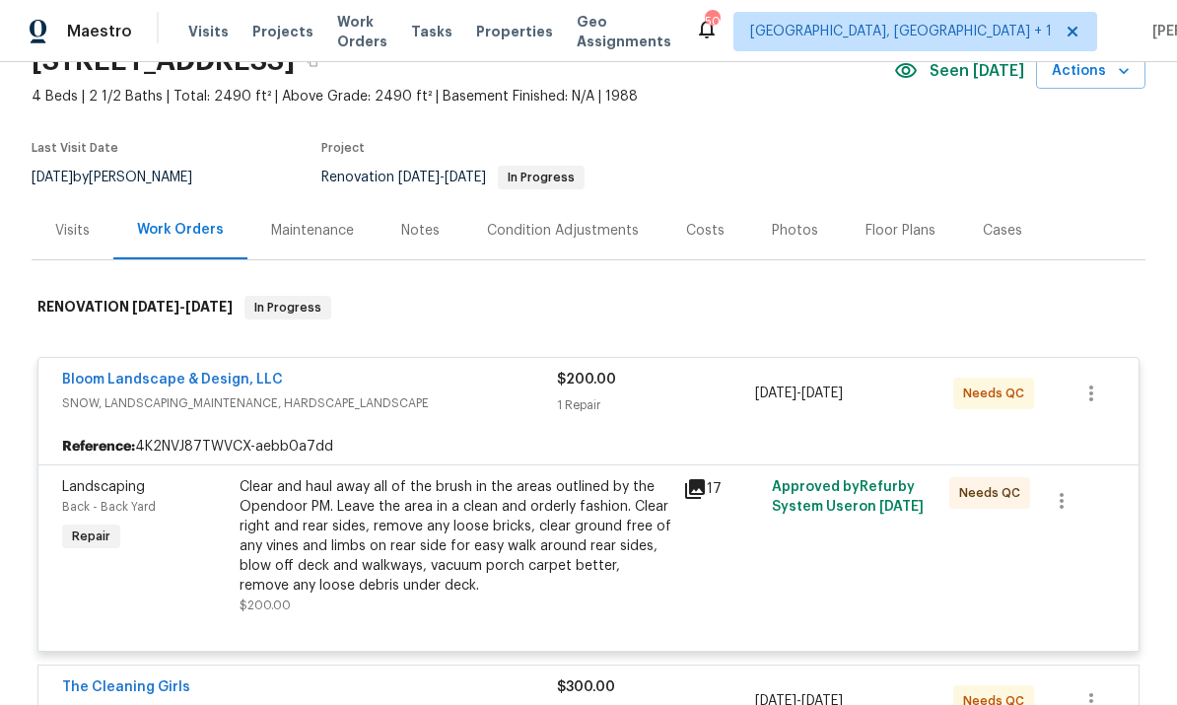
click at [209, 379] on link "Bloom Landscape & Design, LLC" at bounding box center [172, 380] width 221 height 14
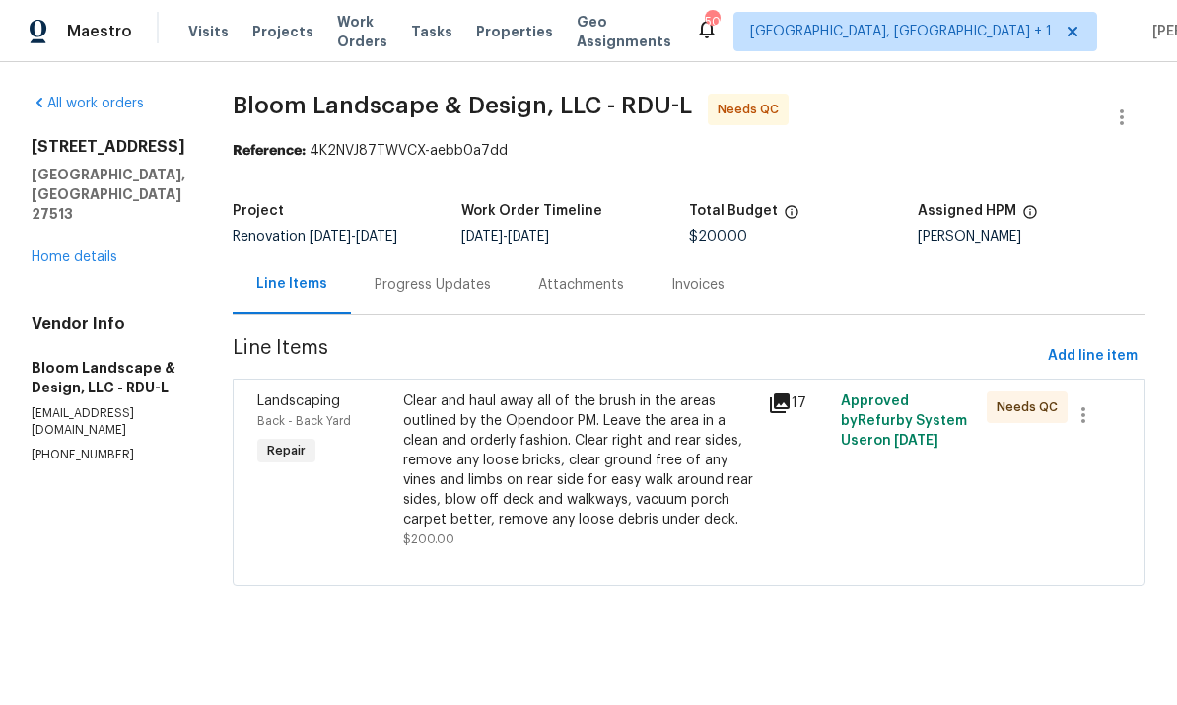
click at [782, 409] on icon at bounding box center [780, 403] width 20 height 20
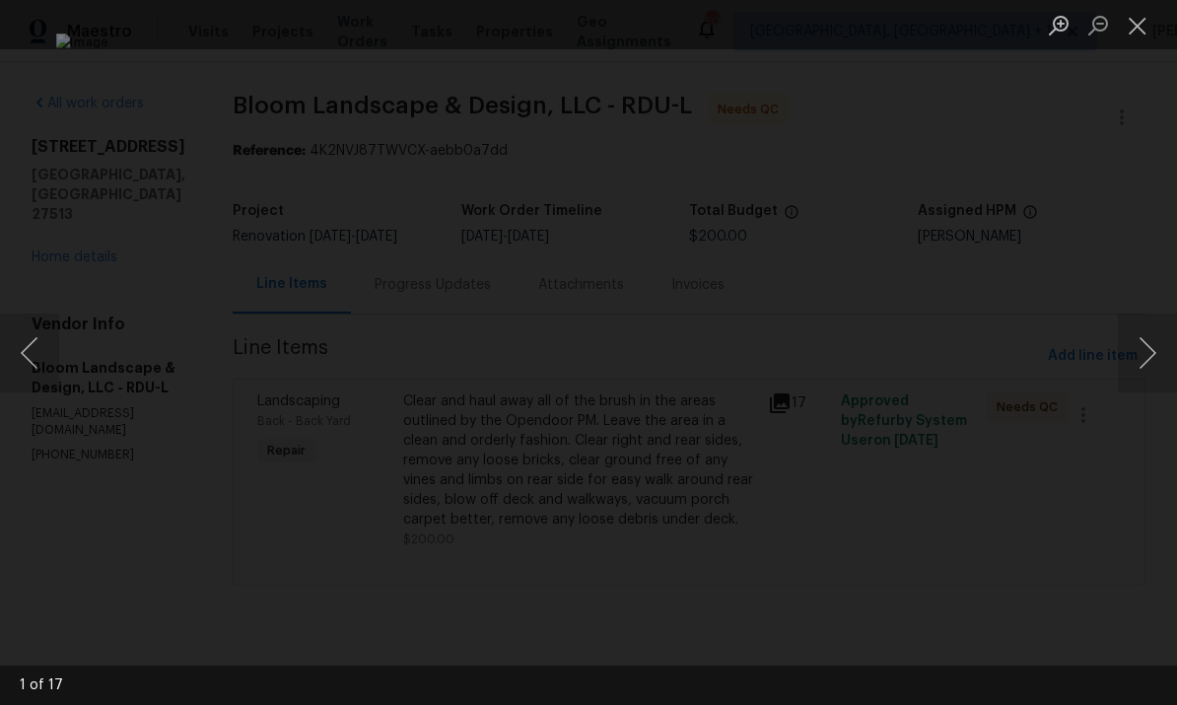
click at [1149, 348] on button "Next image" at bounding box center [1147, 353] width 59 height 79
click at [1150, 343] on button "Next image" at bounding box center [1147, 353] width 59 height 79
click at [1151, 343] on button "Next image" at bounding box center [1147, 353] width 59 height 79
click at [1152, 342] on button "Next image" at bounding box center [1147, 353] width 59 height 79
click at [1150, 344] on button "Next image" at bounding box center [1147, 353] width 59 height 79
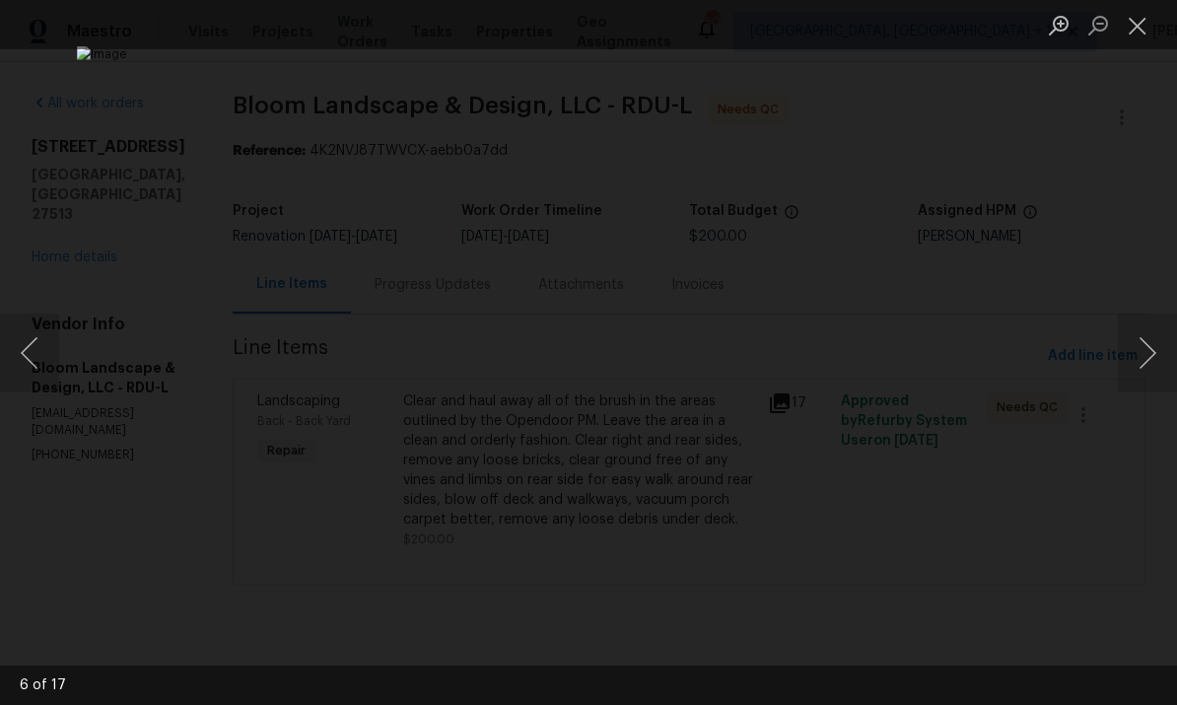
click at [1149, 340] on button "Next image" at bounding box center [1147, 353] width 59 height 79
click at [1150, 341] on button "Next image" at bounding box center [1147, 353] width 59 height 79
click at [1151, 335] on button "Next image" at bounding box center [1147, 353] width 59 height 79
click at [1150, 340] on button "Next image" at bounding box center [1147, 353] width 59 height 79
click at [1149, 342] on button "Next image" at bounding box center [1147, 353] width 59 height 79
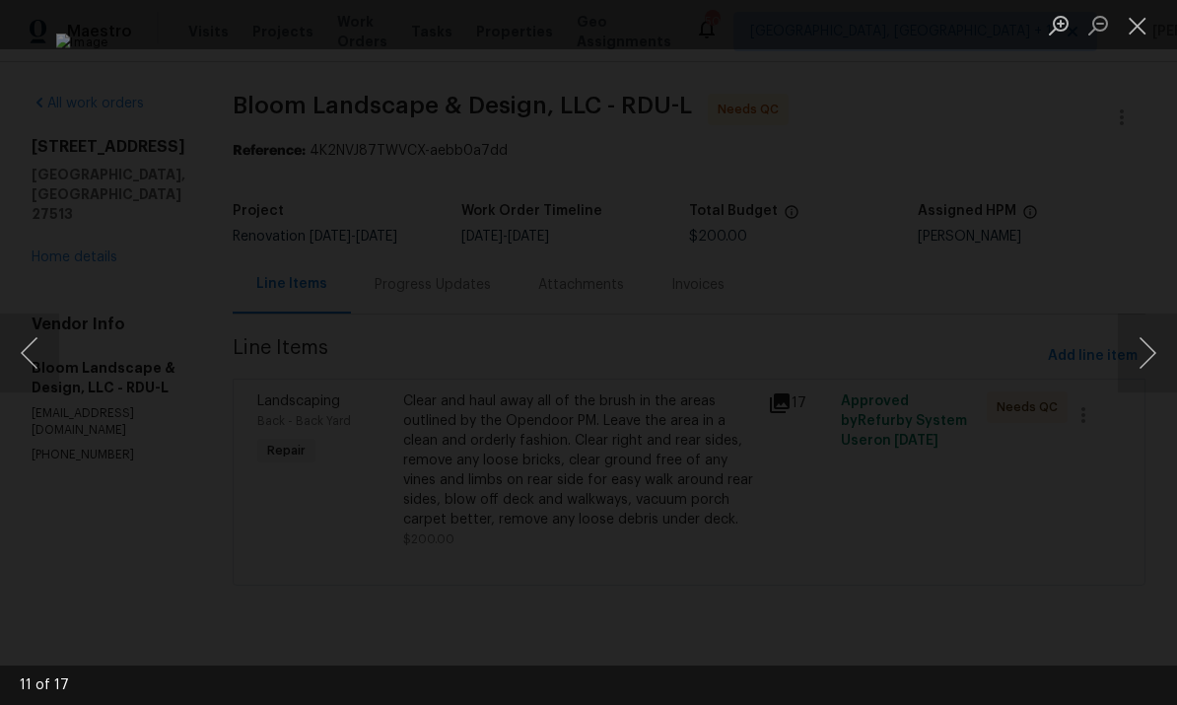
click at [1149, 341] on button "Next image" at bounding box center [1147, 353] width 59 height 79
click at [1147, 343] on button "Next image" at bounding box center [1147, 353] width 59 height 79
click at [1148, 339] on button "Next image" at bounding box center [1147, 353] width 59 height 79
click at [1147, 342] on button "Next image" at bounding box center [1147, 353] width 59 height 79
click at [1130, 464] on div "Lightbox" at bounding box center [588, 352] width 1177 height 705
